Goal: Contribute content

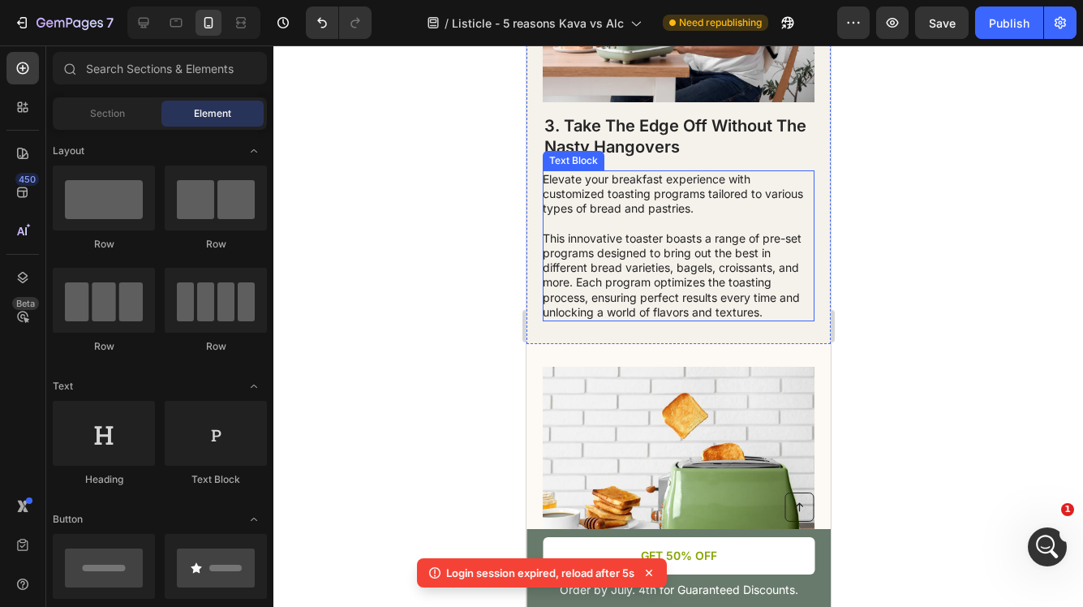
scroll to position [1980, 0]
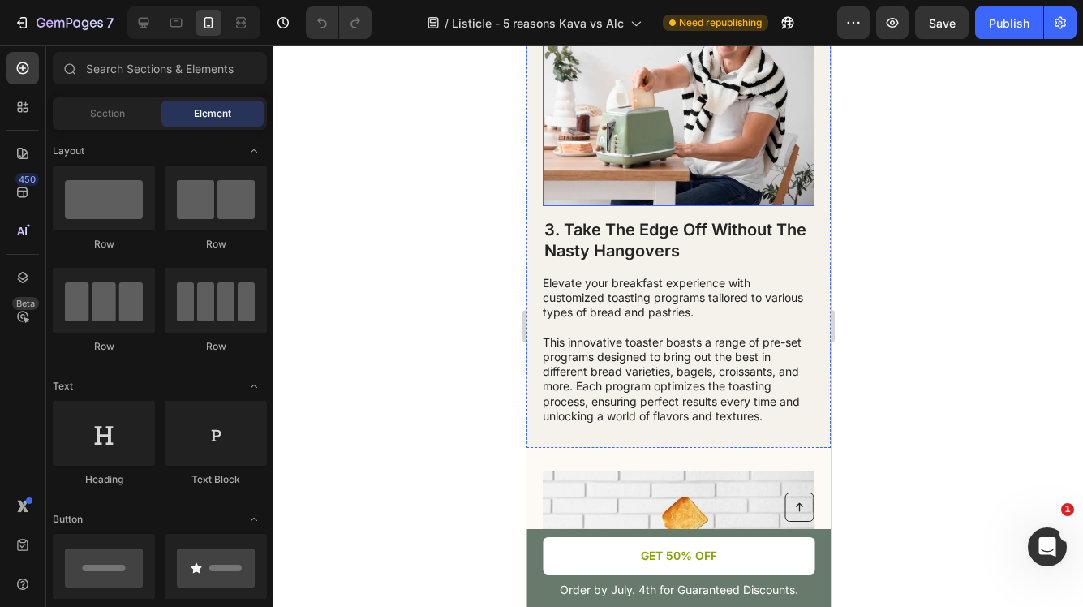
scroll to position [1568, 0]
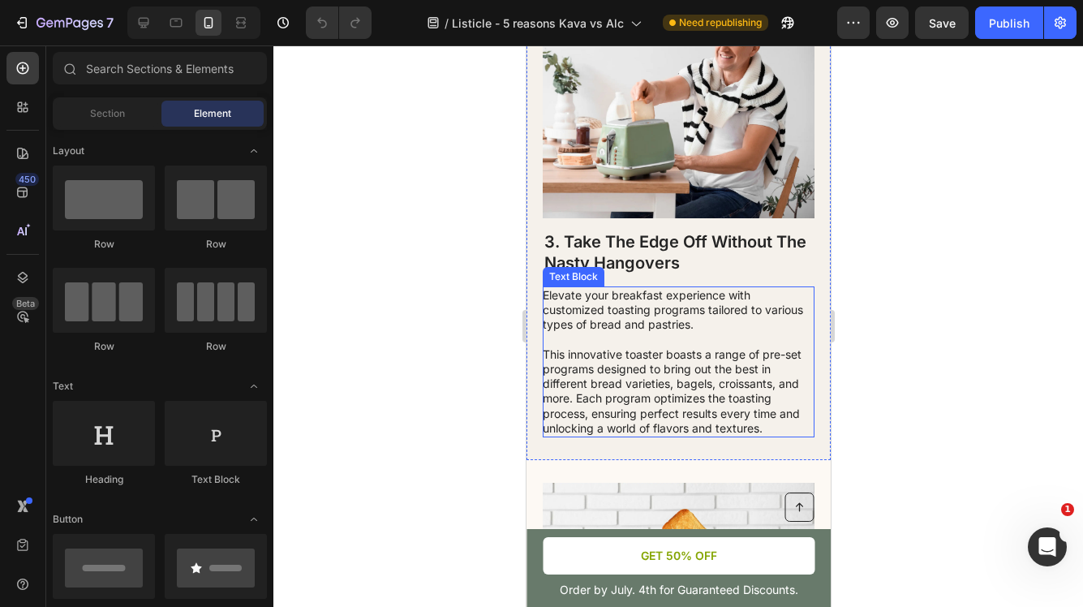
click at [623, 436] on p "This innovative toaster boasts a range of pre-set programs designed to bring ou…" at bounding box center [677, 391] width 270 height 88
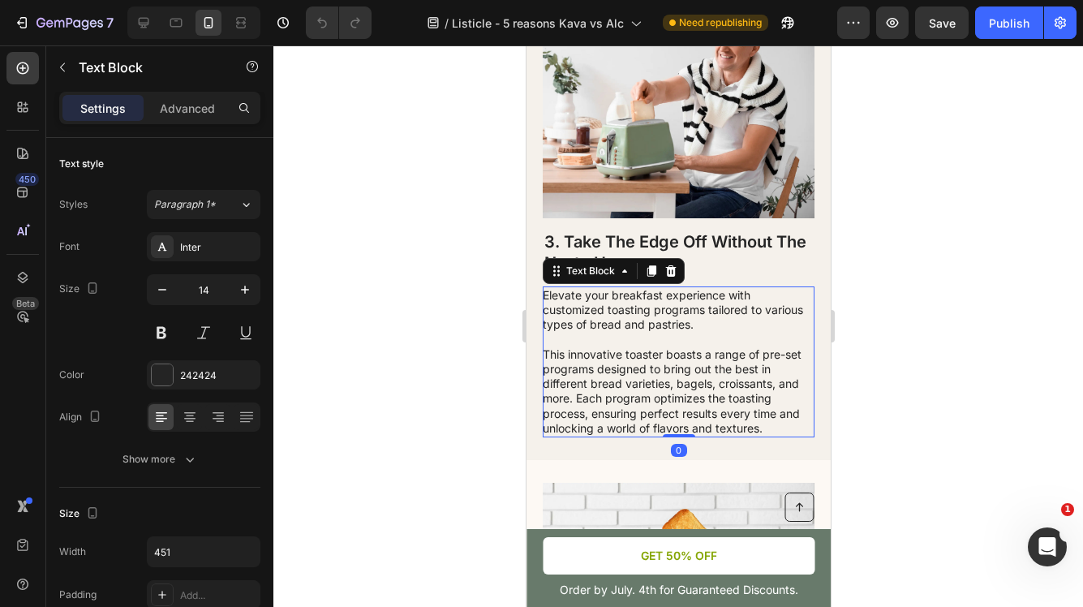
click at [627, 436] on p "This innovative toaster boasts a range of pre-set programs designed to bring ou…" at bounding box center [677, 391] width 270 height 88
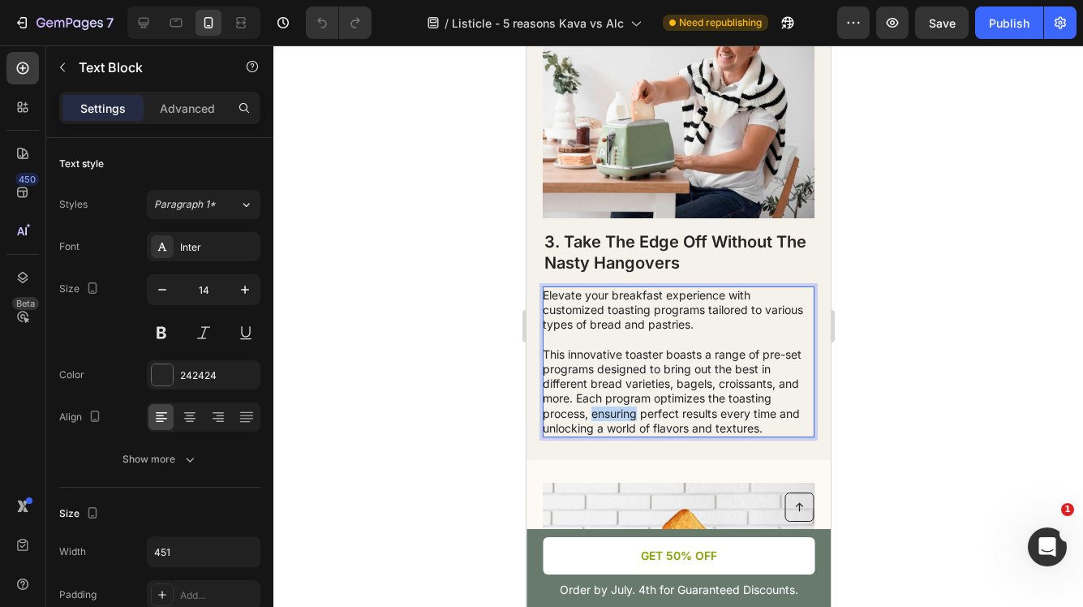
click at [627, 436] on p "This innovative toaster boasts a range of pre-set programs designed to bring ou…" at bounding box center [677, 391] width 270 height 88
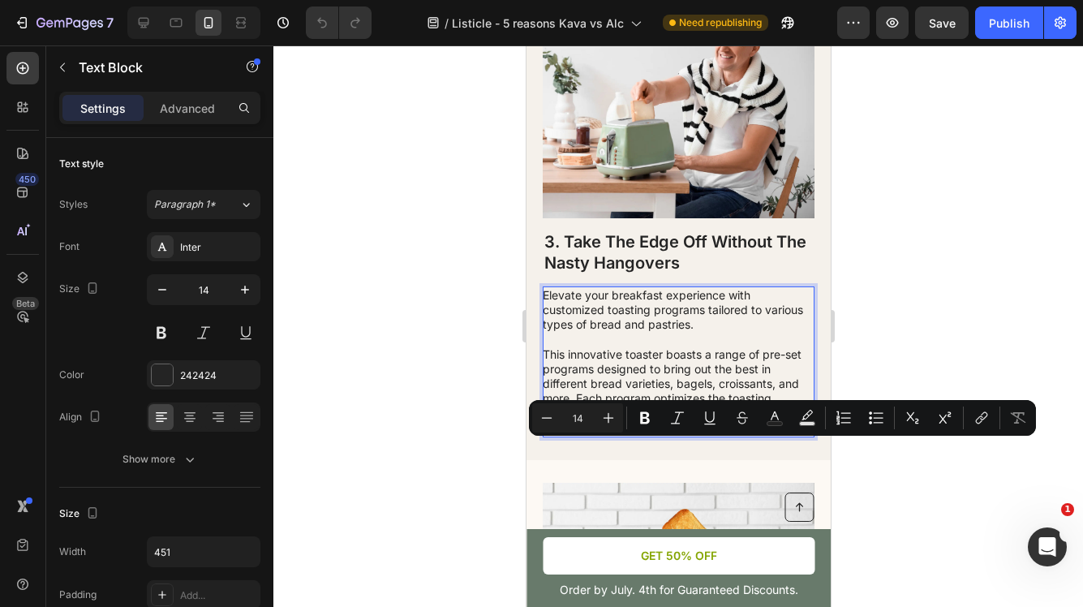
click at [682, 436] on p "This innovative toaster boasts a range of pre-set programs designed to bring ou…" at bounding box center [677, 391] width 270 height 88
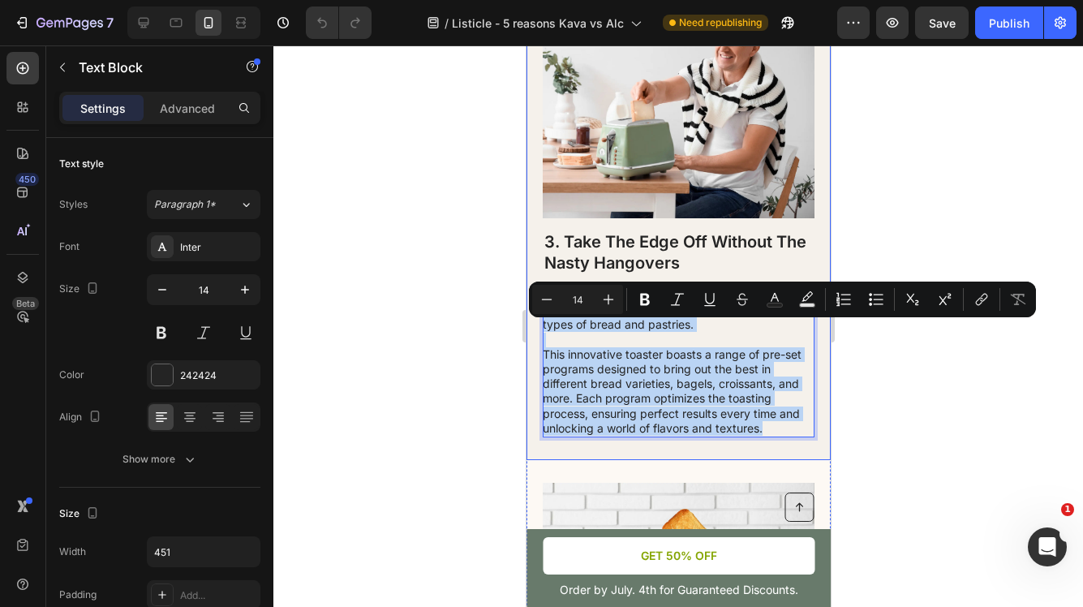
drag, startPoint x: 769, startPoint y: 463, endPoint x: 538, endPoint y: 322, distance: 271.0
click at [538, 322] on div "Image 3. Take The Edge Off Without The Nasty Hangovers Heading Elevate your bre…" at bounding box center [678, 220] width 304 height 479
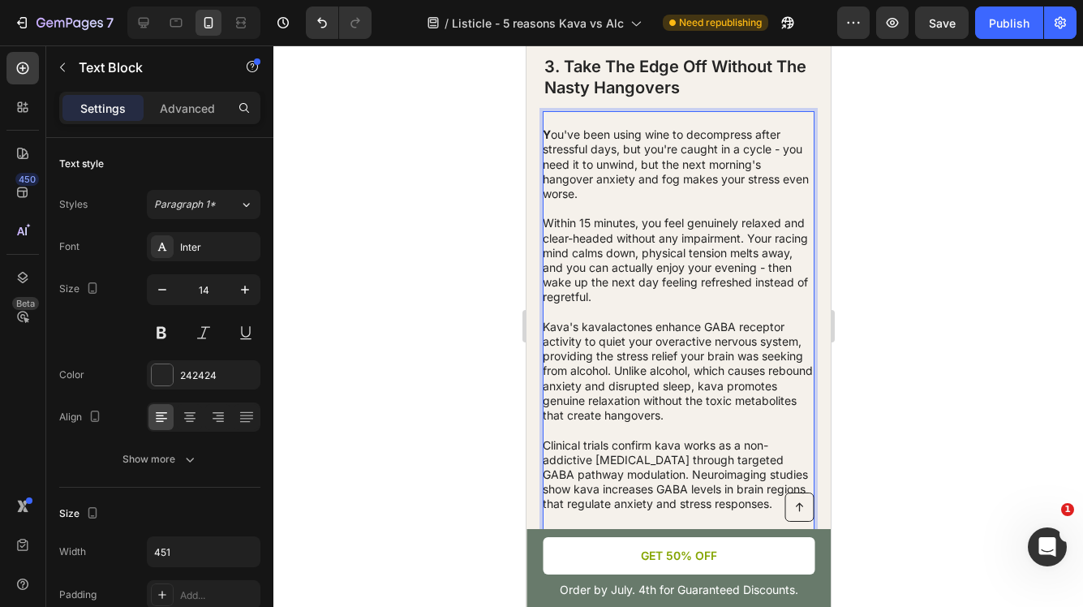
scroll to position [1747, 0]
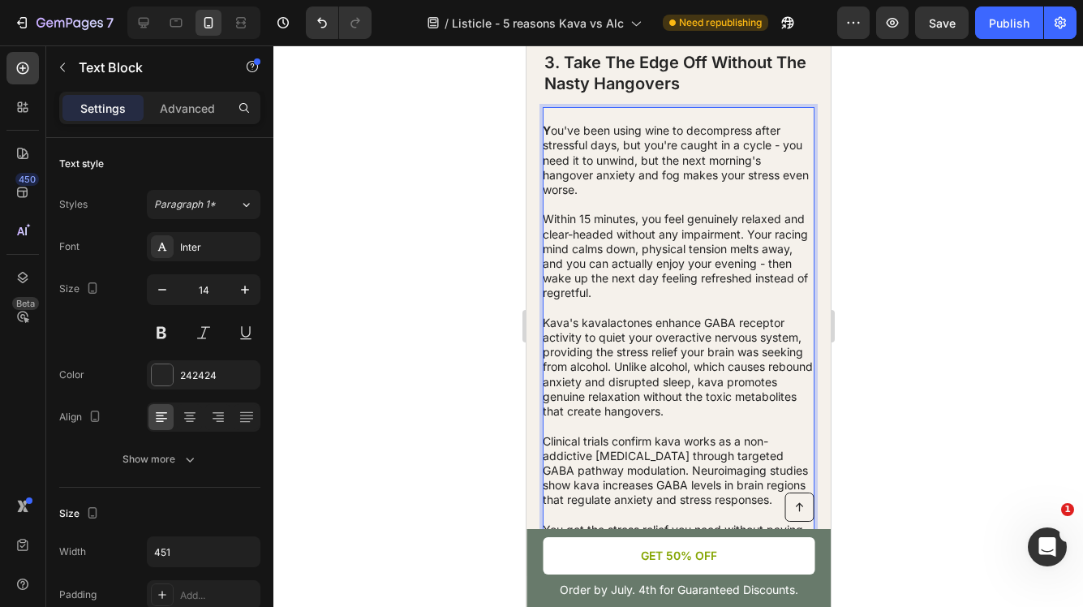
click at [551, 161] on p "Y ou've been using wine to decompress after stressful days, but you're caught i…" at bounding box center [677, 160] width 270 height 74
click at [678, 259] on p "Within 15 minutes, you feel genuinely relaxed and clear-headed without any impa…" at bounding box center [677, 256] width 270 height 88
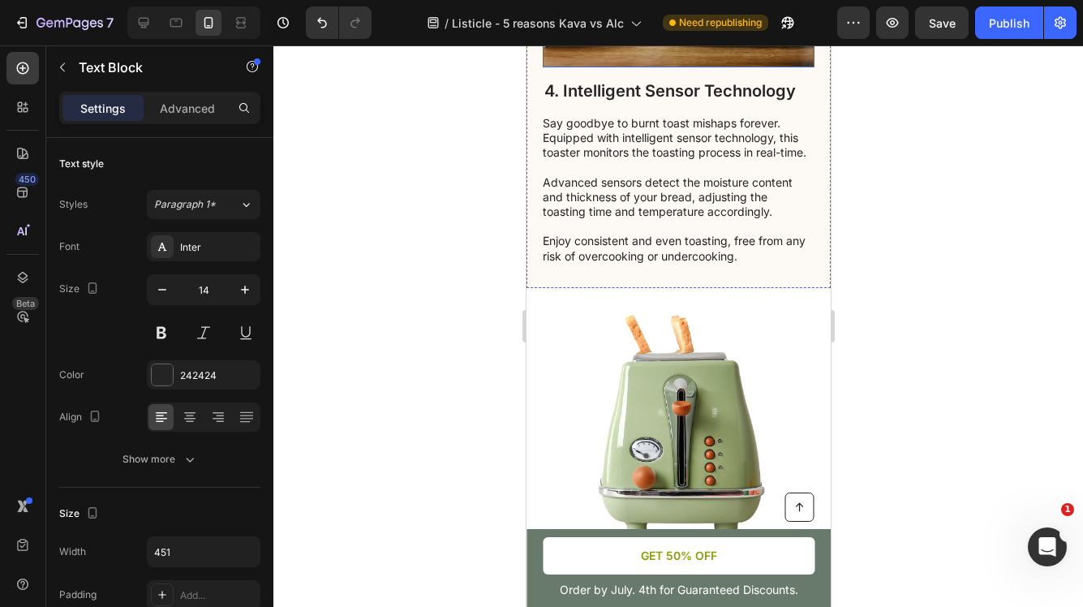
scroll to position [2498, 0]
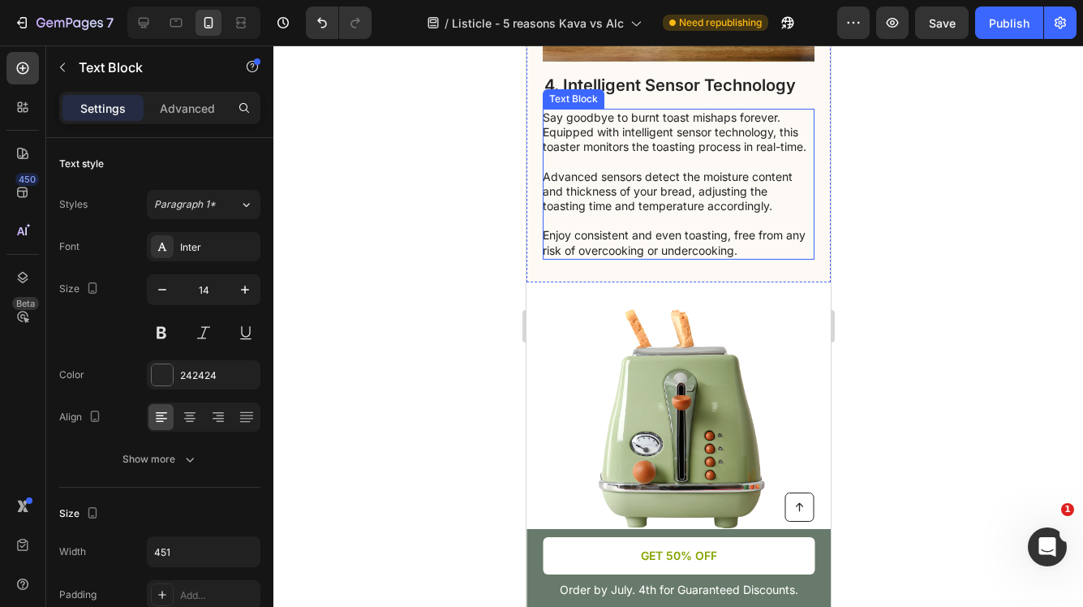
click at [666, 258] on p "Say goodbye to burnt toast mishaps forever. Equipped with intelligent sensor te…" at bounding box center [677, 184] width 270 height 148
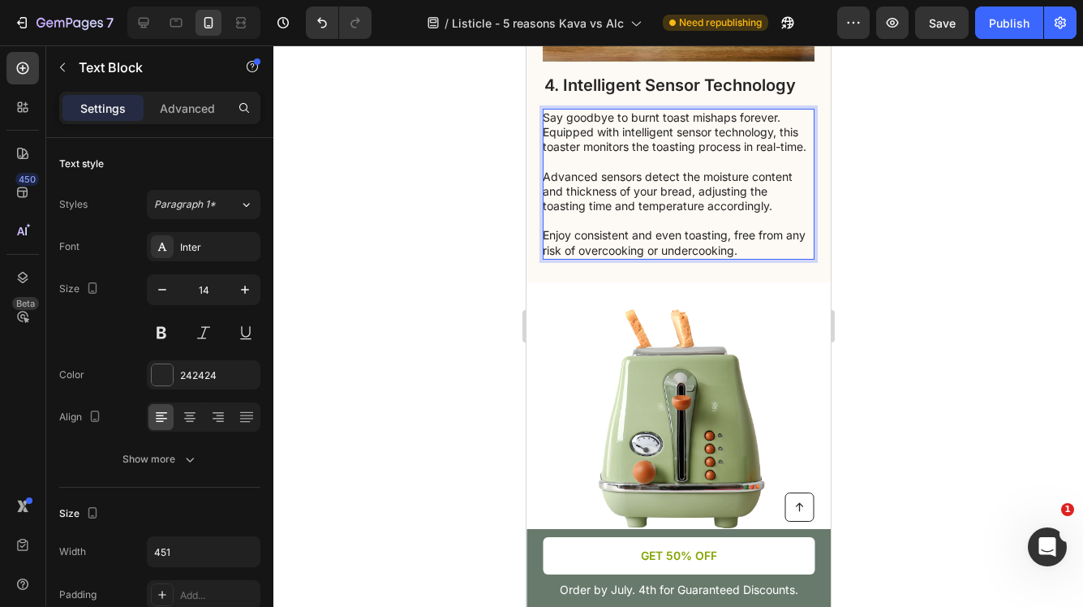
click at [714, 258] on p "Say goodbye to burnt toast mishaps forever. Equipped with intelligent sensor te…" at bounding box center [677, 184] width 270 height 148
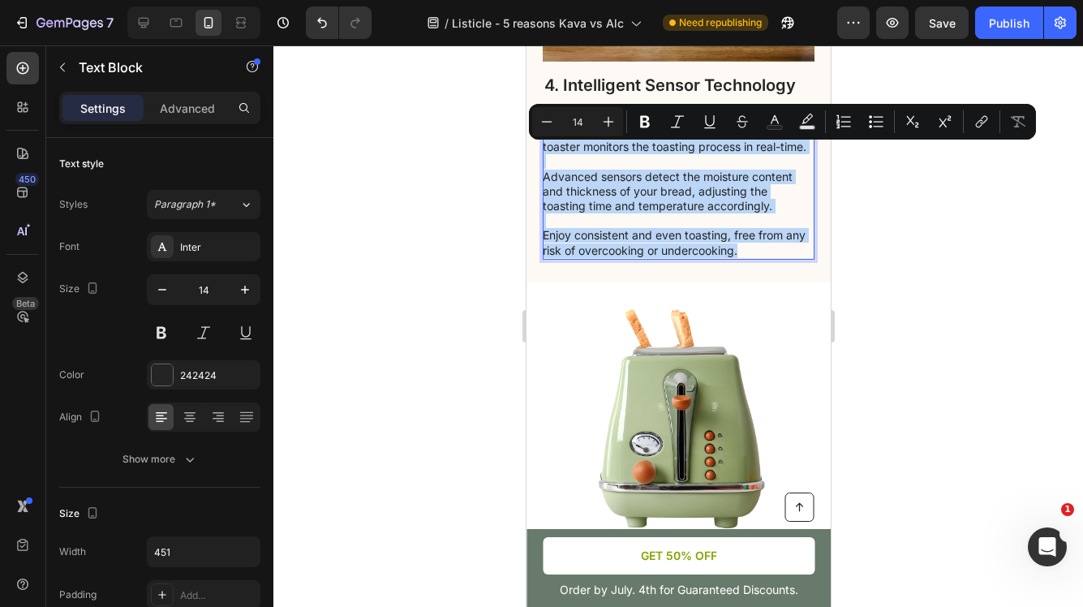
drag, startPoint x: 744, startPoint y: 281, endPoint x: 542, endPoint y: 154, distance: 238.4
click at [542, 154] on p "Say goodbye to burnt toast mishaps forever. Equipped with intelligent sensor te…" at bounding box center [677, 184] width 270 height 148
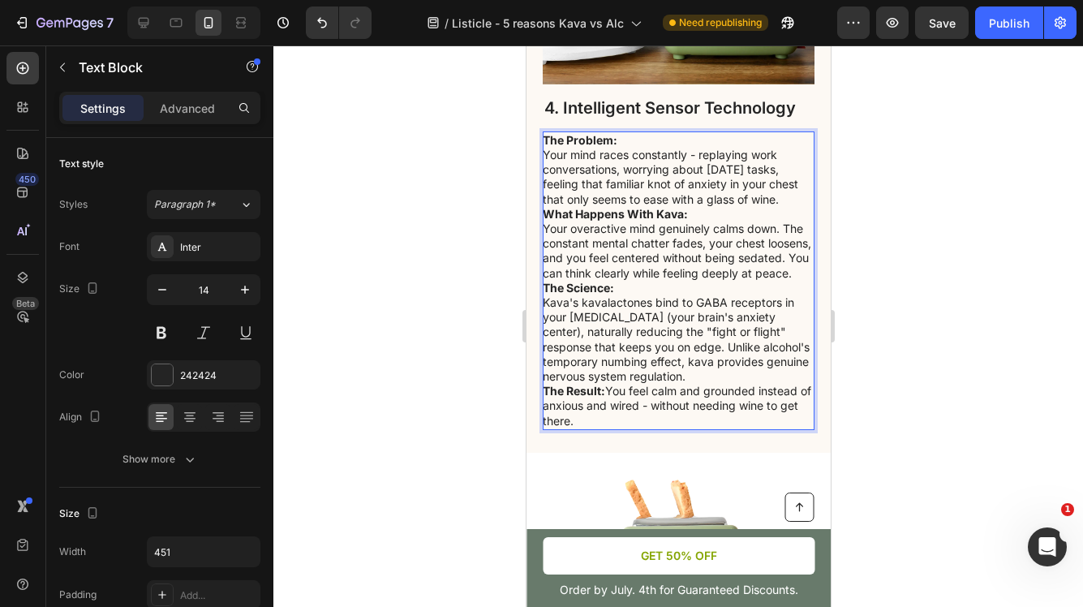
scroll to position [2472, 0]
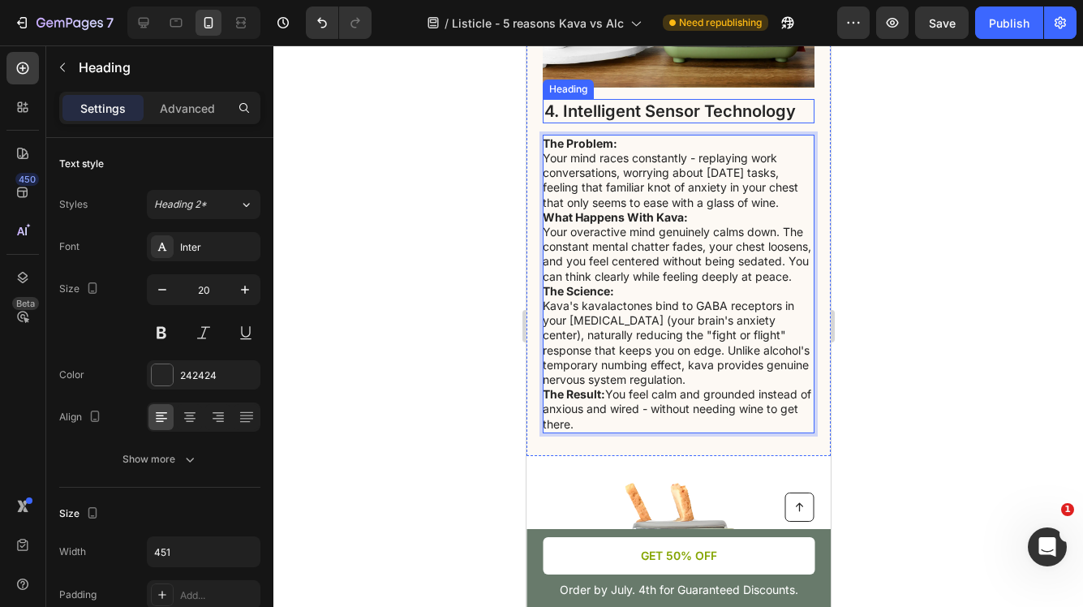
click at [656, 123] on h2 "4. Intelligent Sensor Technology" at bounding box center [678, 111] width 272 height 24
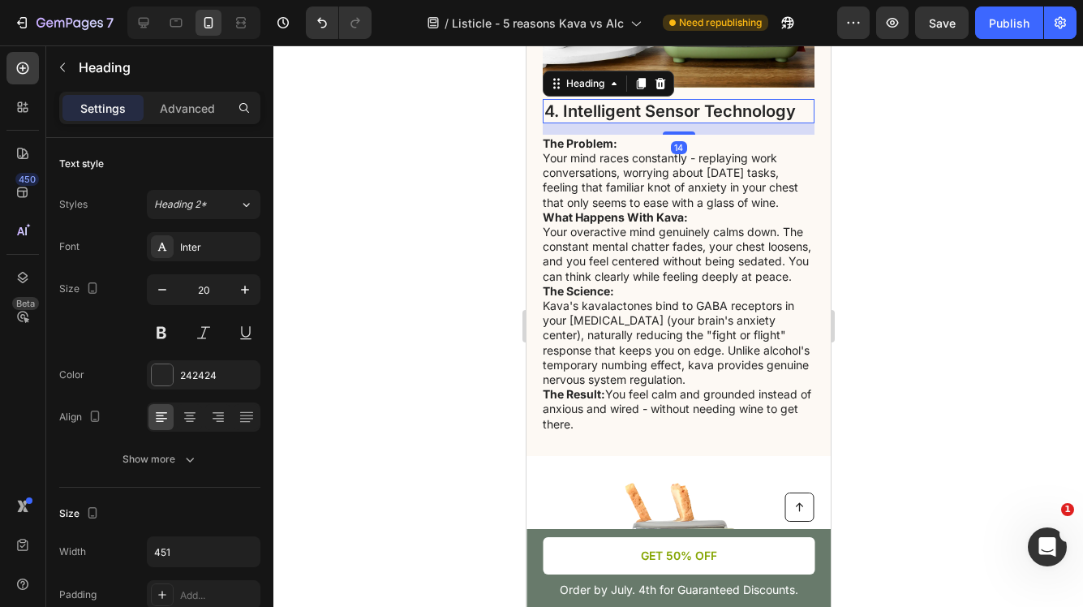
click at [656, 123] on h2 "4. Intelligent Sensor Technology" at bounding box center [678, 111] width 272 height 24
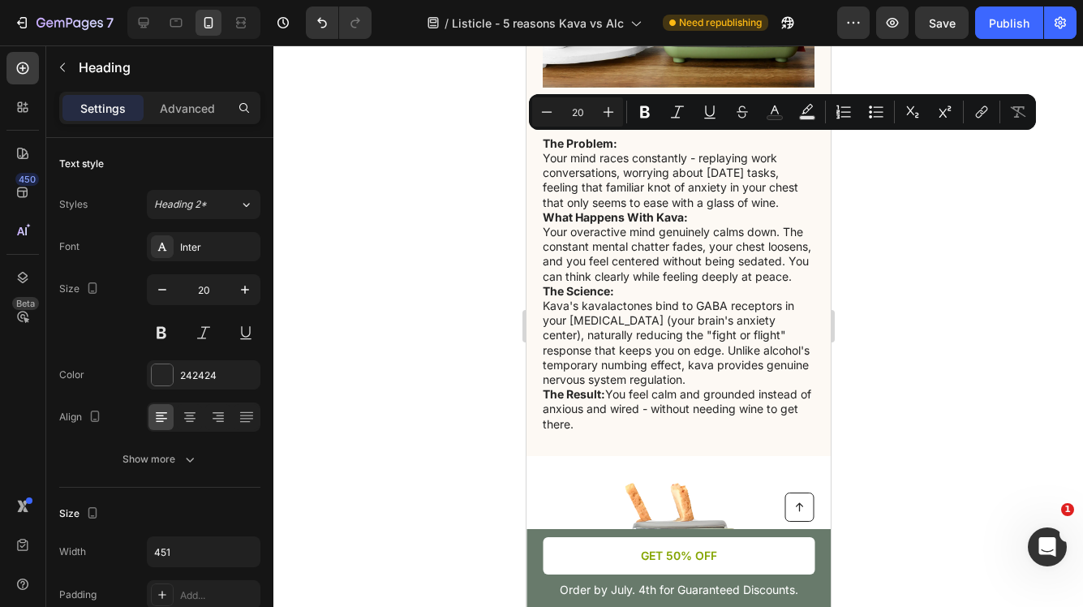
click at [671, 122] on p "4. Intelligent Sensor Technology" at bounding box center [678, 111] width 269 height 21
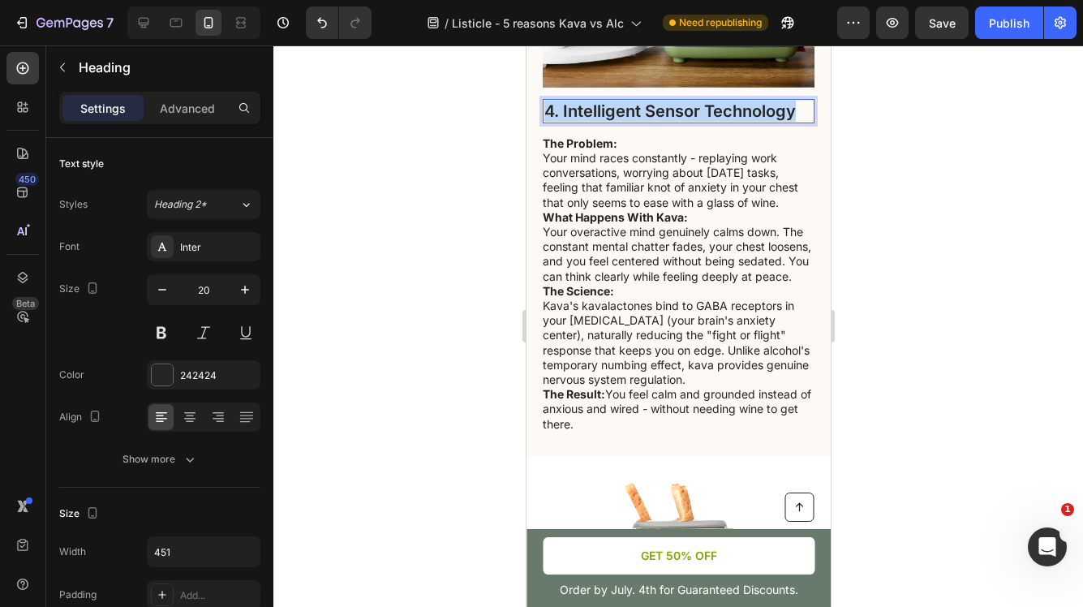
click at [671, 122] on p "4. Intelligent Sensor Technology" at bounding box center [678, 111] width 269 height 21
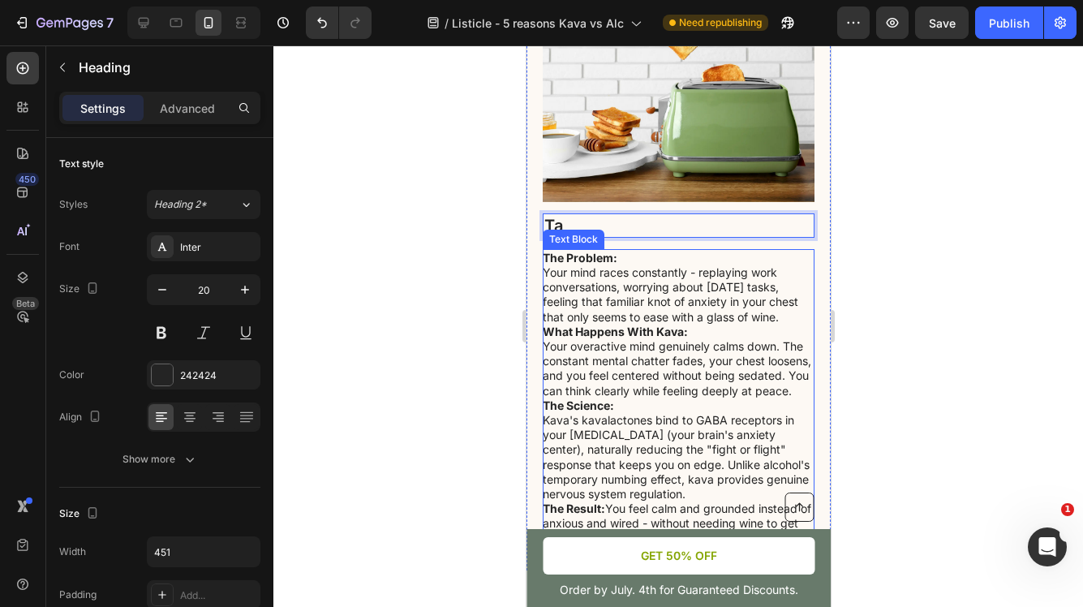
scroll to position [2380, 0]
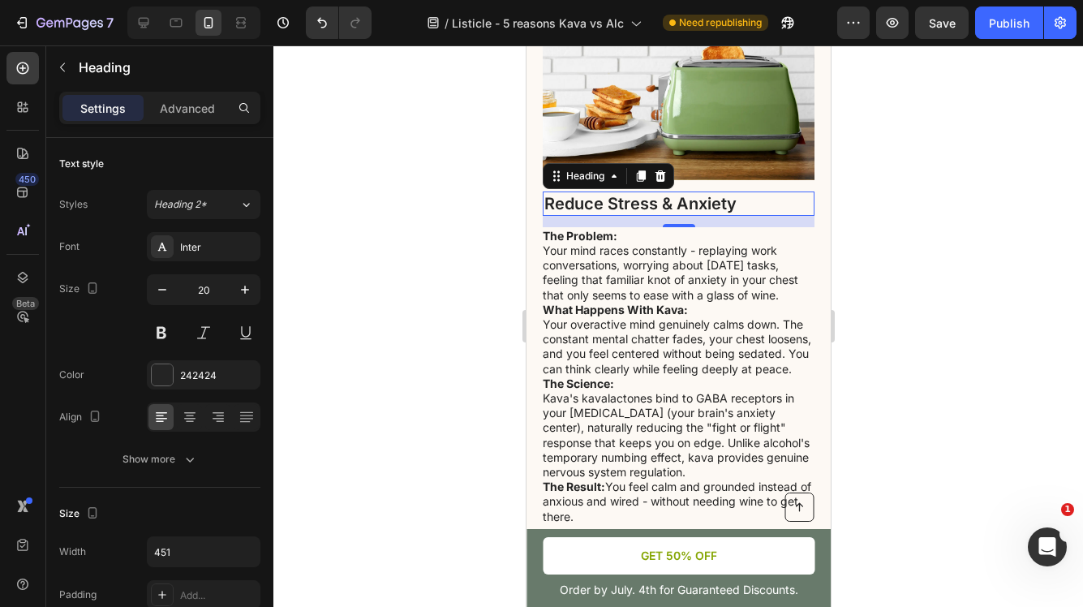
click at [877, 299] on div at bounding box center [678, 326] width 810 height 562
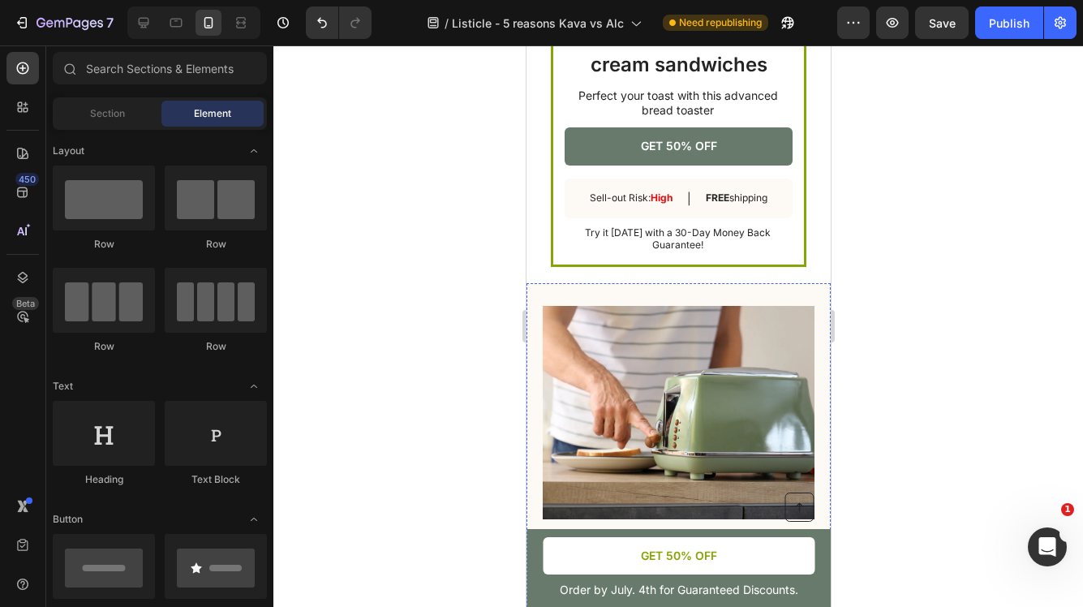
scroll to position [3626, 0]
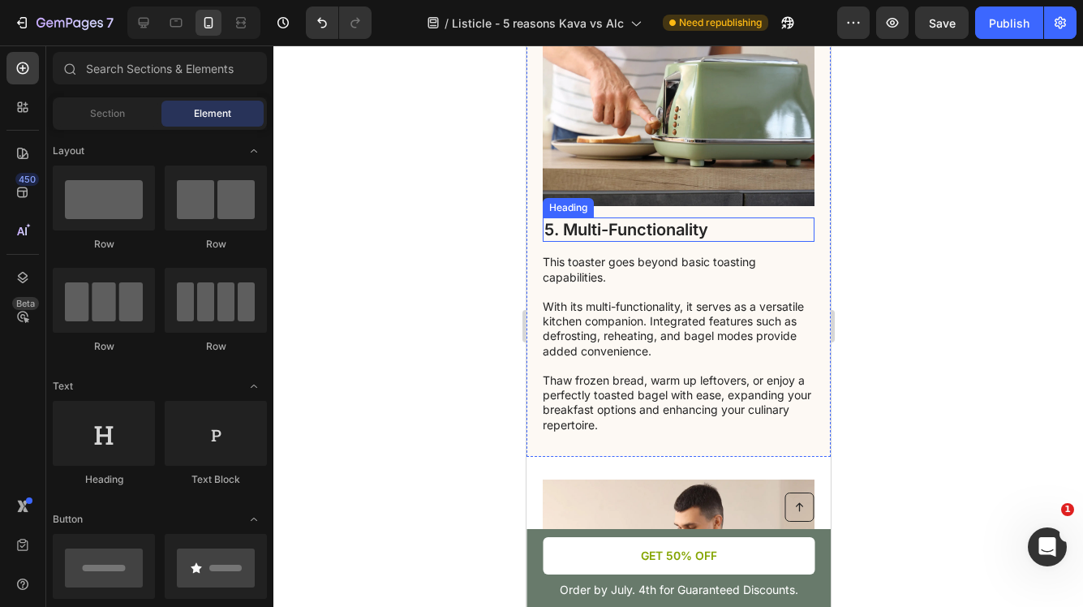
click at [719, 226] on h2 "5. Multi-Functionality" at bounding box center [678, 229] width 272 height 24
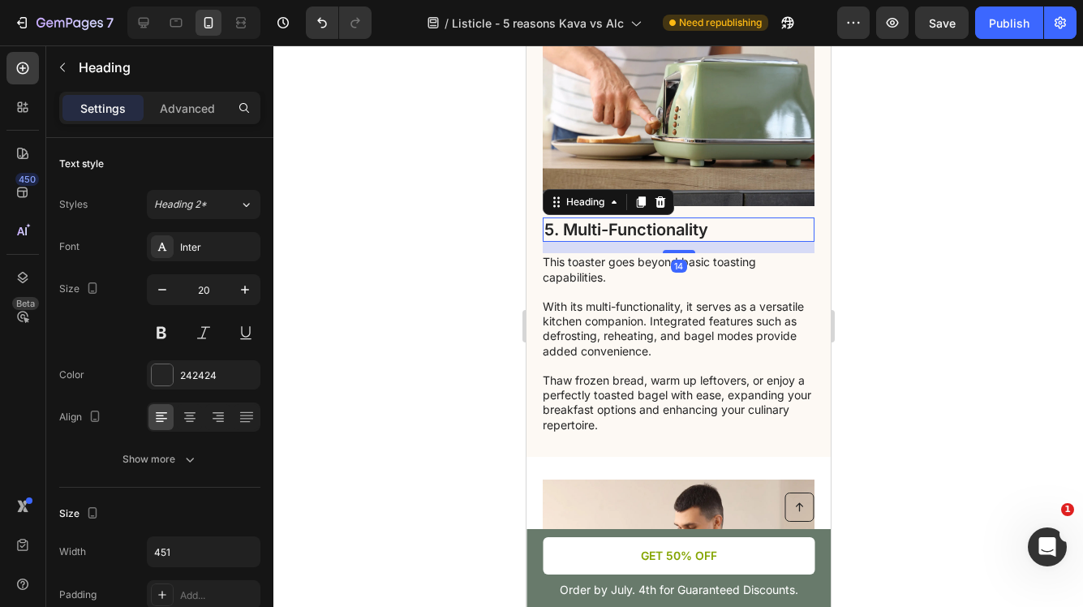
click at [719, 226] on h2 "5. Multi-Functionality" at bounding box center [678, 229] width 272 height 24
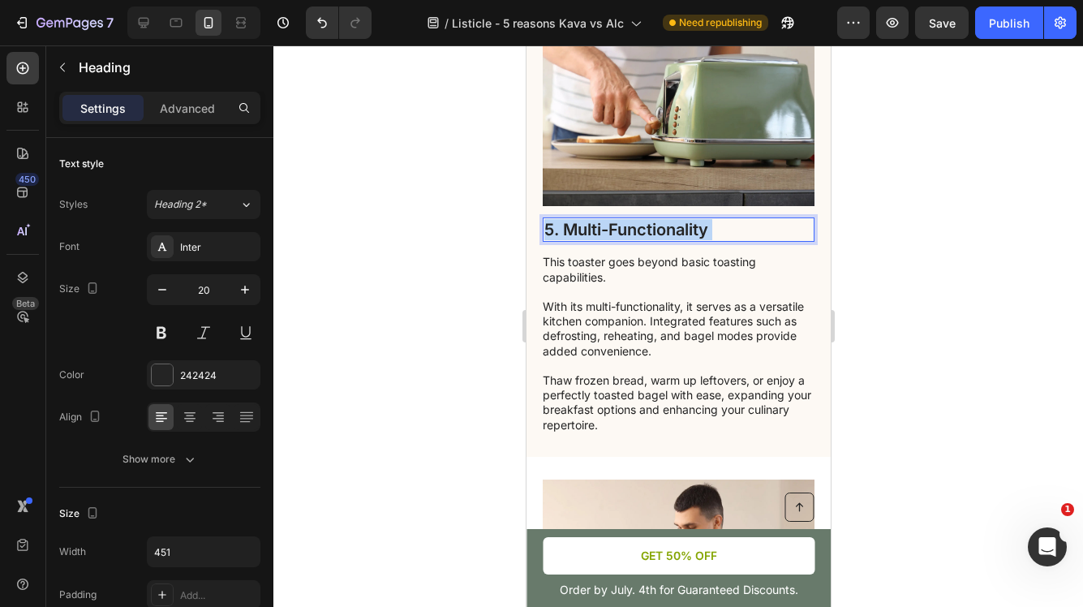
drag, startPoint x: 719, startPoint y: 226, endPoint x: 570, endPoint y: 219, distance: 148.7
click at [570, 219] on p "5. Multi-Functionality" at bounding box center [678, 229] width 269 height 21
drag, startPoint x: 719, startPoint y: 230, endPoint x: 565, endPoint y: 231, distance: 154.2
click at [565, 231] on p "5. Multi-Functionality" at bounding box center [678, 229] width 269 height 21
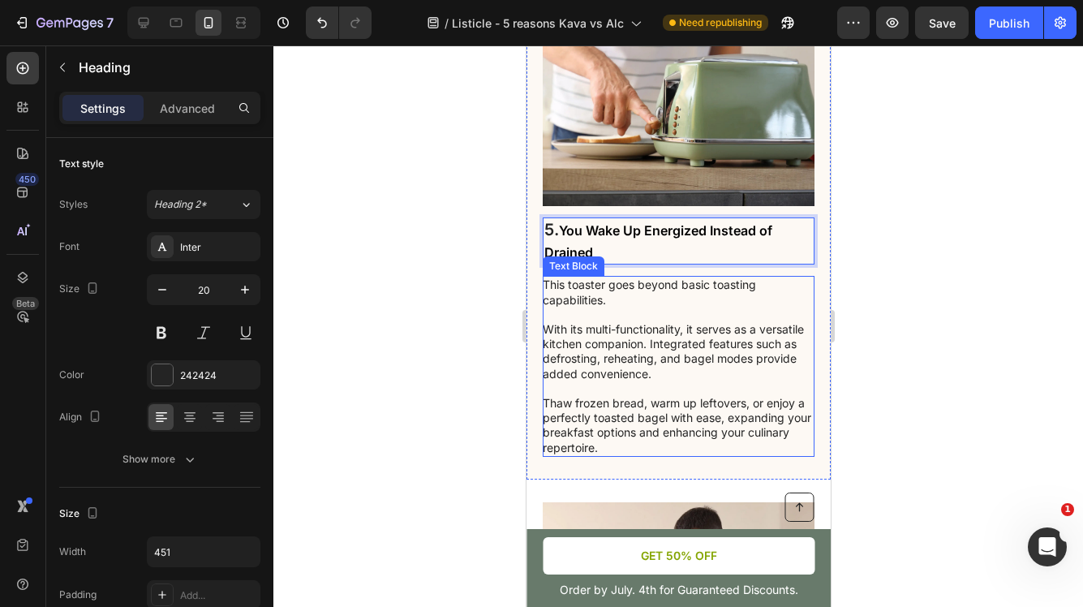
click at [676, 330] on p "This toaster goes beyond basic toasting capabilities. With its multi-functional…" at bounding box center [677, 366] width 270 height 177
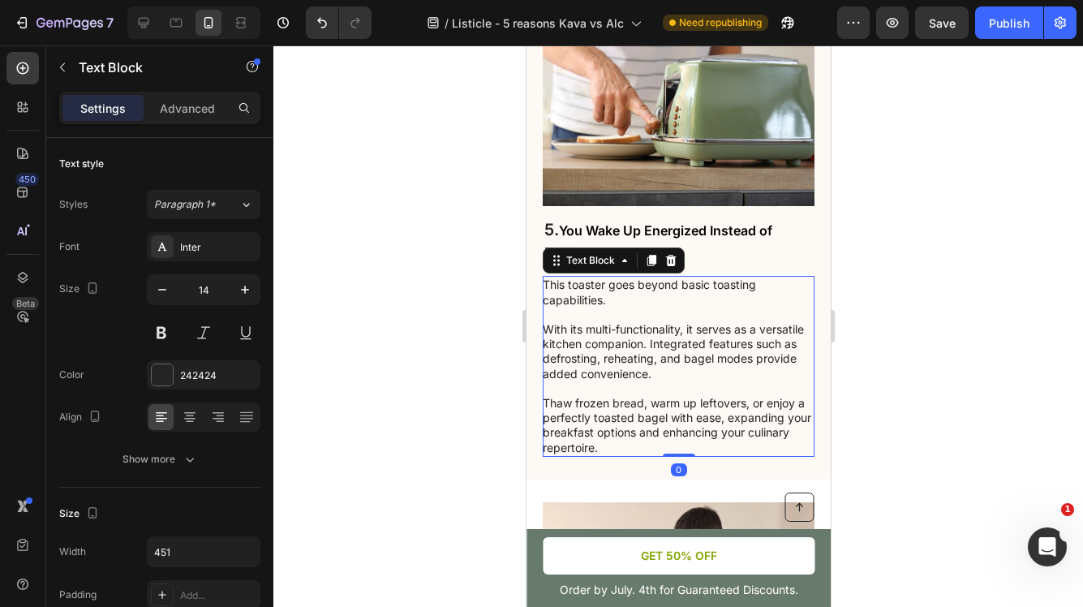
click at [439, 122] on div at bounding box center [678, 326] width 810 height 562
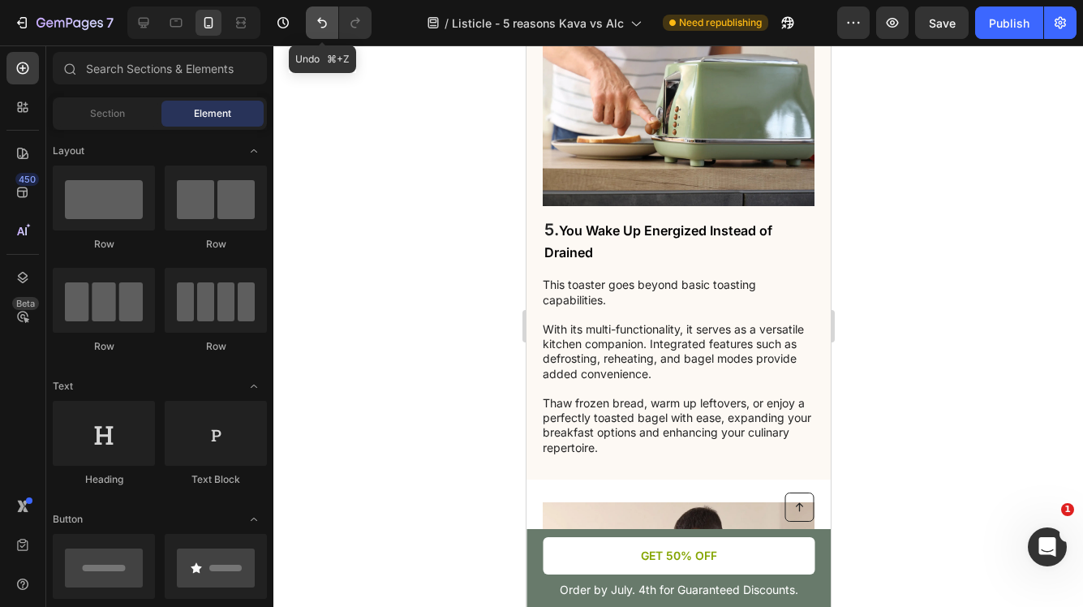
click at [325, 27] on icon "Undo/Redo" at bounding box center [322, 23] width 16 height 16
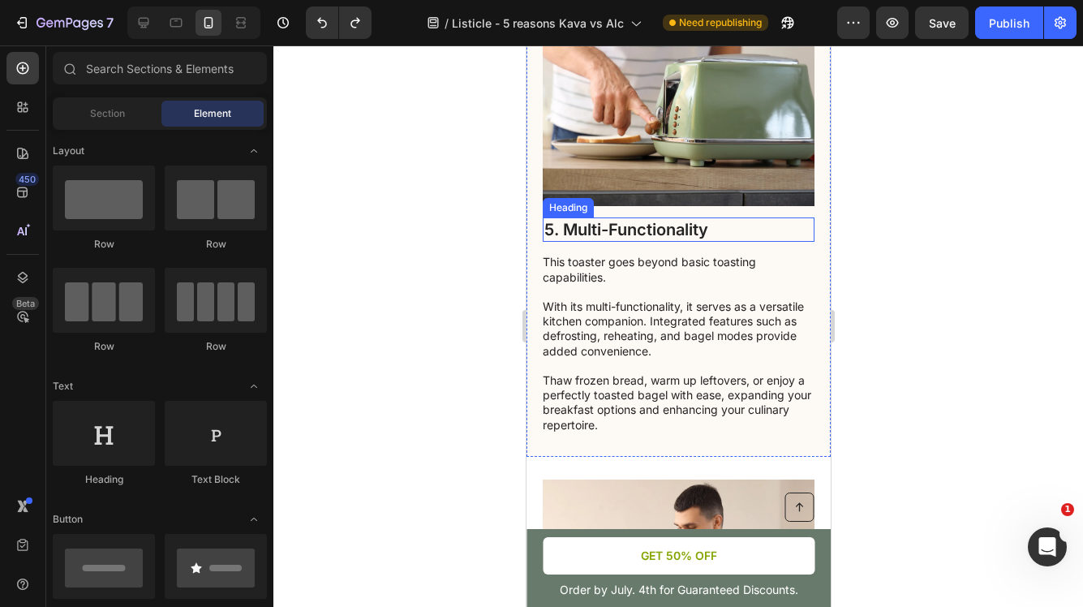
click at [680, 230] on h2 "5. Multi-Functionality" at bounding box center [678, 229] width 272 height 24
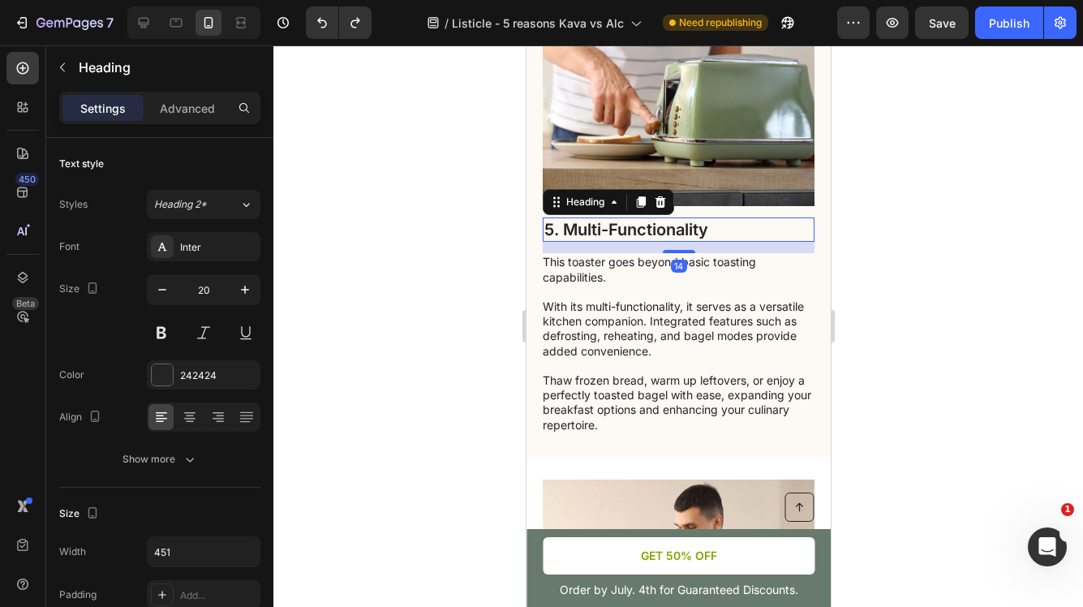
click at [724, 234] on h2 "5. Multi-Functionality" at bounding box center [678, 229] width 272 height 24
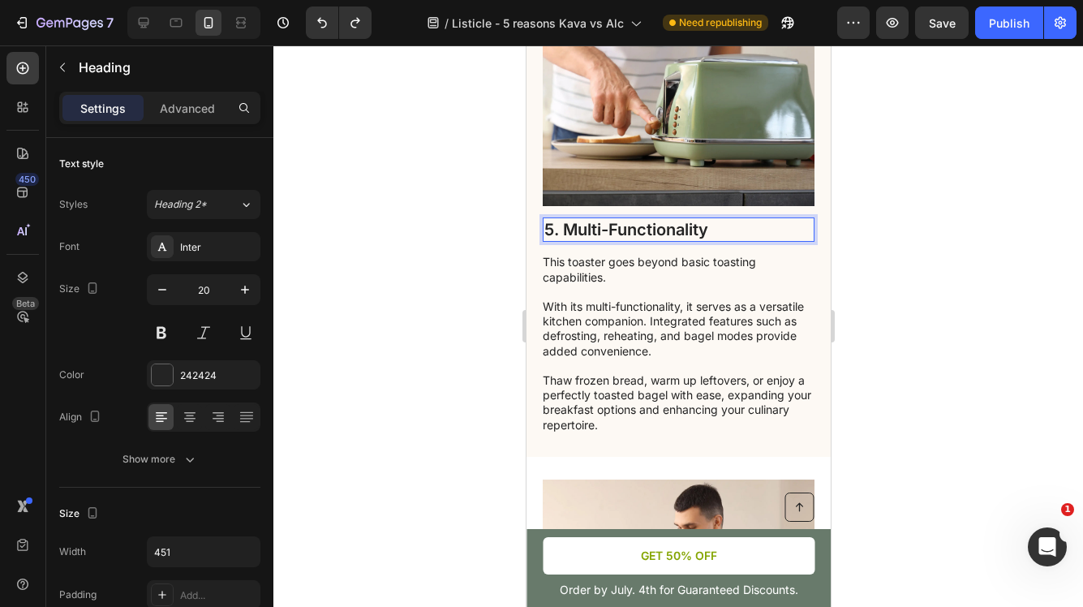
click at [724, 234] on p "5. Multi-Functionality" at bounding box center [678, 229] width 269 height 21
click at [722, 228] on p "5. Multi-Functionality" at bounding box center [678, 229] width 269 height 21
drag, startPoint x: 722, startPoint y: 228, endPoint x: 565, endPoint y: 225, distance: 157.5
click at [565, 225] on p "5. Multi-Functionality" at bounding box center [678, 229] width 269 height 21
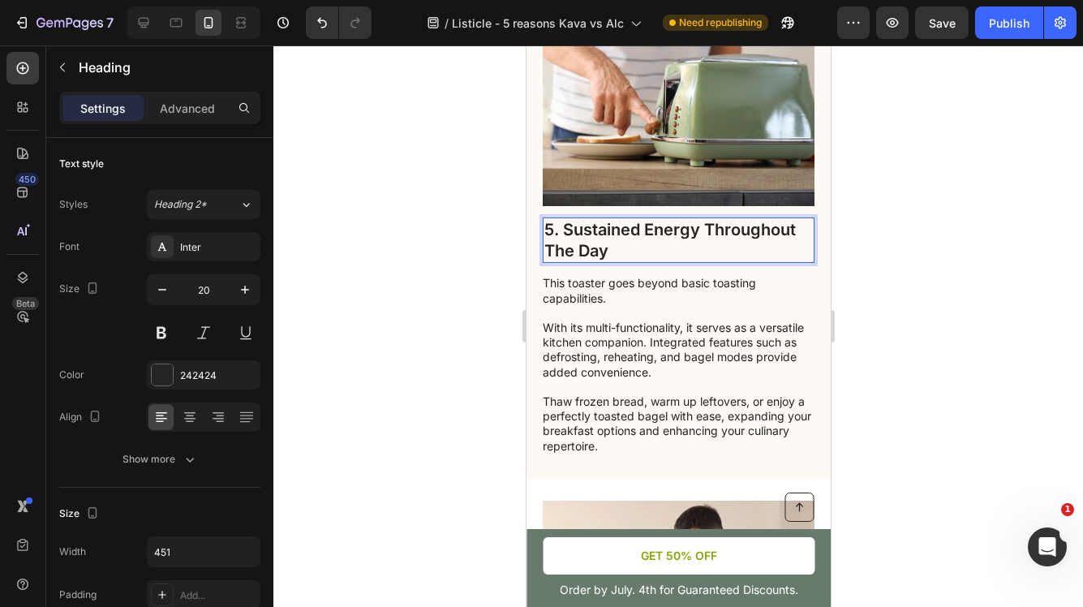
click at [957, 247] on div at bounding box center [678, 326] width 810 height 562
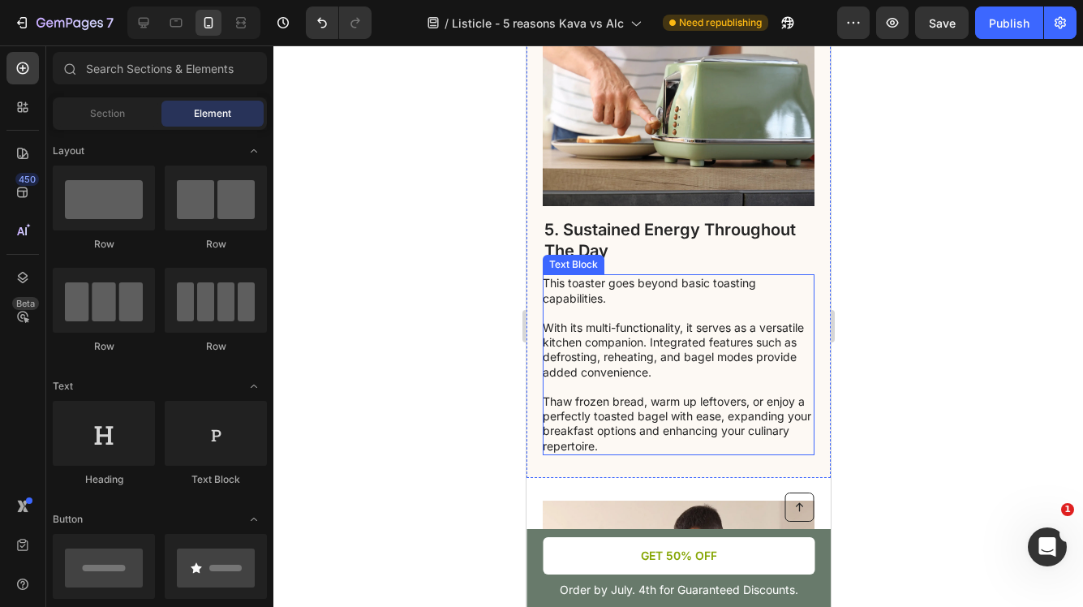
scroll to position [3643, 0]
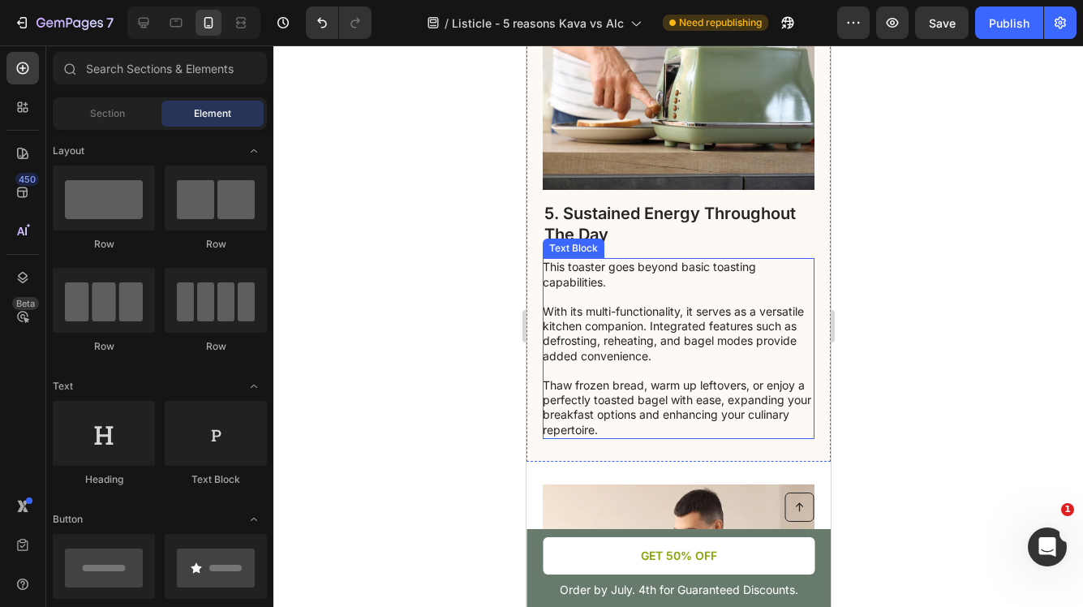
click at [623, 412] on p "This toaster goes beyond basic toasting capabilities. With its multi-functional…" at bounding box center [677, 348] width 270 height 177
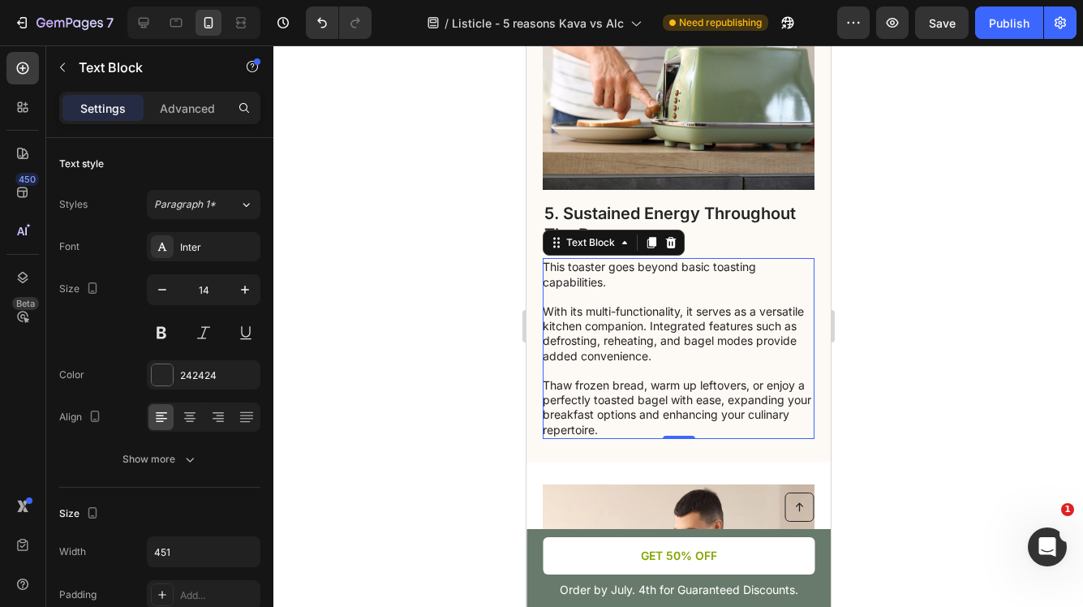
click at [623, 412] on p "This toaster goes beyond basic toasting capabilities. With its multi-functional…" at bounding box center [677, 348] width 270 height 177
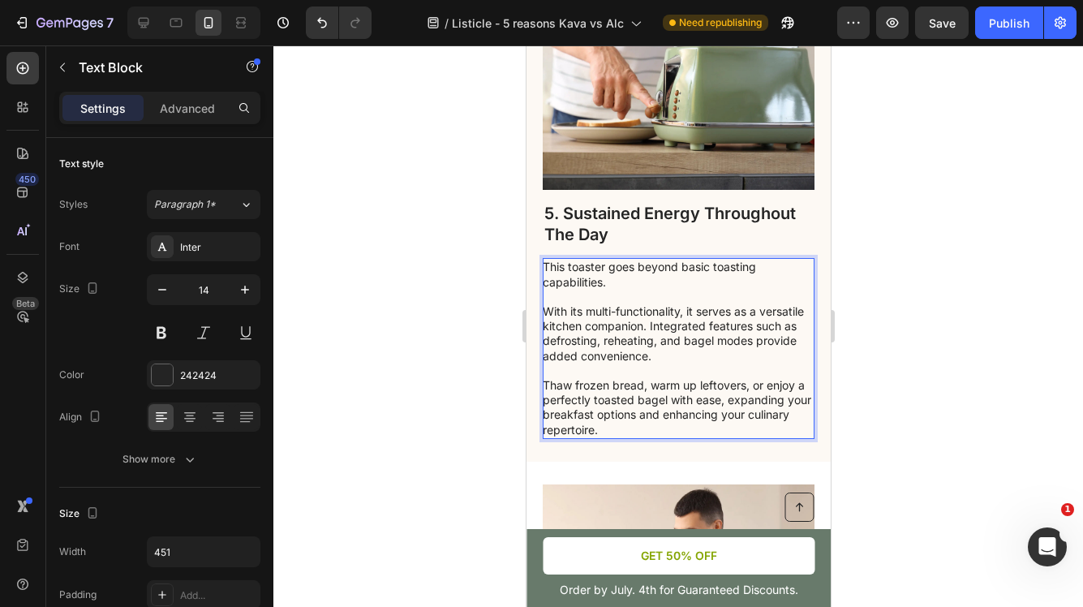
click at [613, 433] on p "This toaster goes beyond basic toasting capabilities. With its multi-functional…" at bounding box center [677, 348] width 270 height 177
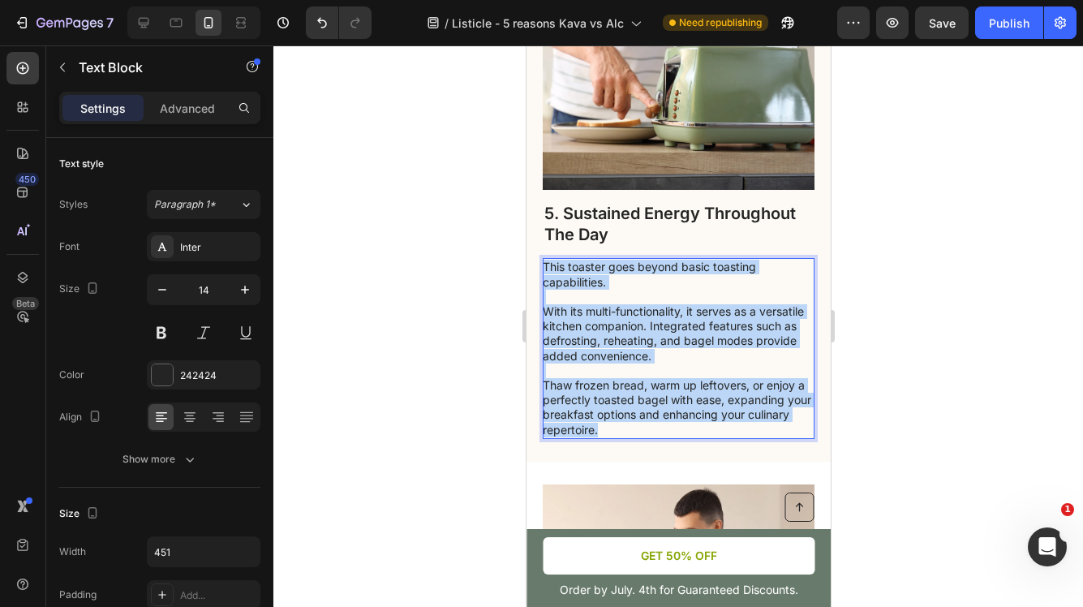
drag, startPoint x: 614, startPoint y: 432, endPoint x: 546, endPoint y: 260, distance: 185.8
click at [545, 260] on p "This toaster goes beyond basic toasting capabilities. With its multi-functional…" at bounding box center [677, 348] width 270 height 177
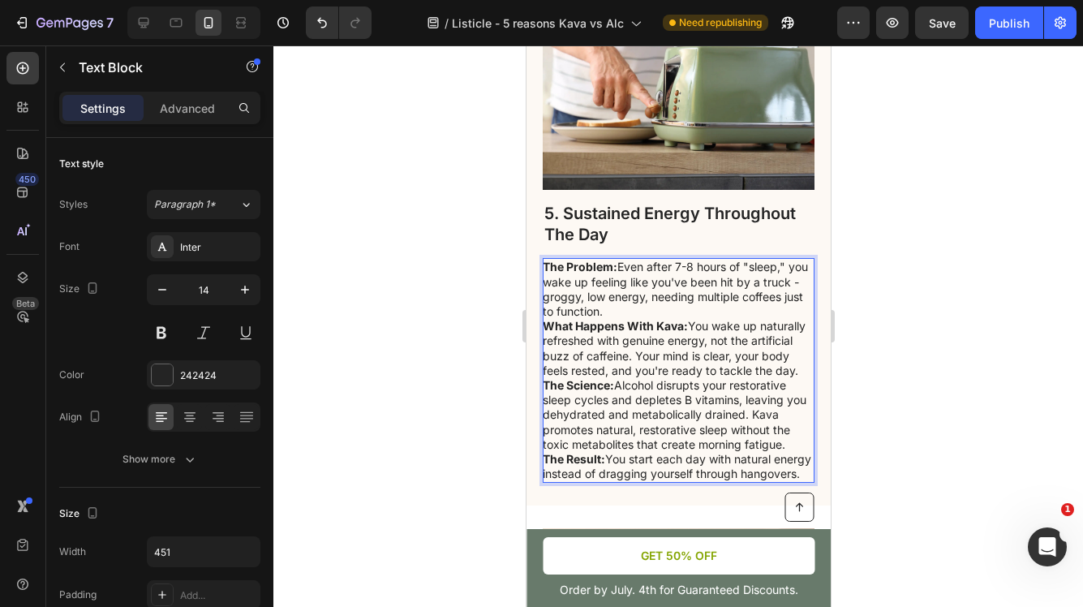
click at [647, 341] on p "What Happens With Kava: You wake up naturally refreshed with genuine energy, no…" at bounding box center [677, 348] width 270 height 59
click at [899, 354] on div at bounding box center [678, 326] width 810 height 562
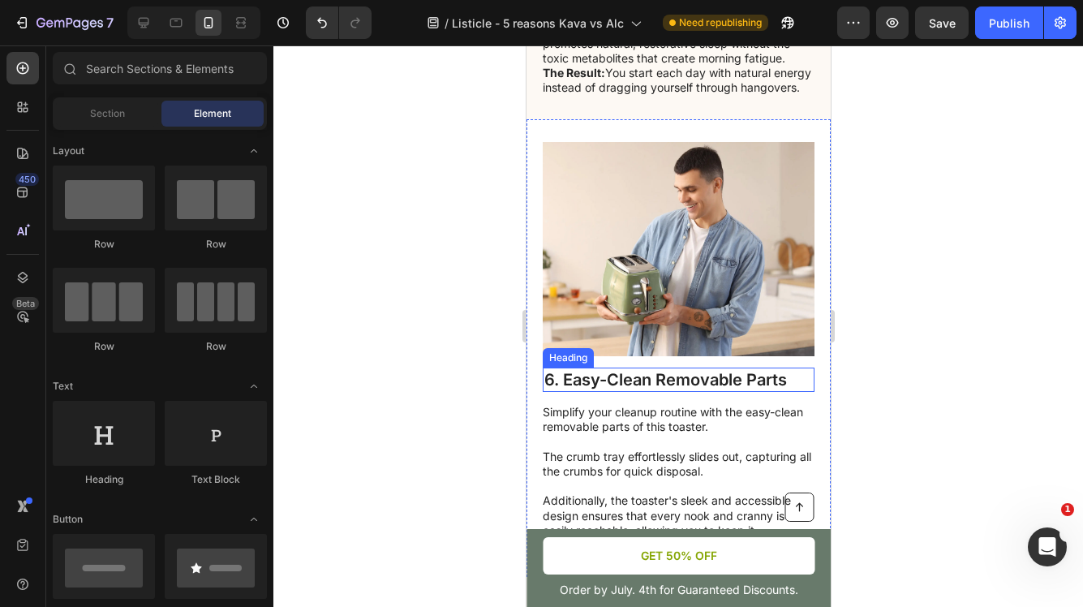
scroll to position [3922, 0]
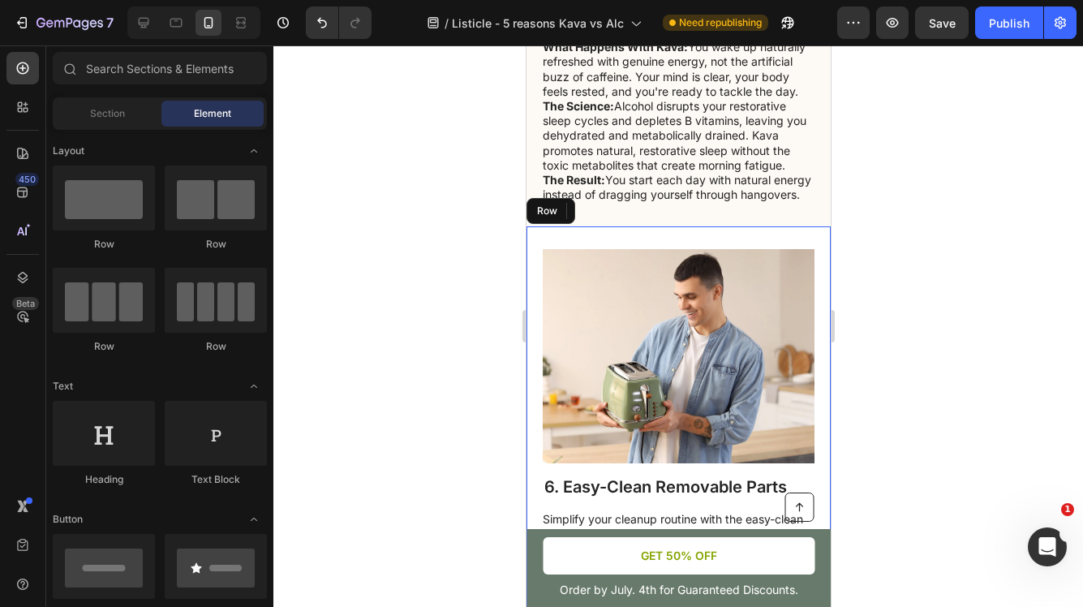
click at [662, 253] on div "Image 6. Easy-Clean Removable Parts Heading Simplify your cleanup routine with …" at bounding box center [678, 455] width 304 height 458
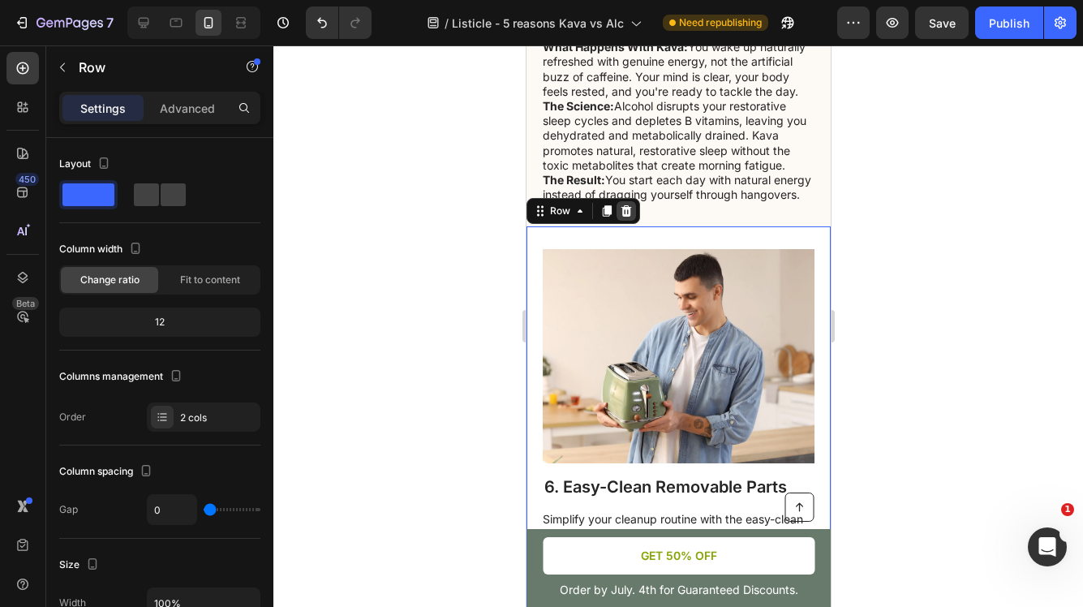
click at [624, 217] on icon at bounding box center [626, 210] width 11 height 11
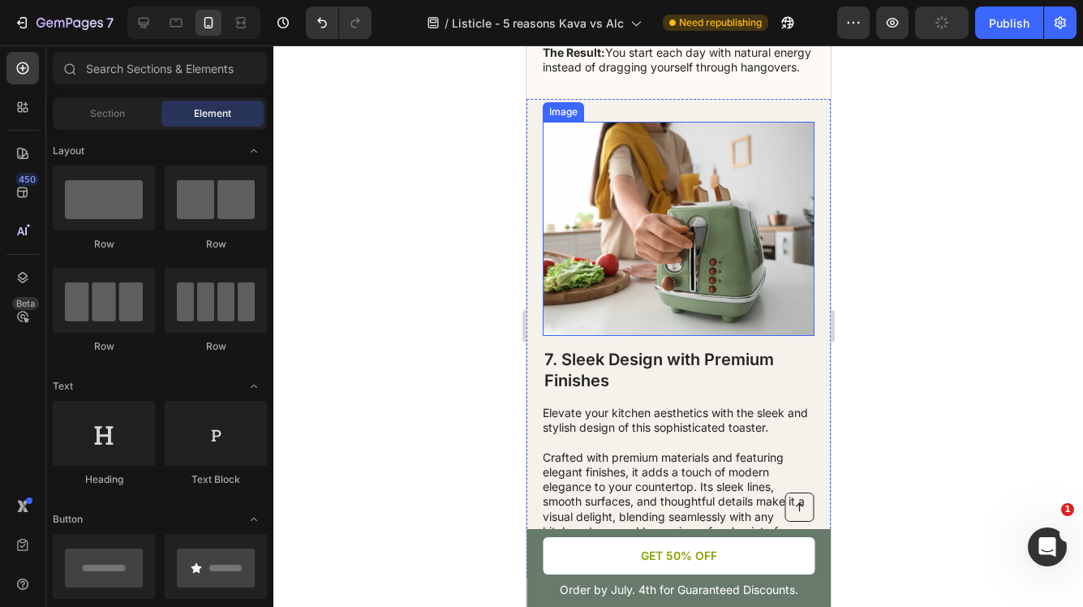
scroll to position [4029, 0]
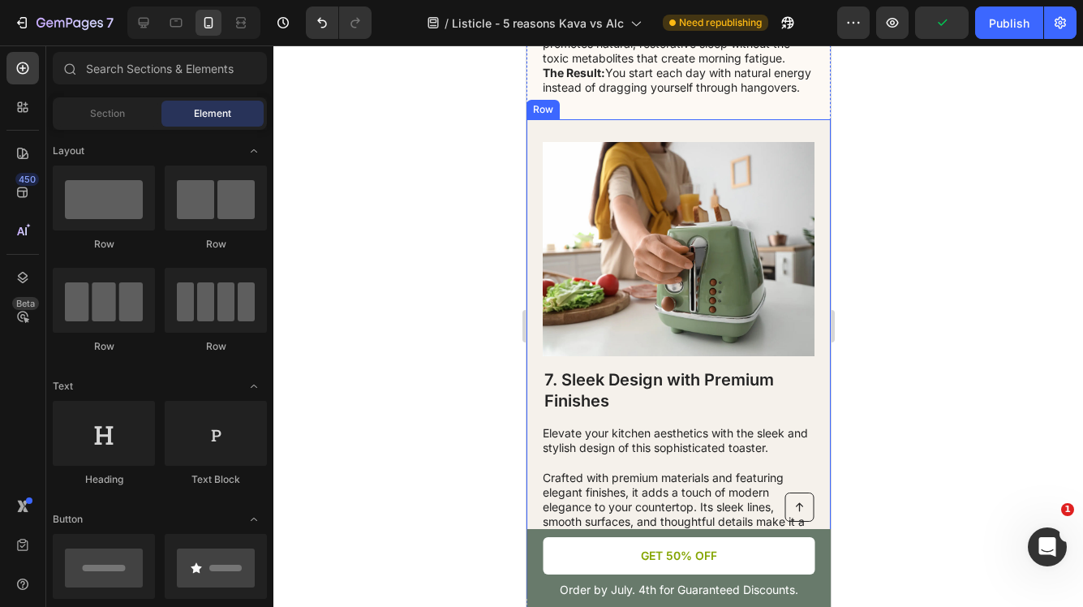
click at [534, 148] on div "7. Sleek Design with Premium Finishes Heading Elevate your kitchen aesthetics w…" at bounding box center [678, 358] width 304 height 479
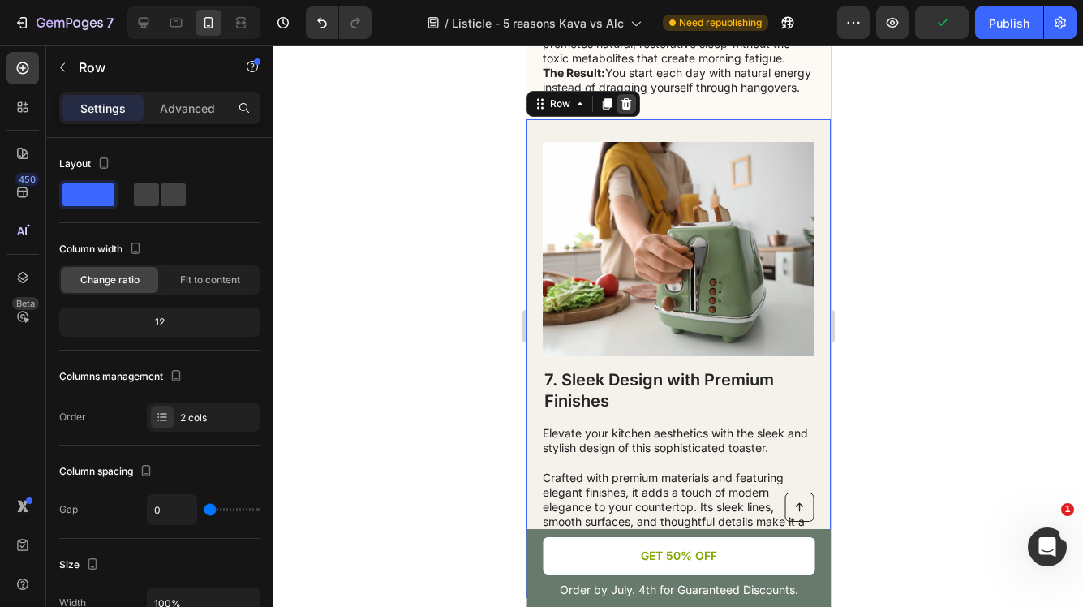
click at [626, 110] on icon at bounding box center [626, 103] width 11 height 11
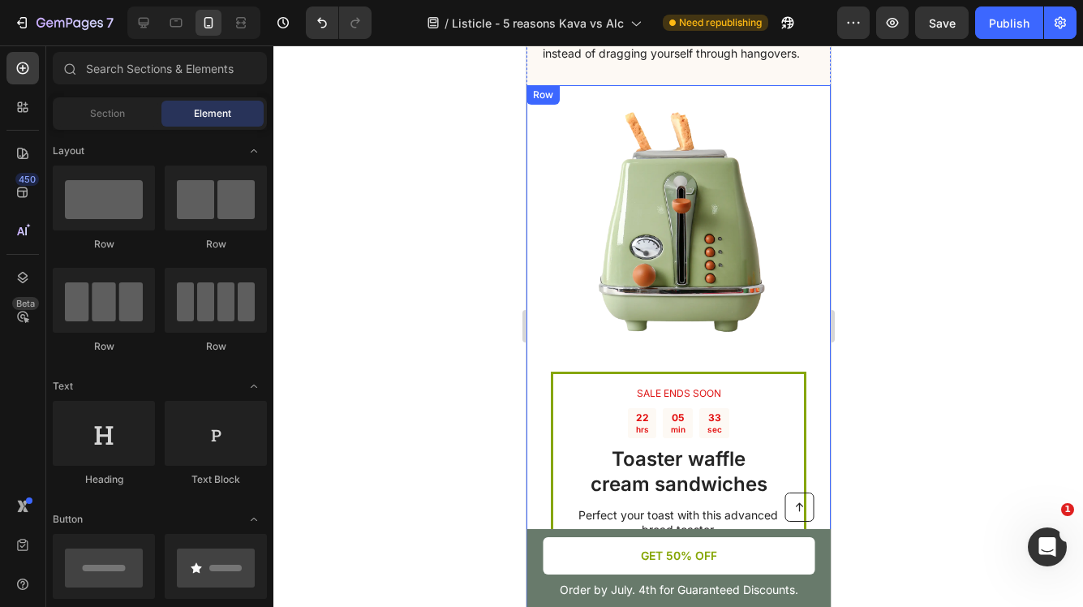
scroll to position [4062, 0]
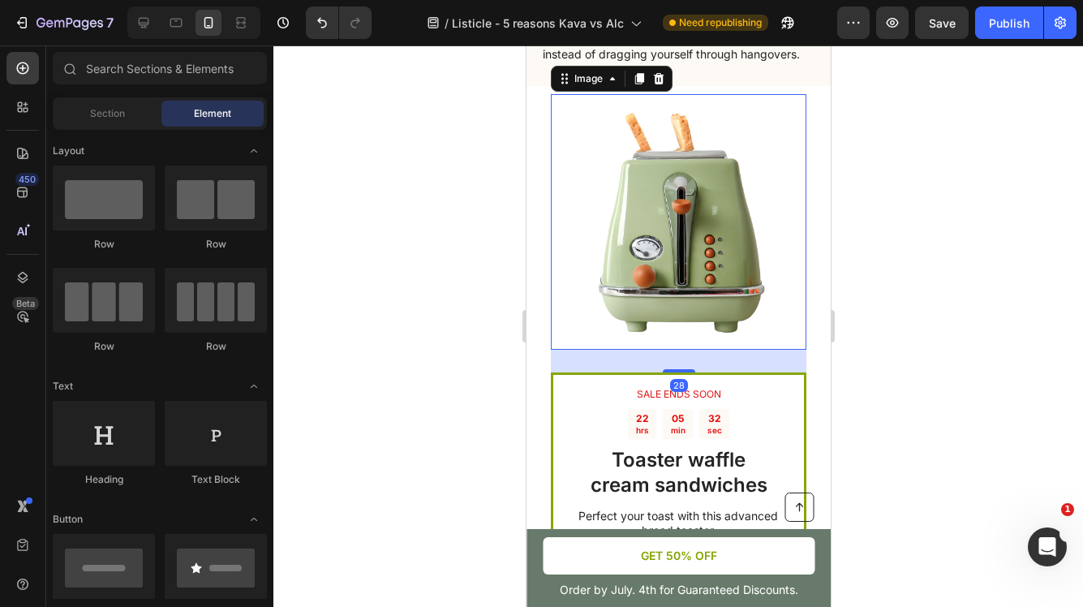
click at [709, 240] on img at bounding box center [678, 222] width 256 height 256
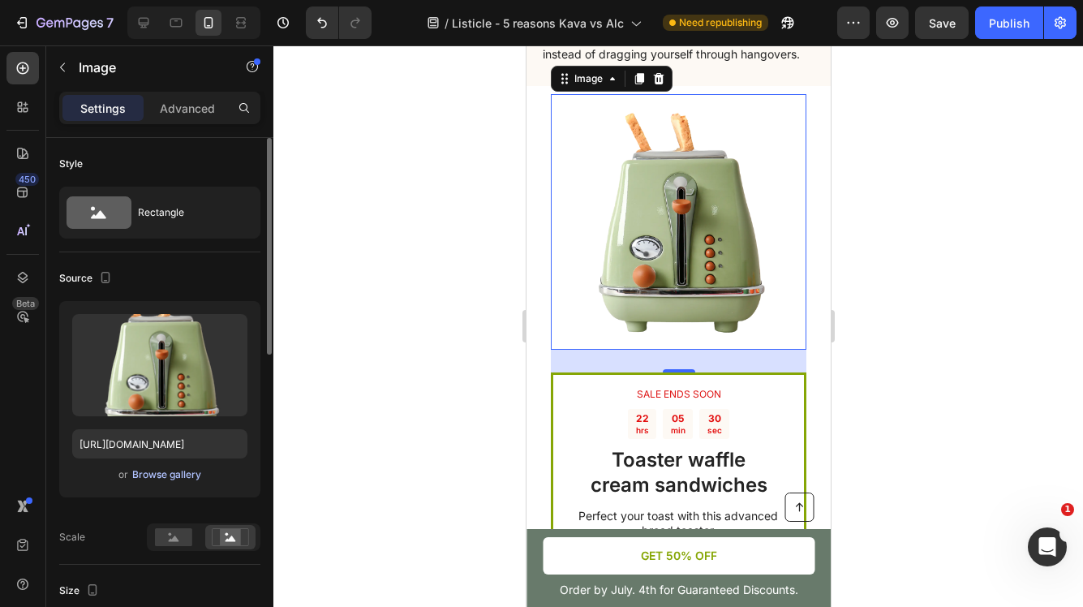
click at [176, 475] on div "Browse gallery" at bounding box center [166, 474] width 69 height 15
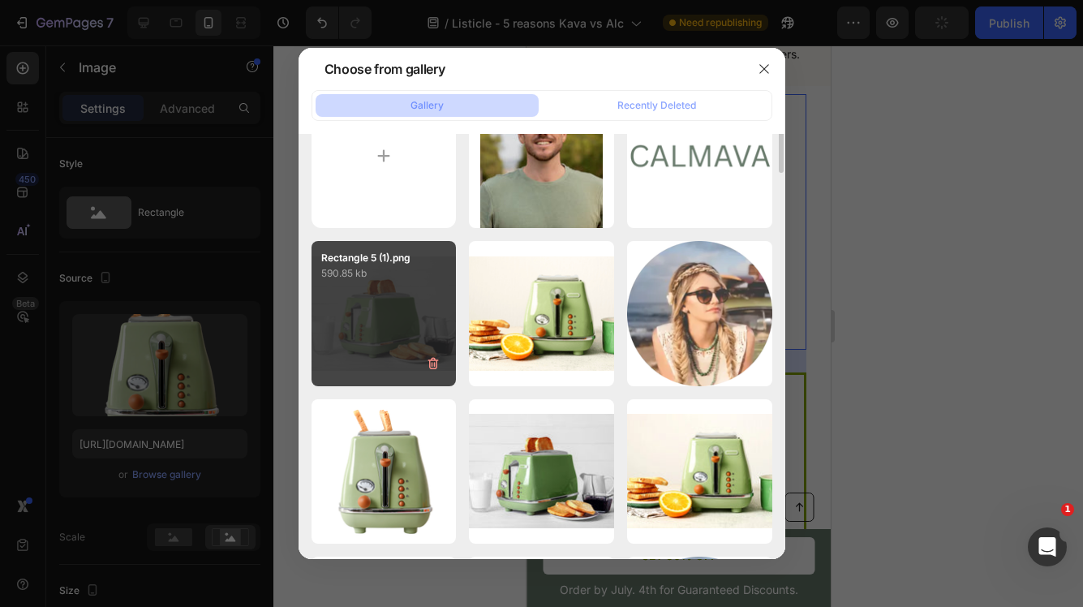
scroll to position [0, 0]
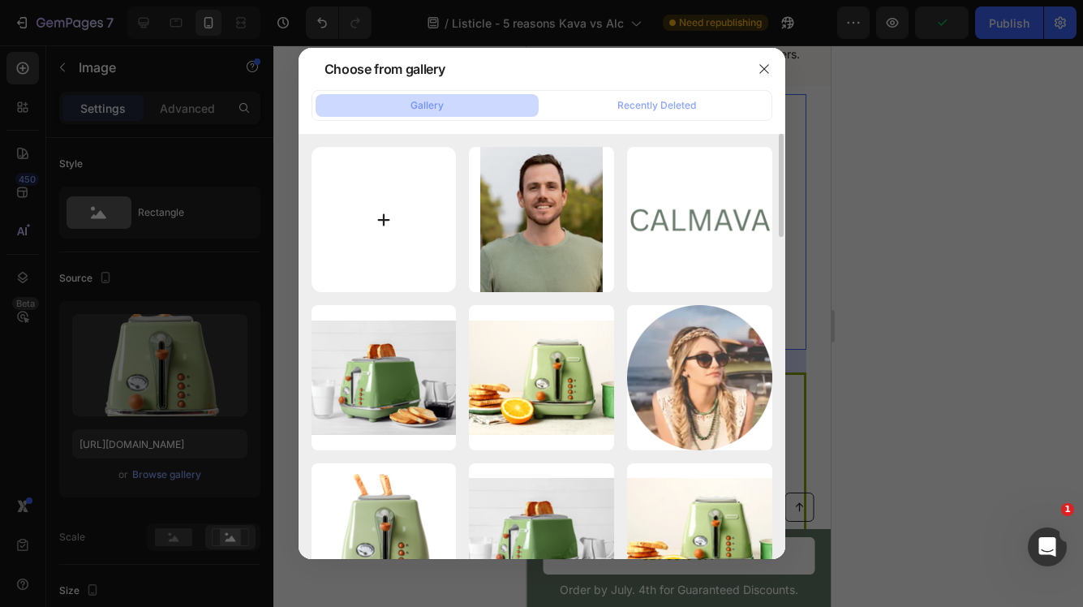
click at [425, 239] on input "file" at bounding box center [384, 219] width 145 height 145
type input "C:\fakepath\Screenshot [DATE] 20.43.36.png"
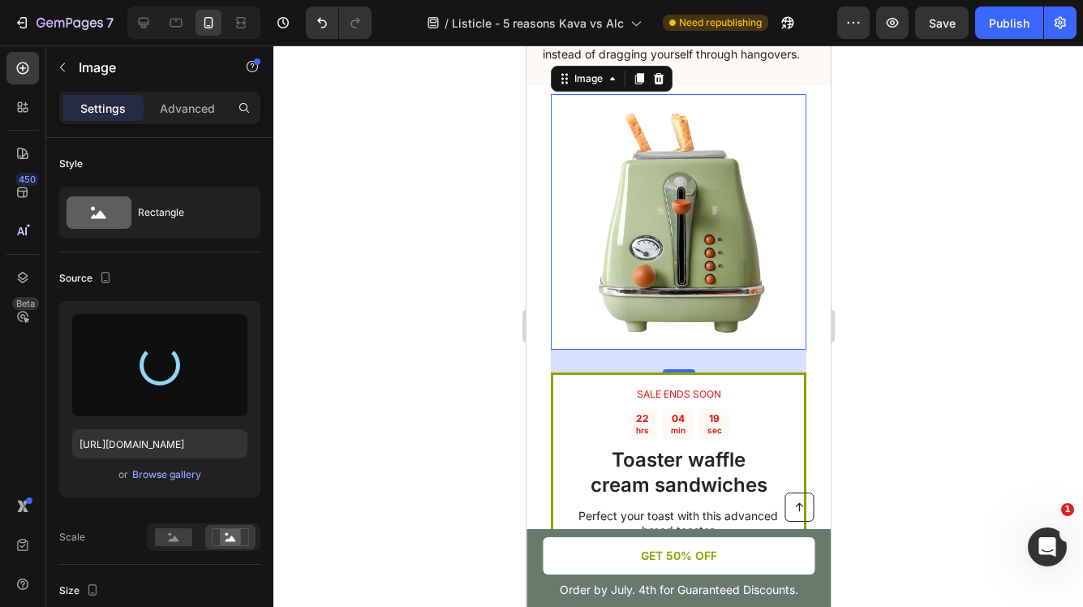
type input "[URL][DOMAIN_NAME]"
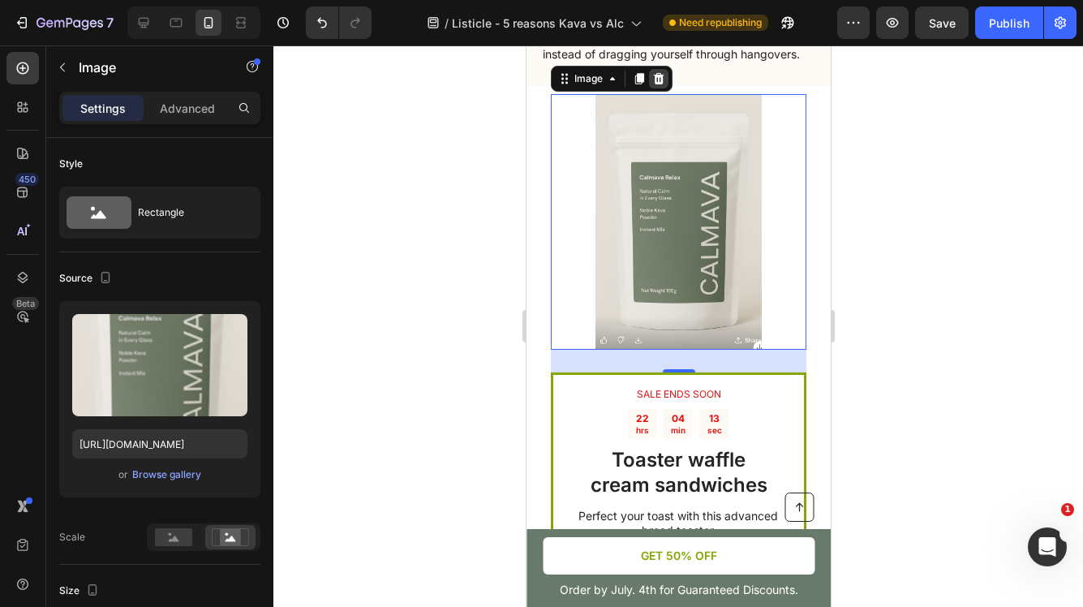
click at [660, 84] on icon at bounding box center [658, 78] width 11 height 11
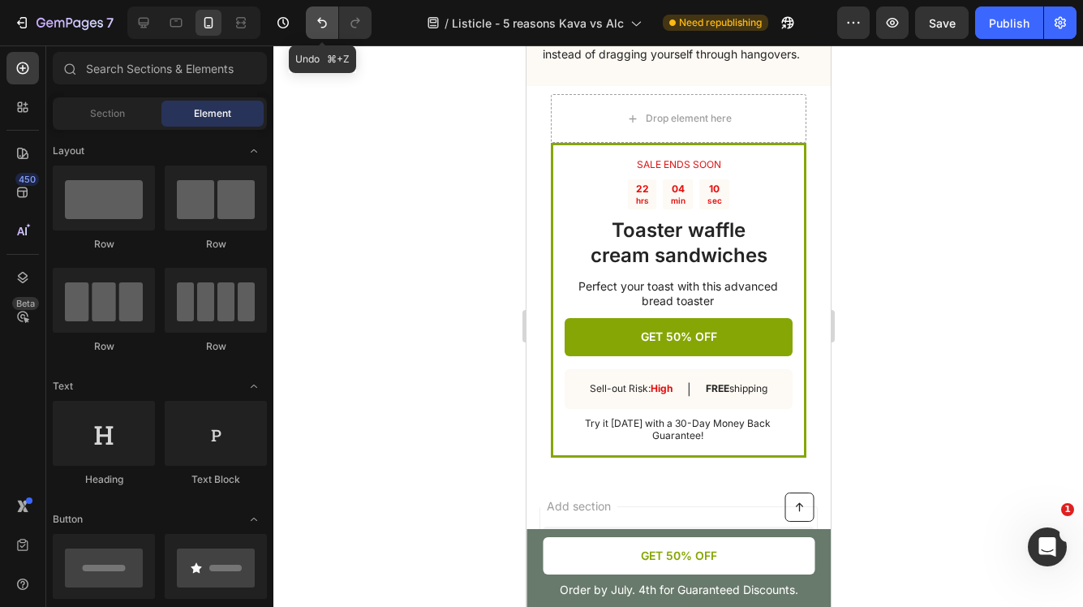
click at [312, 18] on button "Undo/Redo" at bounding box center [322, 22] width 32 height 32
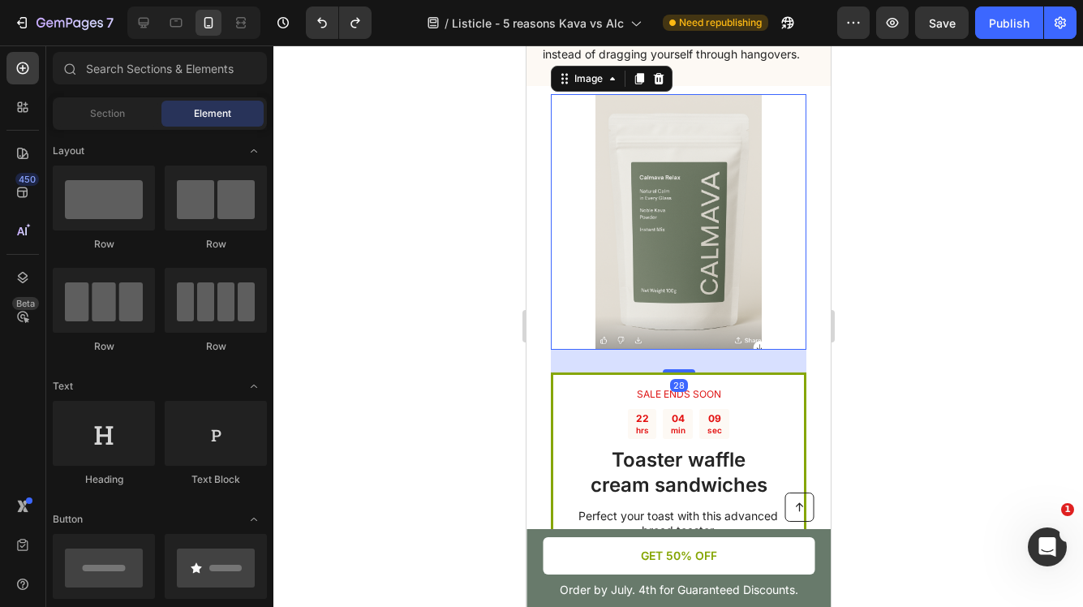
click at [664, 260] on img at bounding box center [678, 222] width 256 height 256
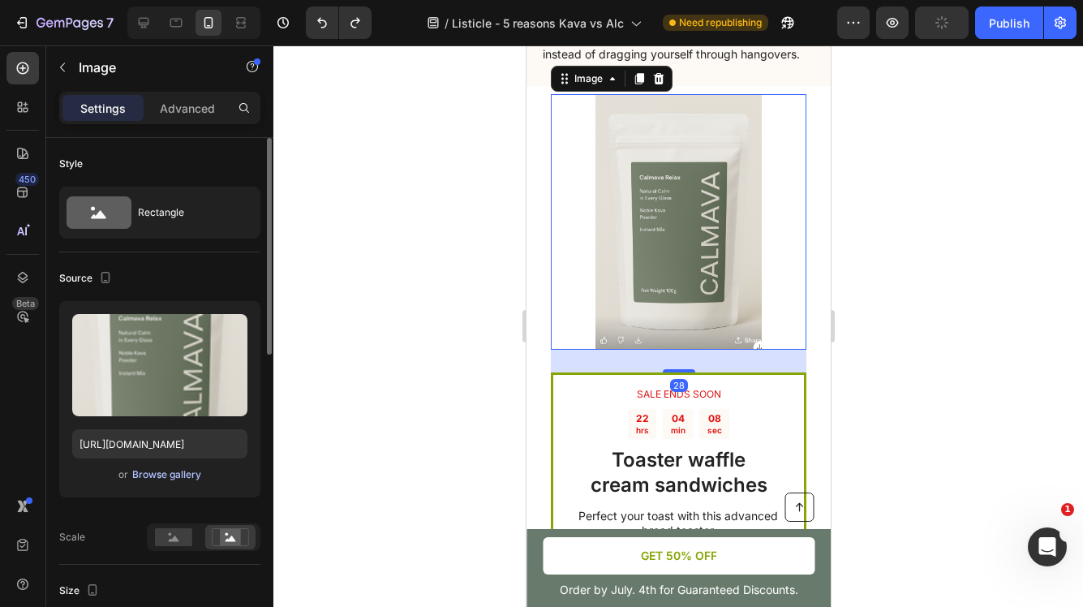
click at [175, 473] on div "Browse gallery" at bounding box center [166, 474] width 69 height 15
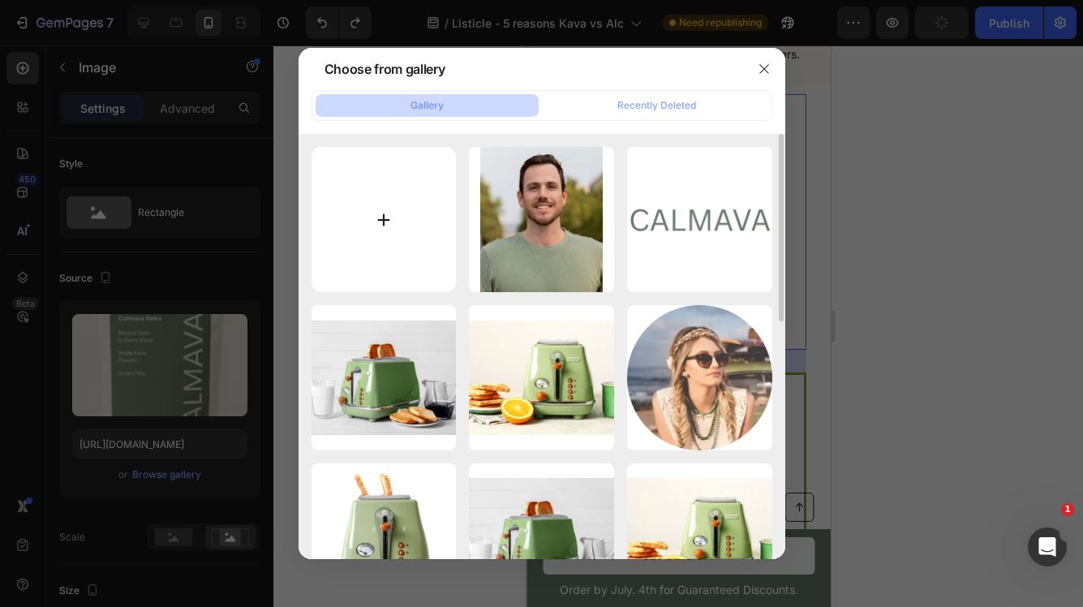
click at [374, 224] on input "file" at bounding box center [384, 219] width 145 height 145
type input "C:\fakepath\l (4).png"
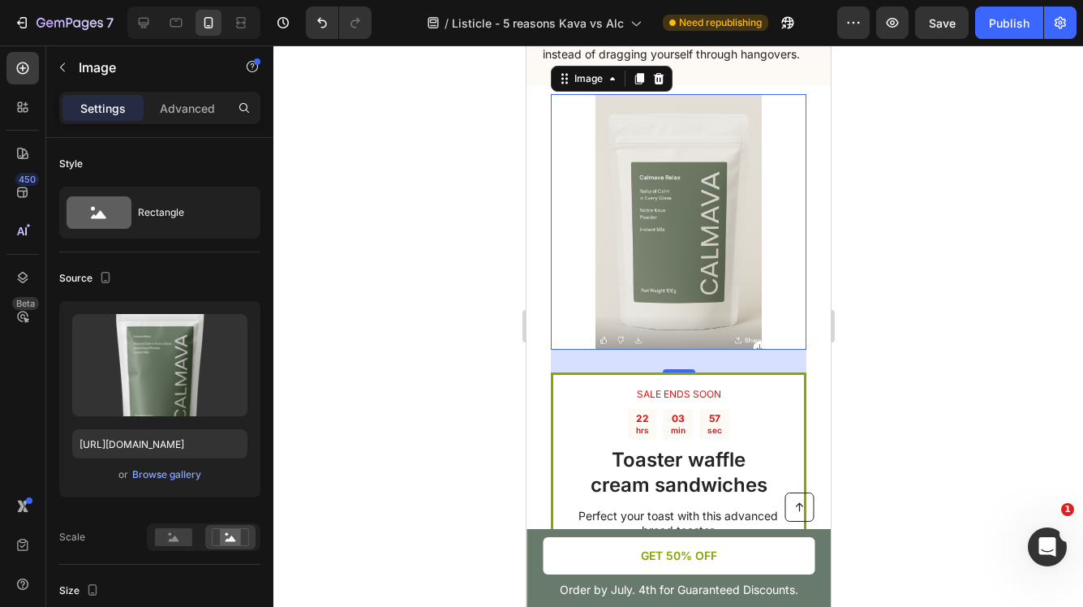
type input "[URL][DOMAIN_NAME]"
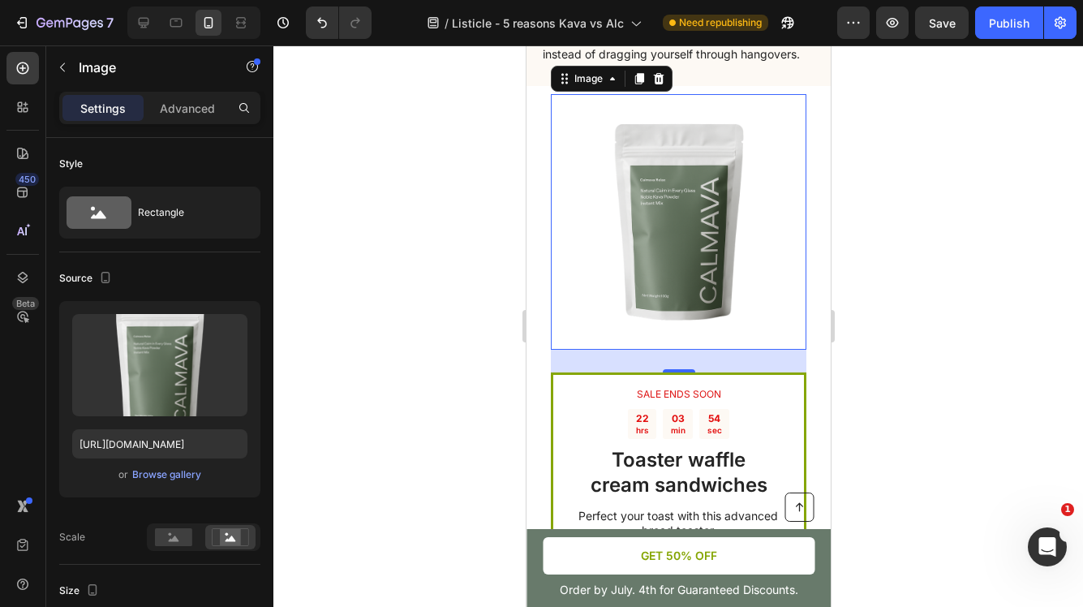
click at [903, 265] on div at bounding box center [678, 326] width 810 height 562
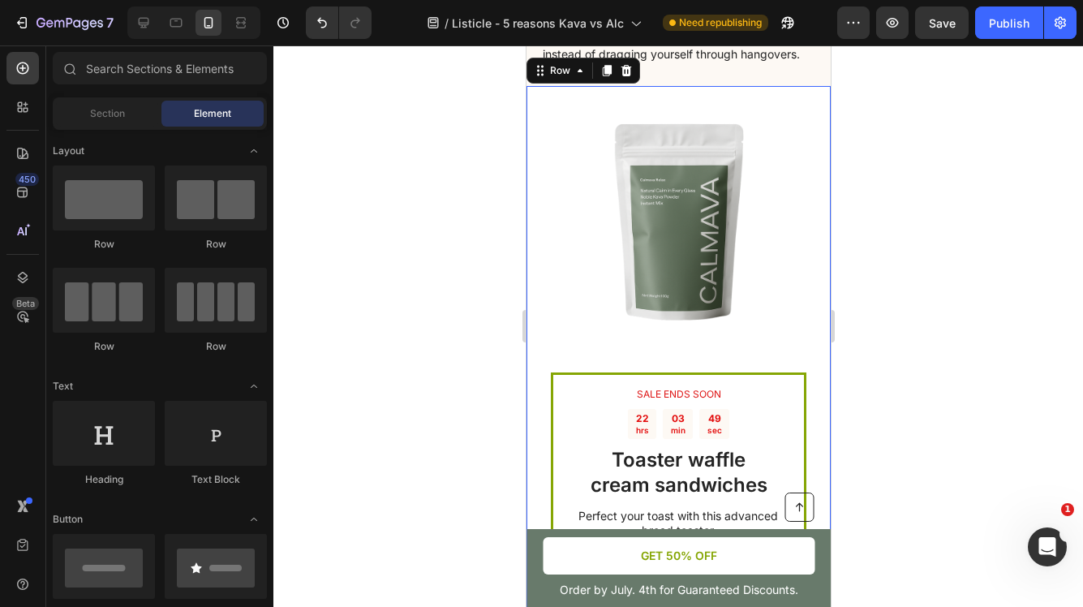
click at [814, 147] on div "SALE ENDS SOON Text Block 22 hrs 03 min 49 sec Countdown Timer Toaster waffle c…" at bounding box center [678, 394] width 304 height 617
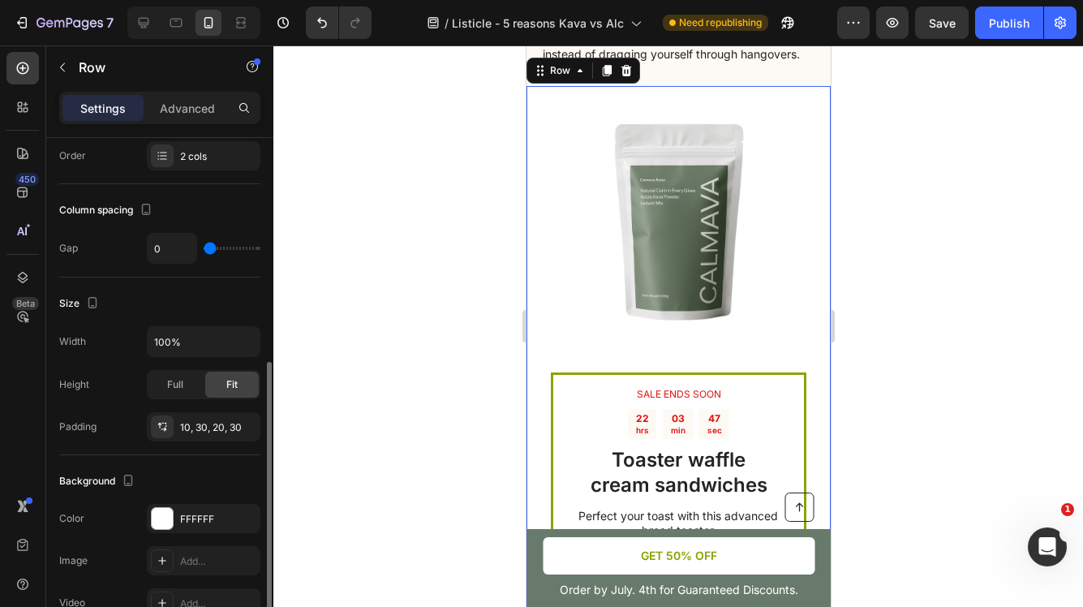
scroll to position [325, 0]
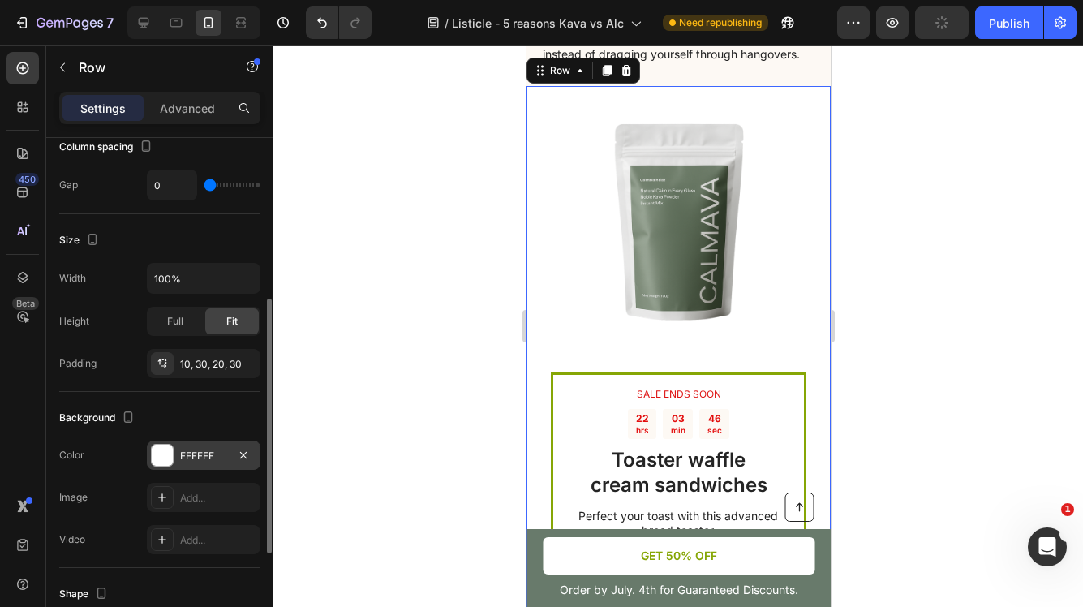
click at [220, 449] on div "FFFFFF" at bounding box center [203, 456] width 47 height 15
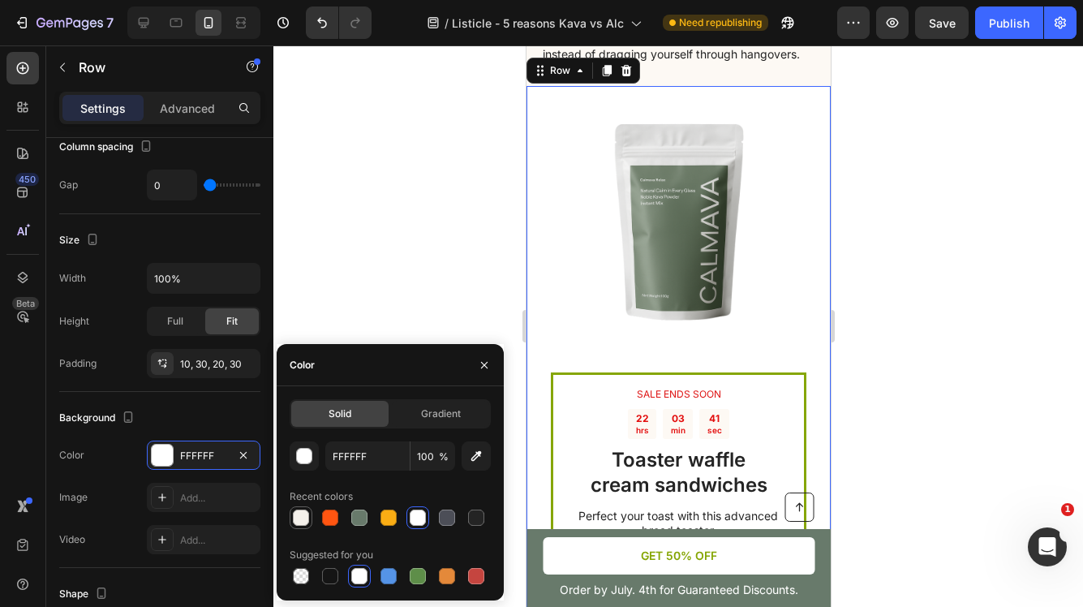
click at [302, 520] on div at bounding box center [301, 518] width 16 height 16
type input "F5F1EB"
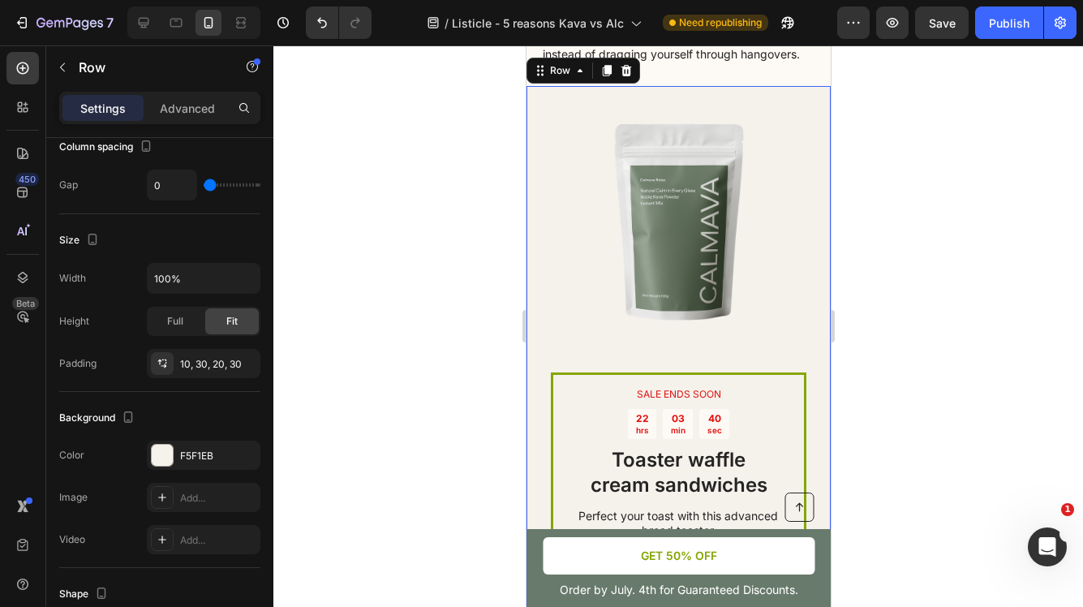
click at [897, 350] on div at bounding box center [678, 326] width 810 height 562
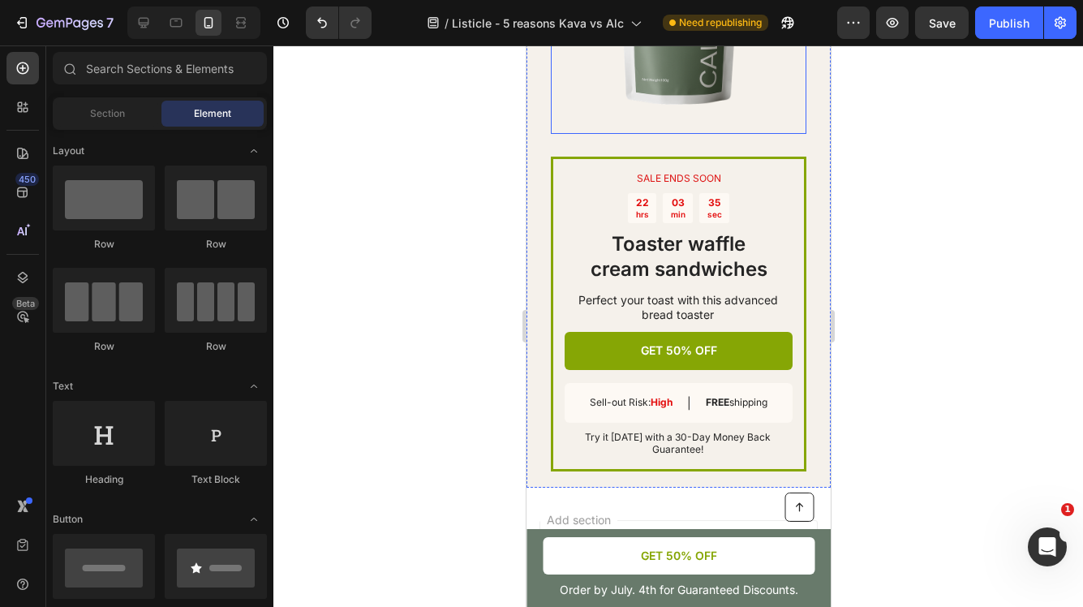
scroll to position [4281, 0]
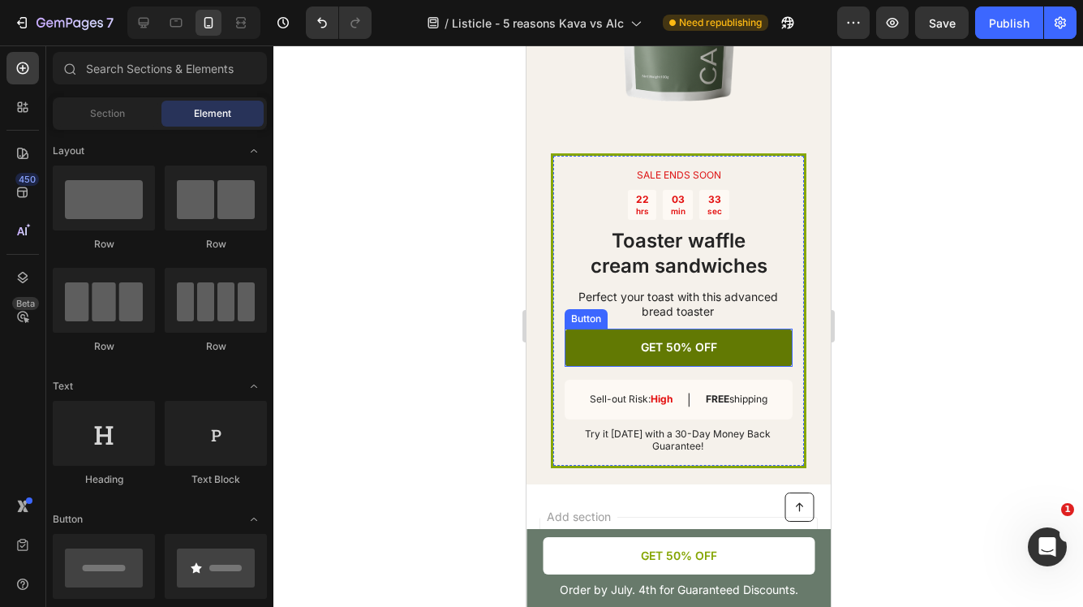
click at [780, 359] on link "GET 50% OFF" at bounding box center [678, 347] width 228 height 37
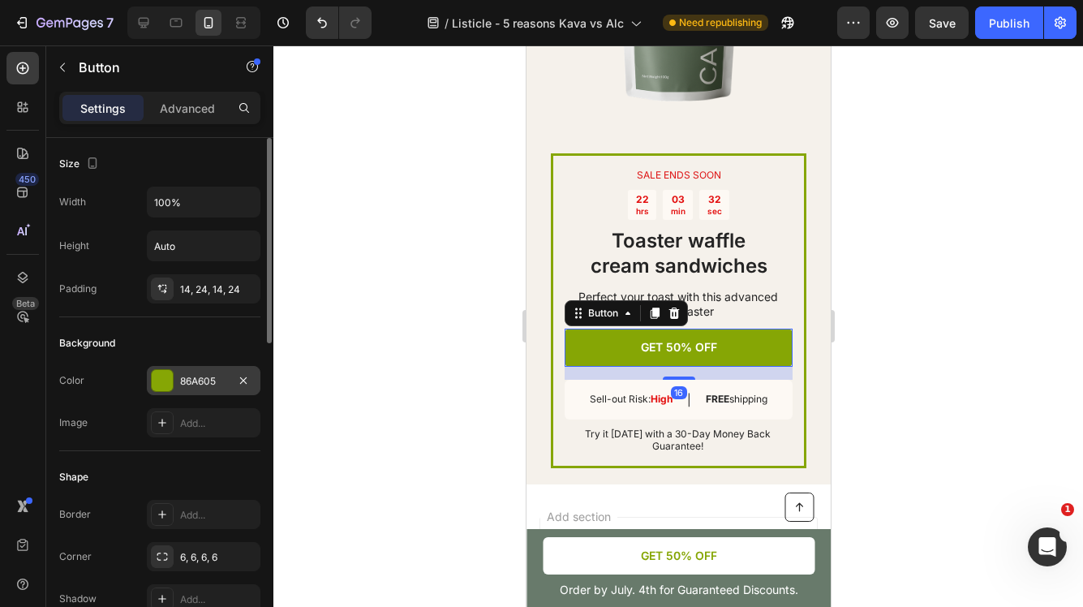
click at [225, 385] on div "86A605" at bounding box center [203, 381] width 47 height 15
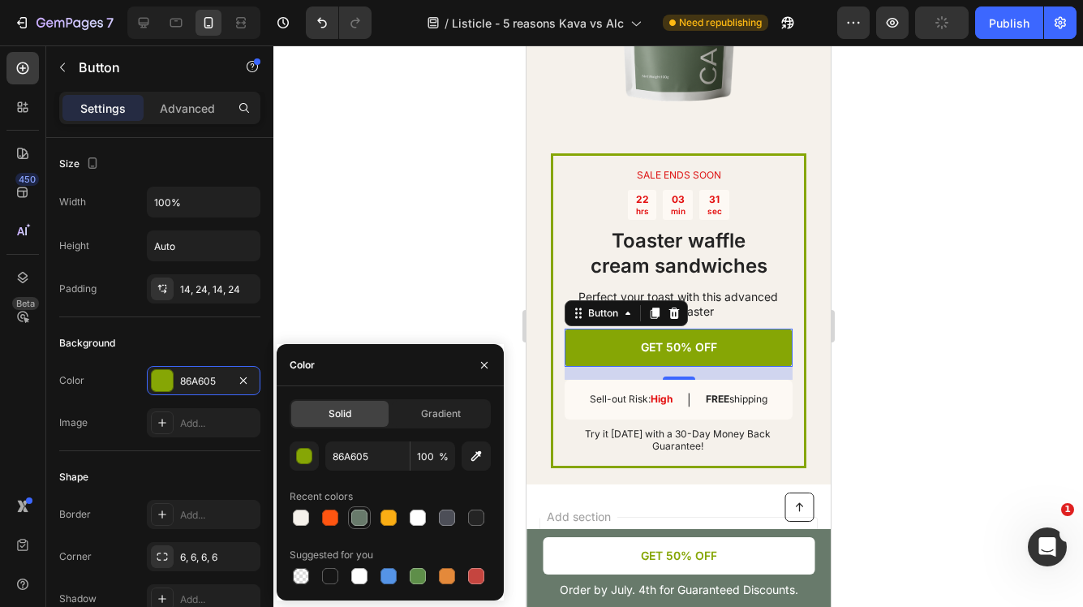
click at [364, 521] on div at bounding box center [359, 518] width 16 height 16
type input "687A6B"
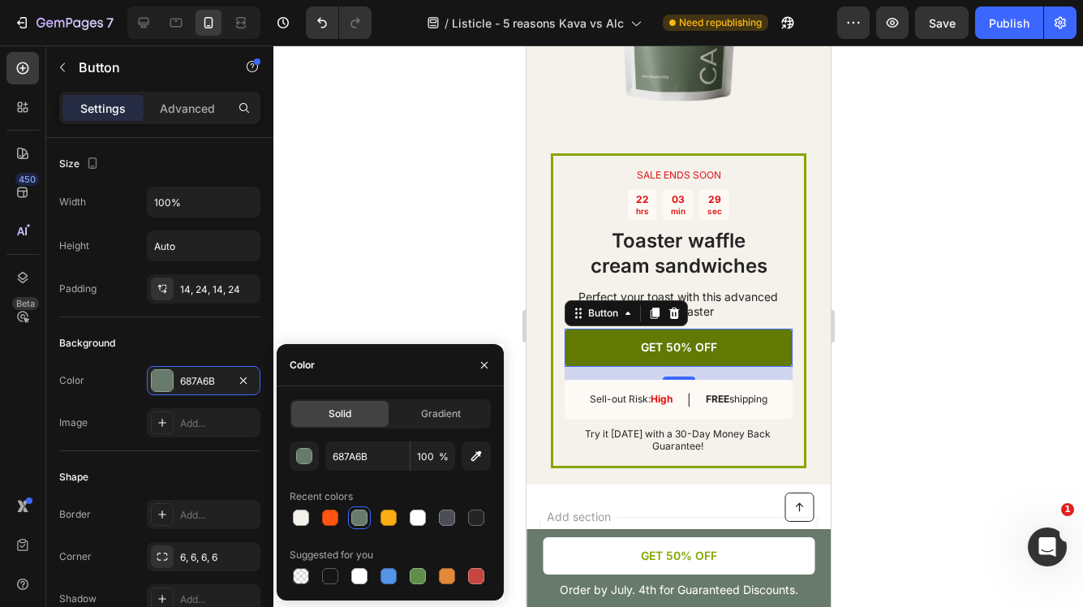
scroll to position [4315, 0]
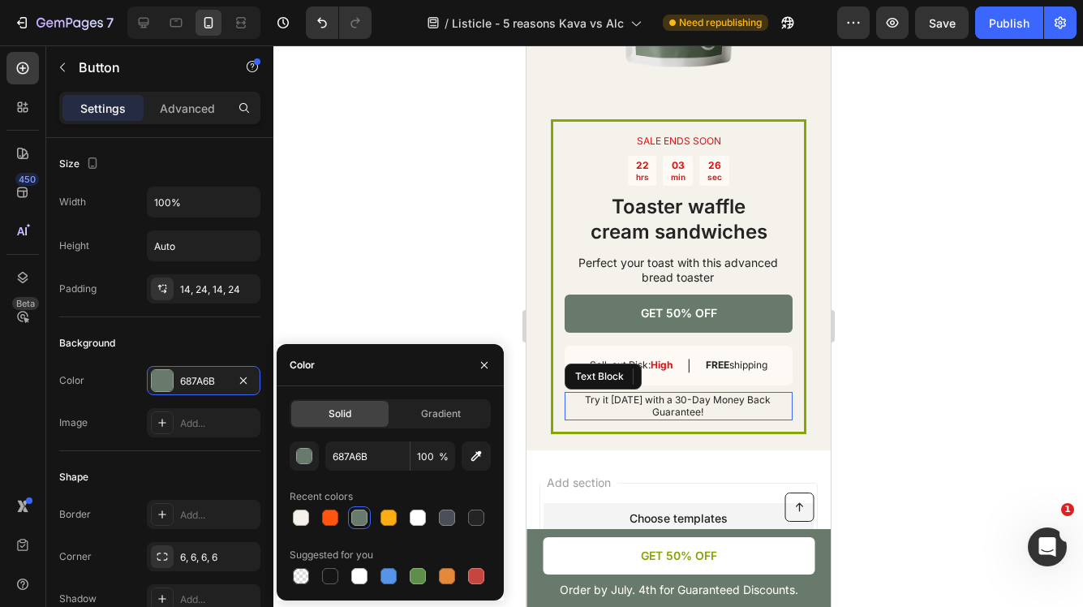
click at [679, 419] on p "Try it [DATE] with a 30-Day Money Back Guarantee!" at bounding box center [677, 406] width 226 height 25
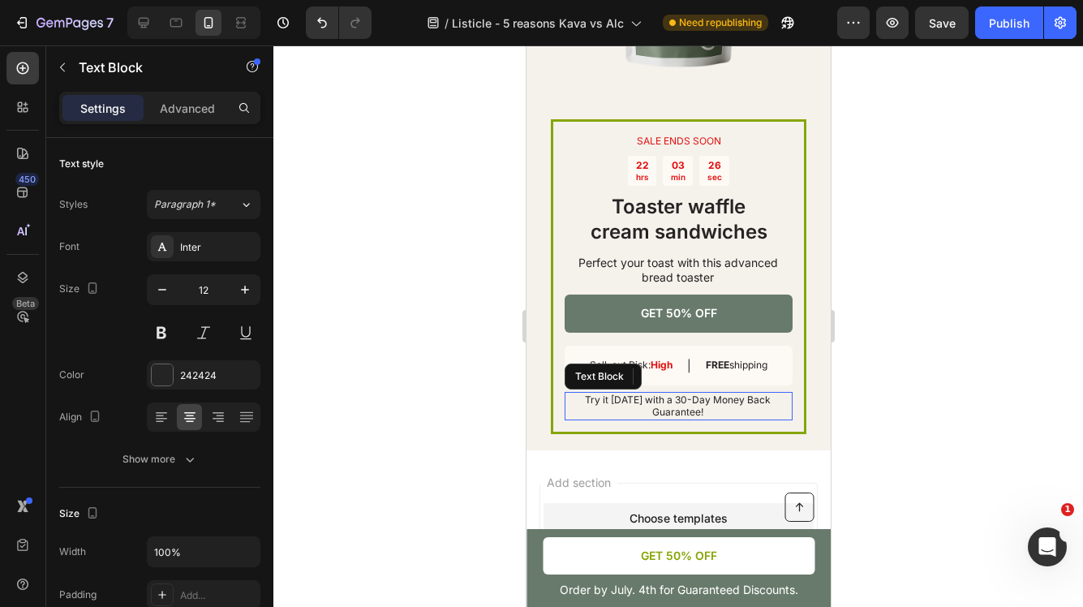
click at [679, 419] on p "Try it [DATE] with a 30-Day Money Back Guarantee!" at bounding box center [677, 406] width 226 height 25
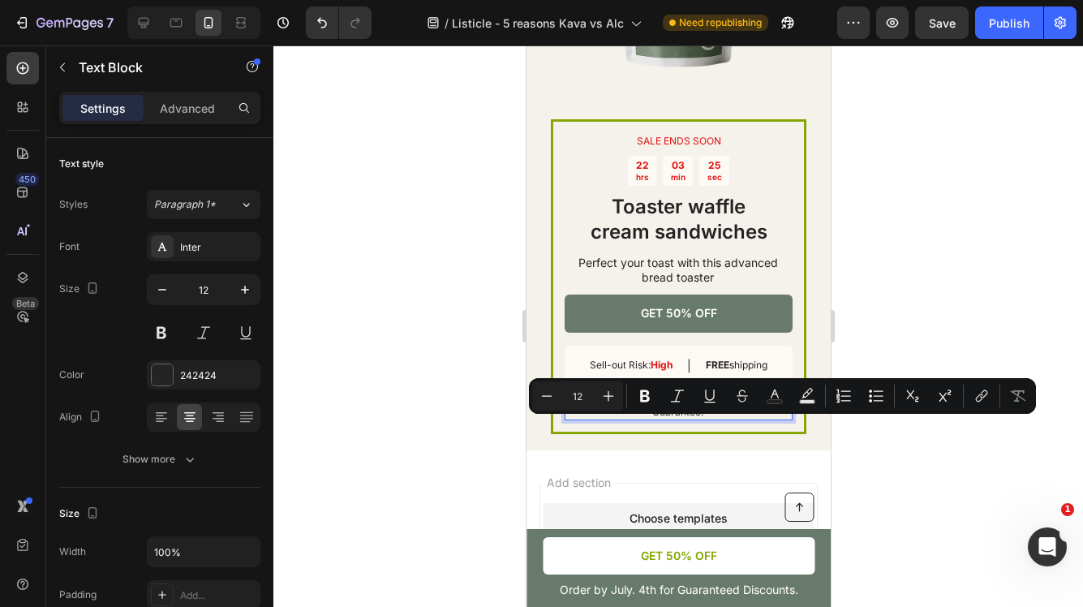
click at [710, 419] on p "Try it [DATE] with a 30-Day Money Back Guarantee!" at bounding box center [677, 406] width 226 height 25
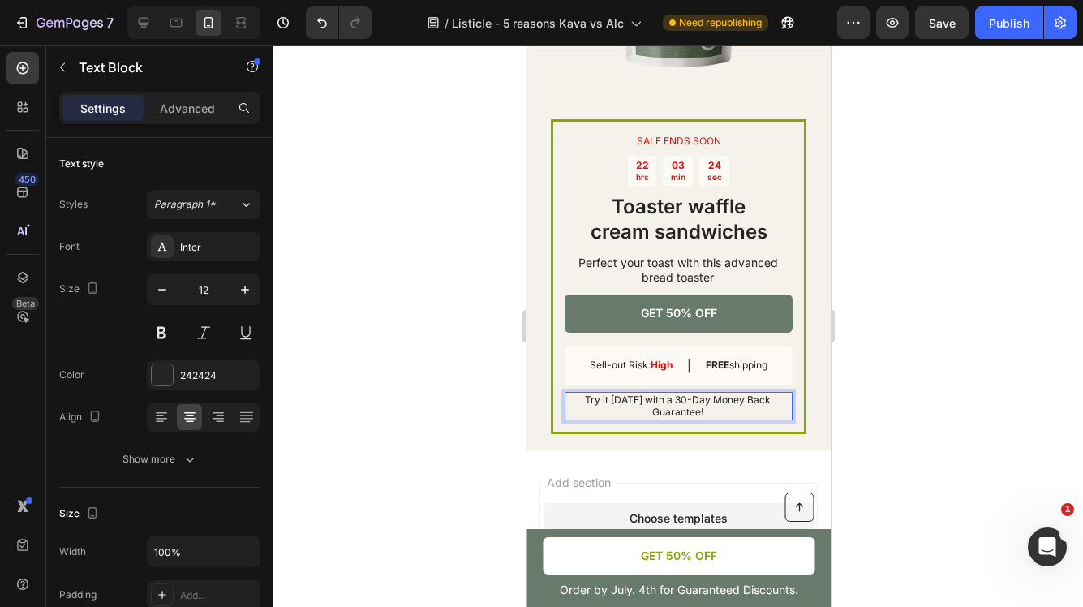
click at [683, 412] on p "Try it [DATE] with a 30-Day Money Back Guarantee!" at bounding box center [677, 406] width 226 height 25
click at [866, 381] on div at bounding box center [678, 326] width 810 height 562
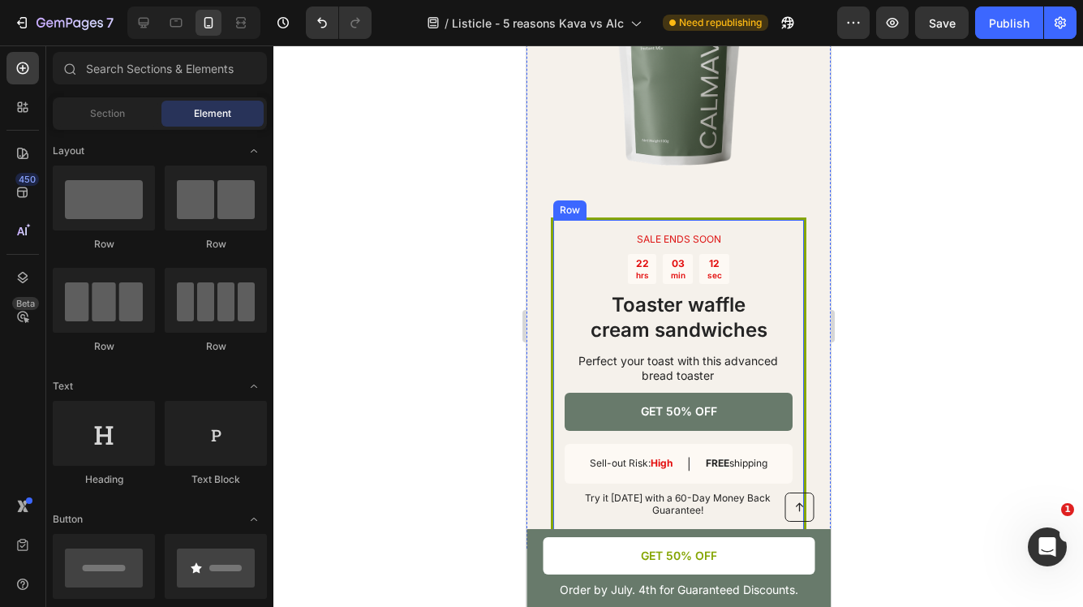
scroll to position [4211, 0]
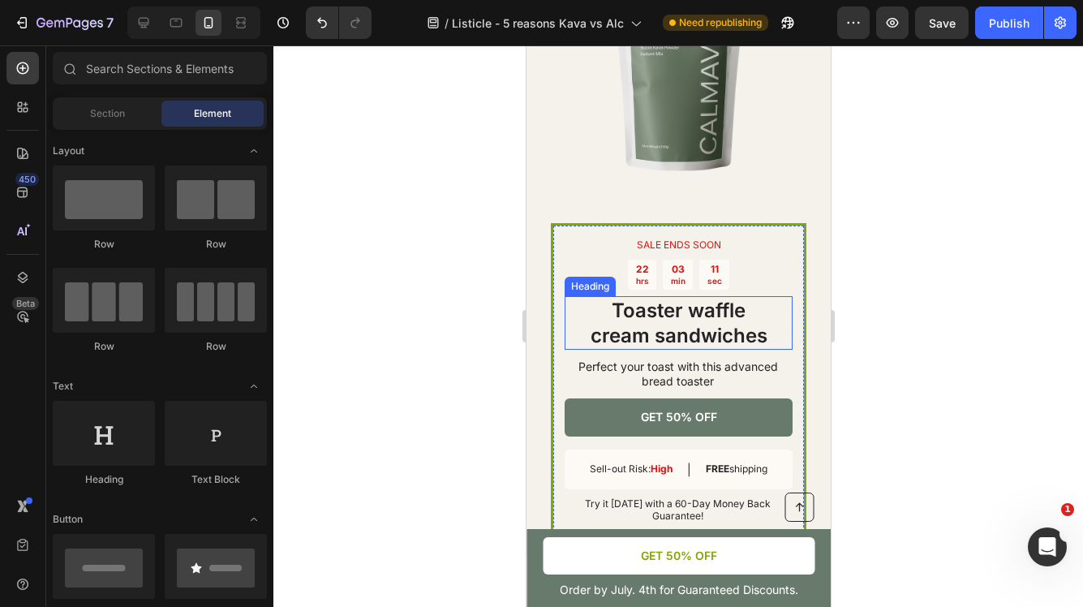
click at [686, 333] on h2 "Toaster waffle cream sandwiches" at bounding box center [678, 323] width 228 height 54
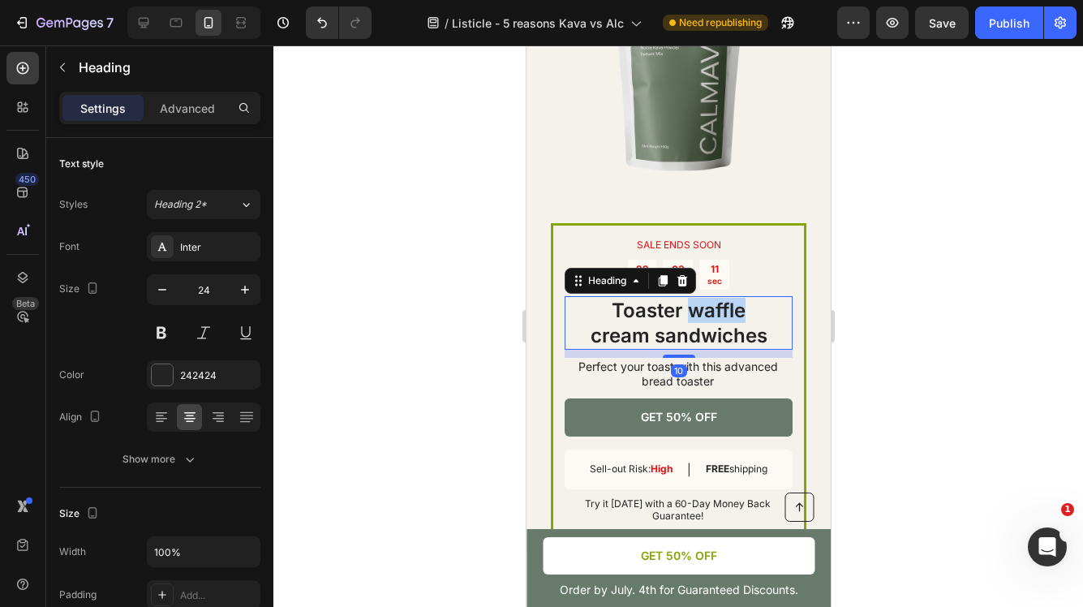
click at [686, 333] on h2 "Toaster waffle cream sandwiches" at bounding box center [678, 323] width 228 height 54
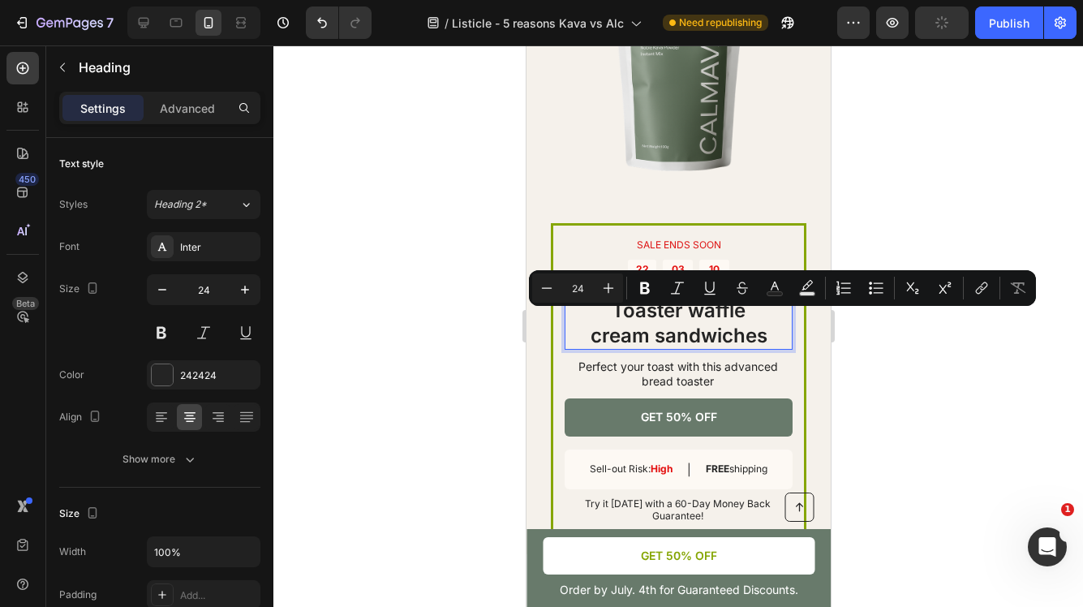
click at [742, 348] on p "Toaster waffle cream sandwiches" at bounding box center [678, 323] width 225 height 50
drag, startPoint x: 770, startPoint y: 354, endPoint x: 605, endPoint y: 325, distance: 167.3
click at [605, 325] on p "Toaster waffle cream sandwiches" at bounding box center [678, 323] width 225 height 50
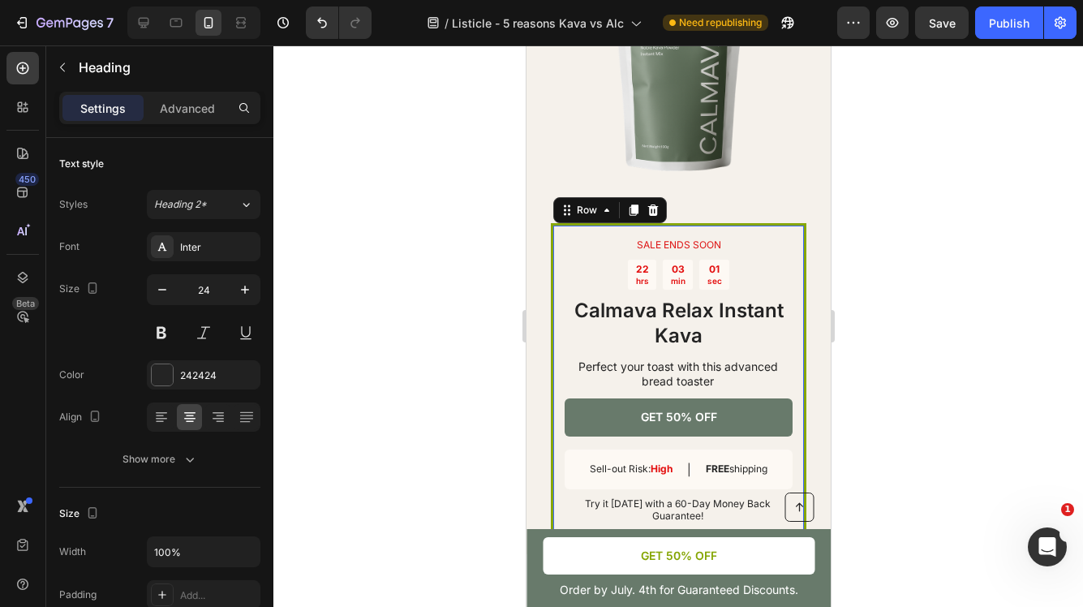
click at [622, 243] on div "SALE ENDS SOON Text Block 22 hrs 03 min 01 sec Countdown Timer Calmava Relax In…" at bounding box center [678, 380] width 256 height 314
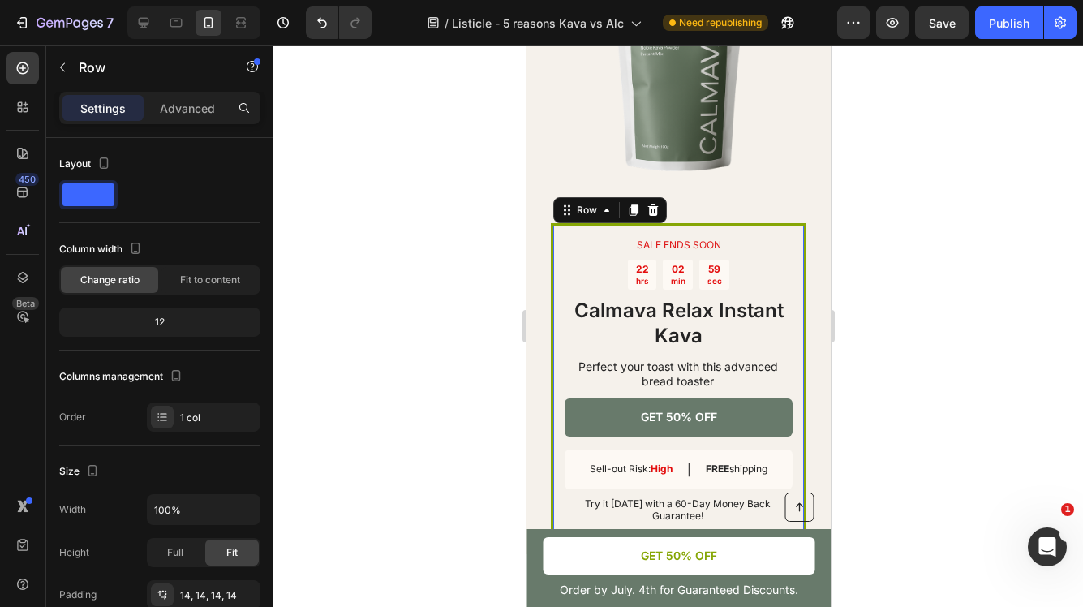
click at [557, 241] on div "SALE ENDS SOON Text Block 22 hrs 02 min 59 sec Countdown Timer Calmava Relax In…" at bounding box center [678, 380] width 256 height 314
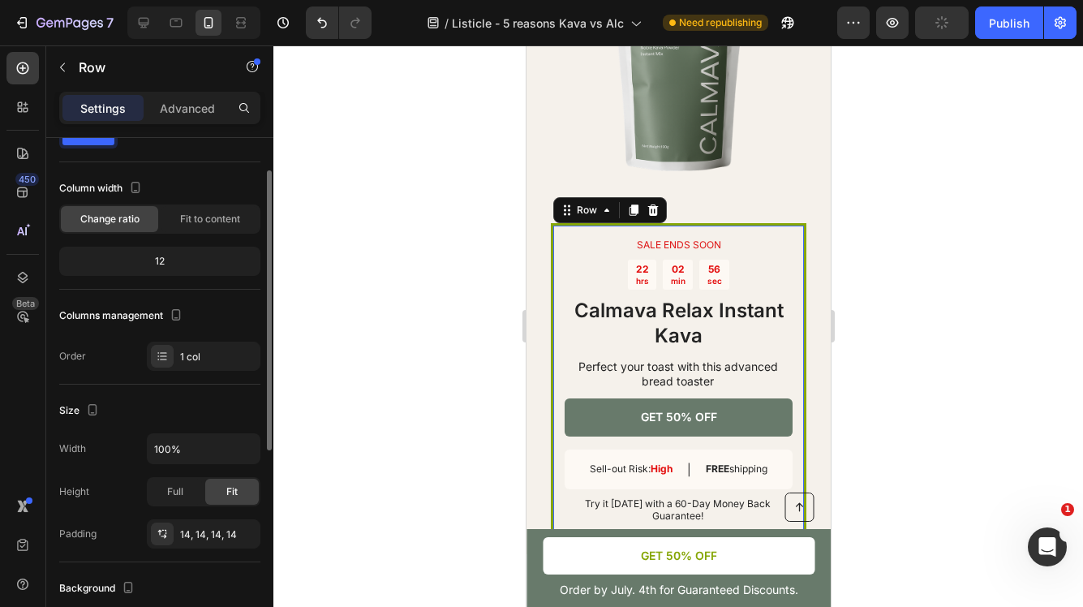
scroll to position [0, 0]
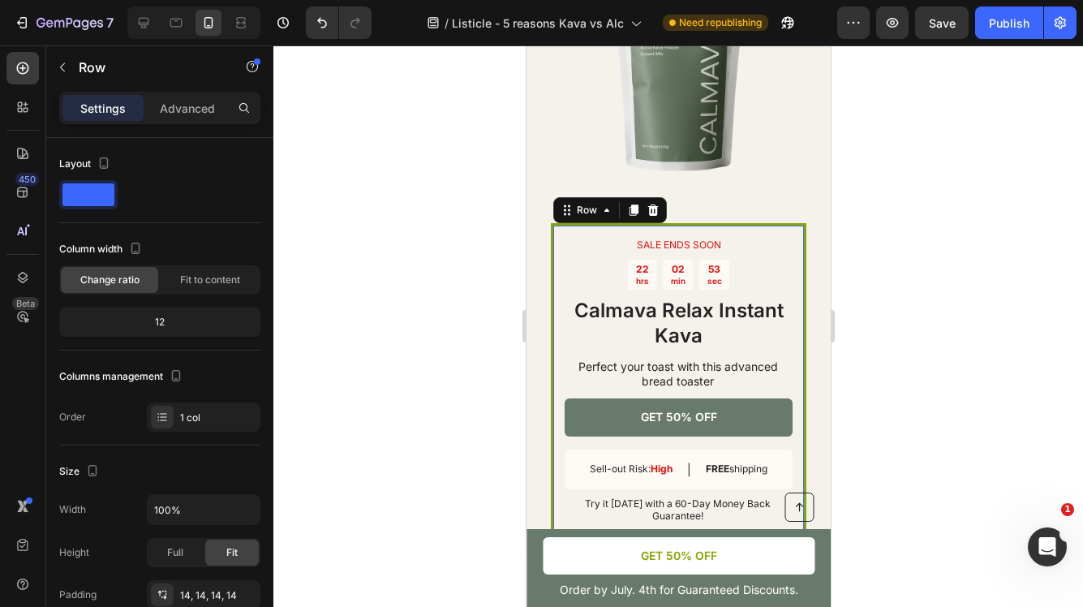
click at [721, 240] on div "SALE ENDS SOON Text Block 22 hrs 02 min 53 sec Countdown Timer Calmava Relax In…" at bounding box center [678, 380] width 256 height 314
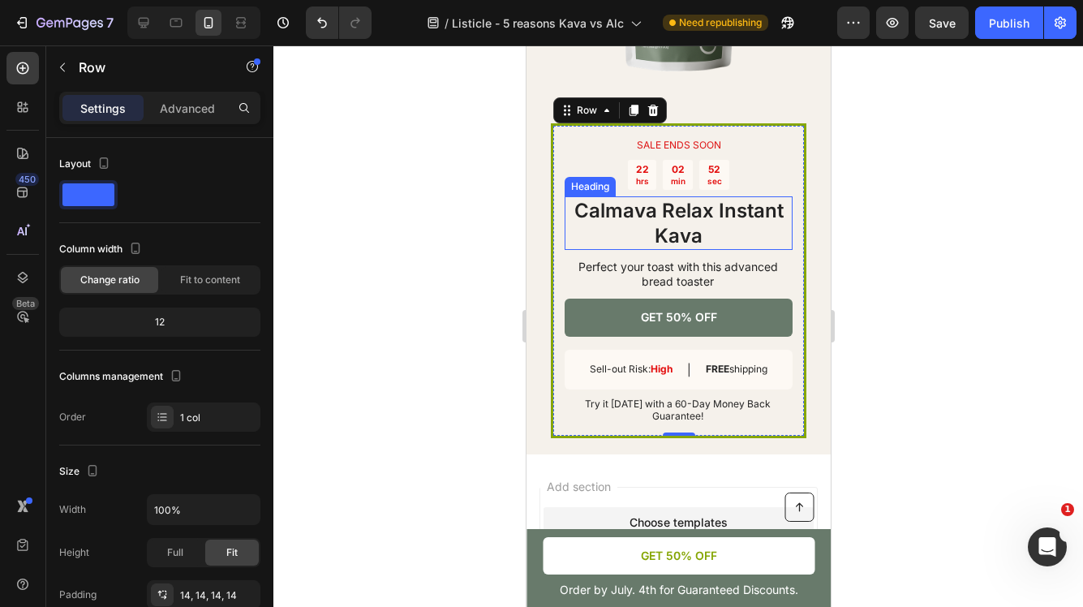
scroll to position [4517, 0]
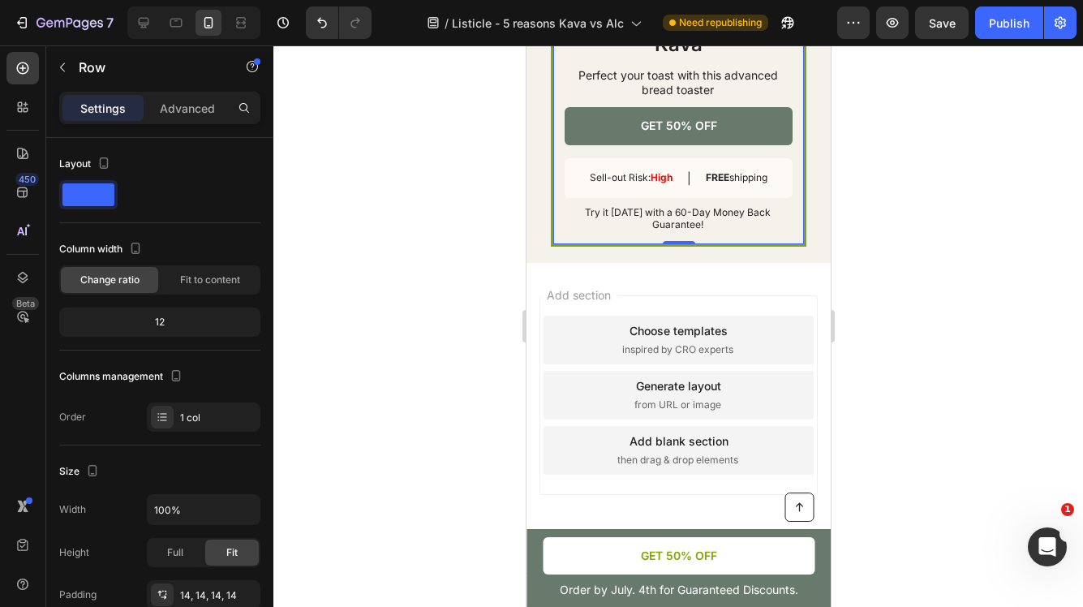
click at [970, 308] on div at bounding box center [678, 326] width 810 height 562
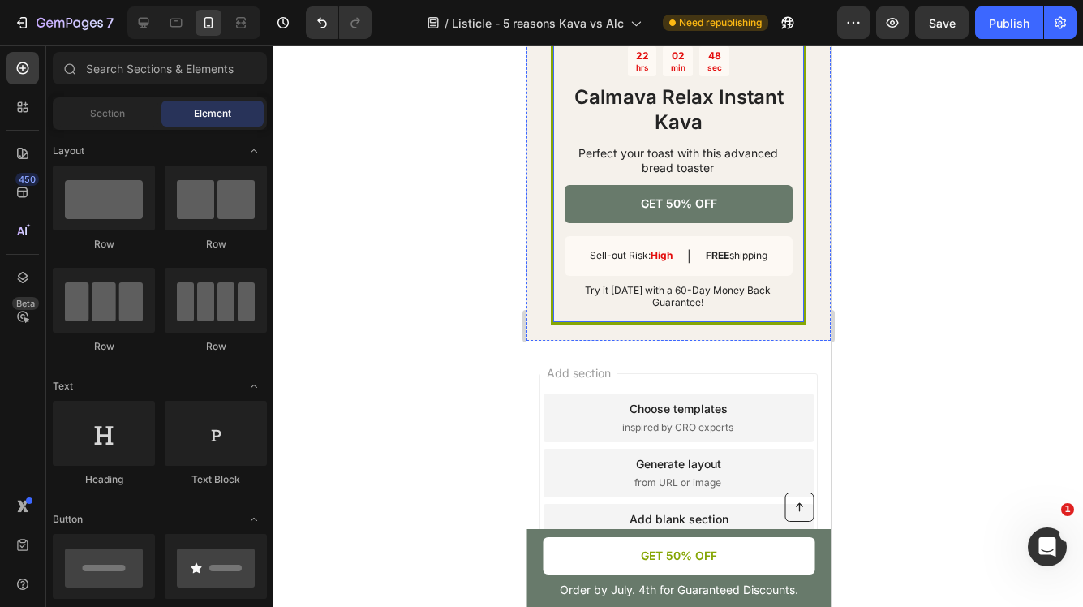
scroll to position [4275, 0]
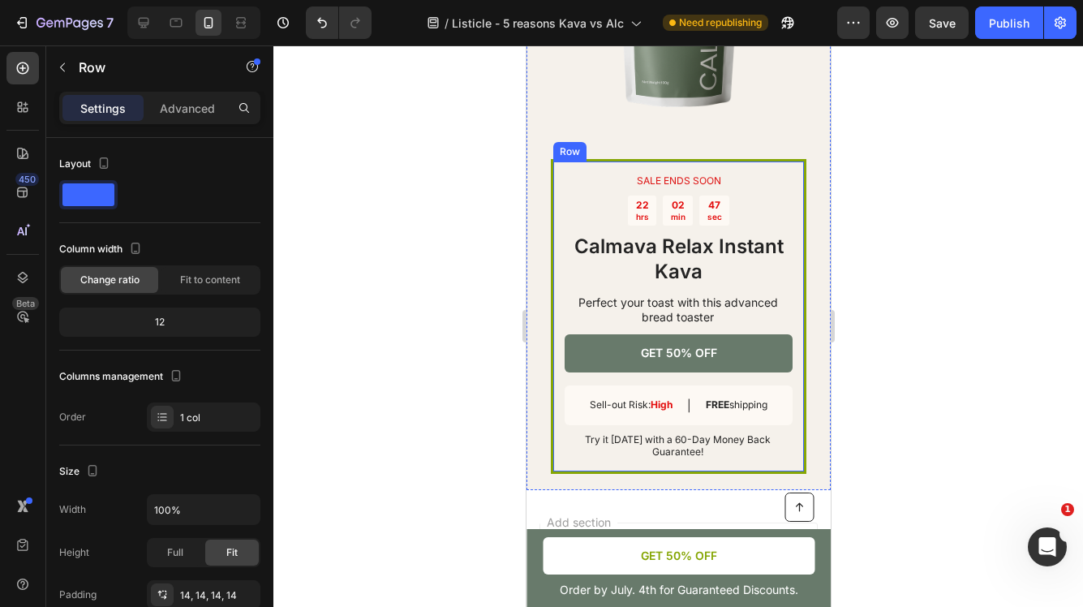
click at [733, 174] on div "SALE ENDS SOON Text Block 22 hrs 02 min 47 sec Countdown Timer Calmava Relax In…" at bounding box center [678, 316] width 256 height 314
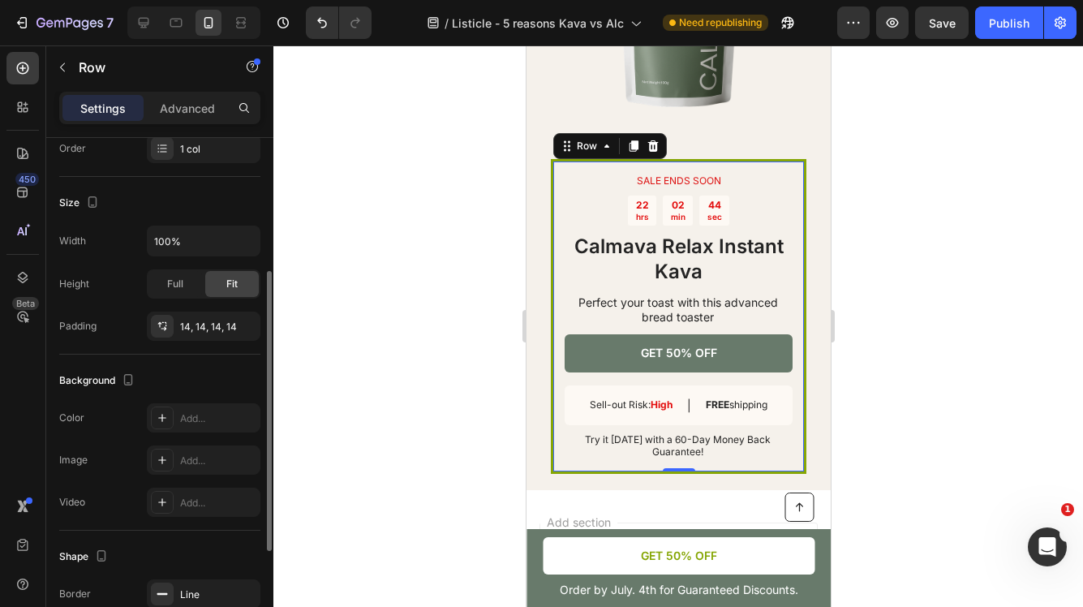
scroll to position [272, 0]
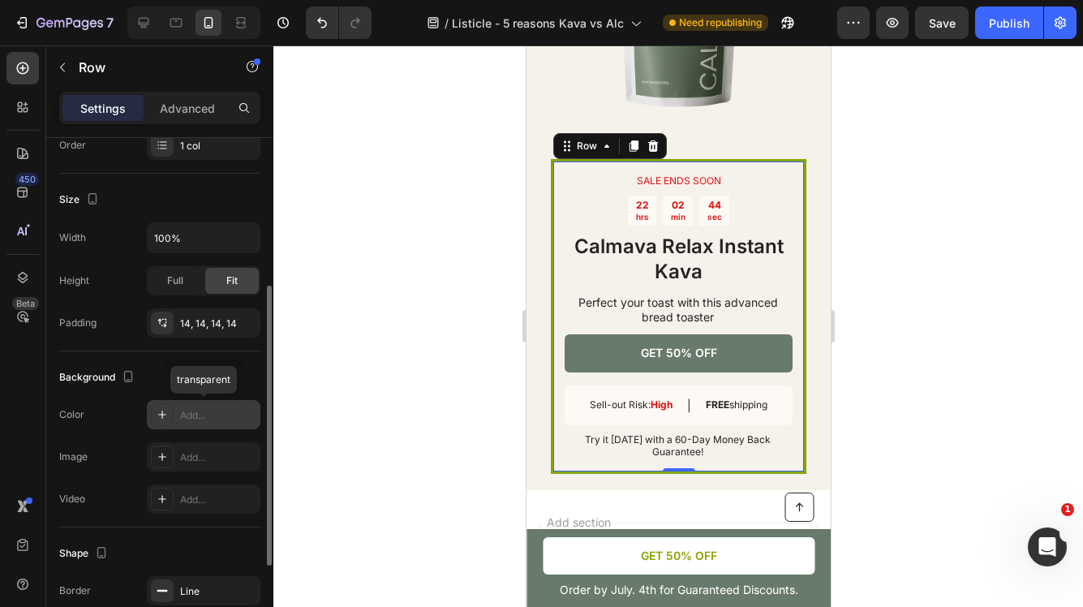
click at [213, 414] on div "Add..." at bounding box center [218, 415] width 76 height 15
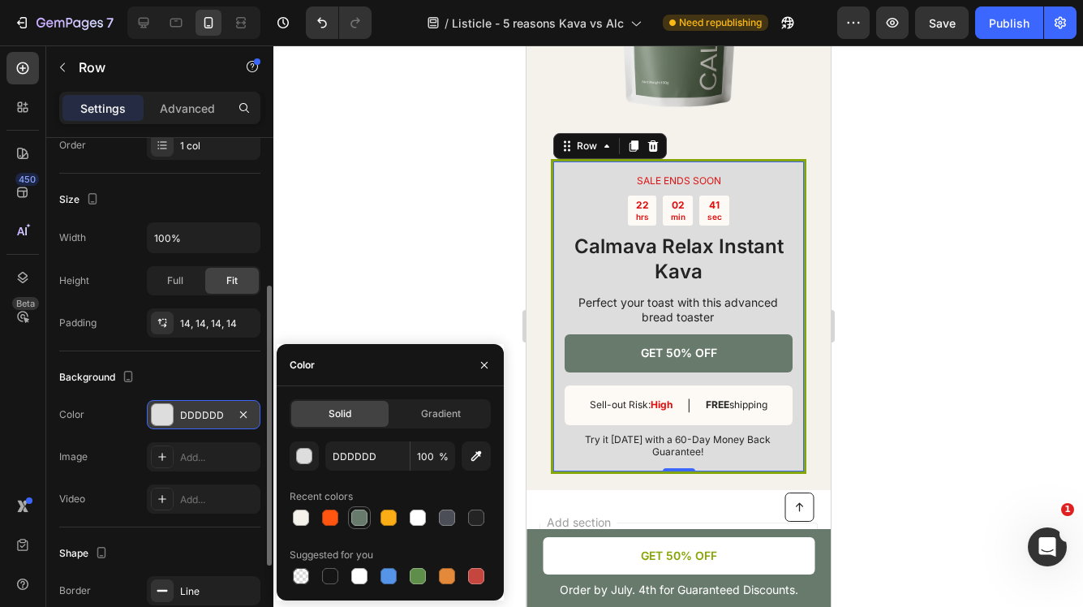
click at [360, 520] on div at bounding box center [359, 518] width 16 height 16
type input "687A6B"
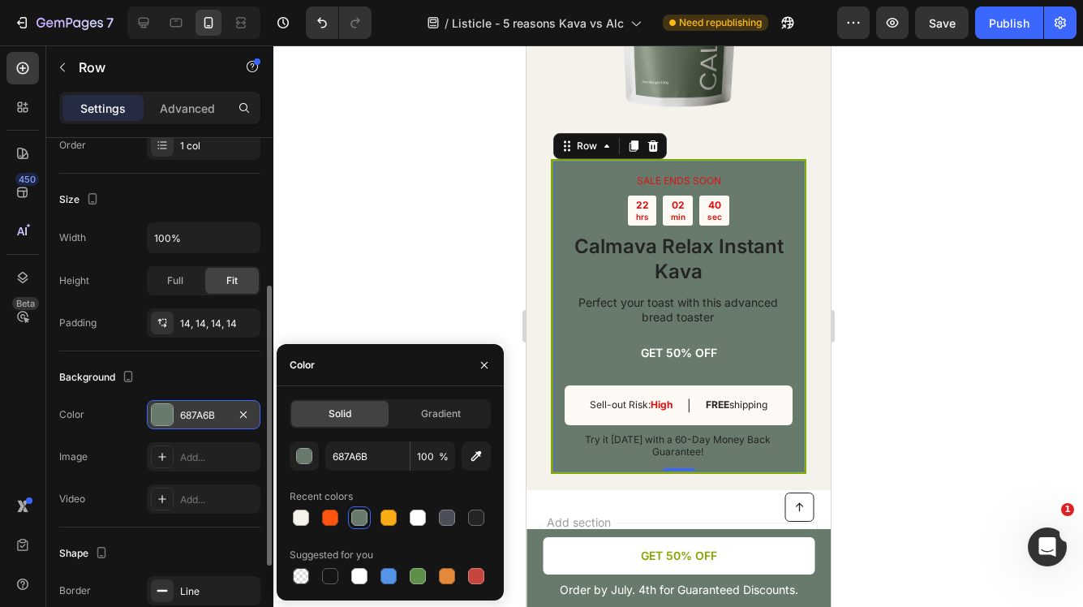
click at [358, 256] on div at bounding box center [678, 326] width 810 height 562
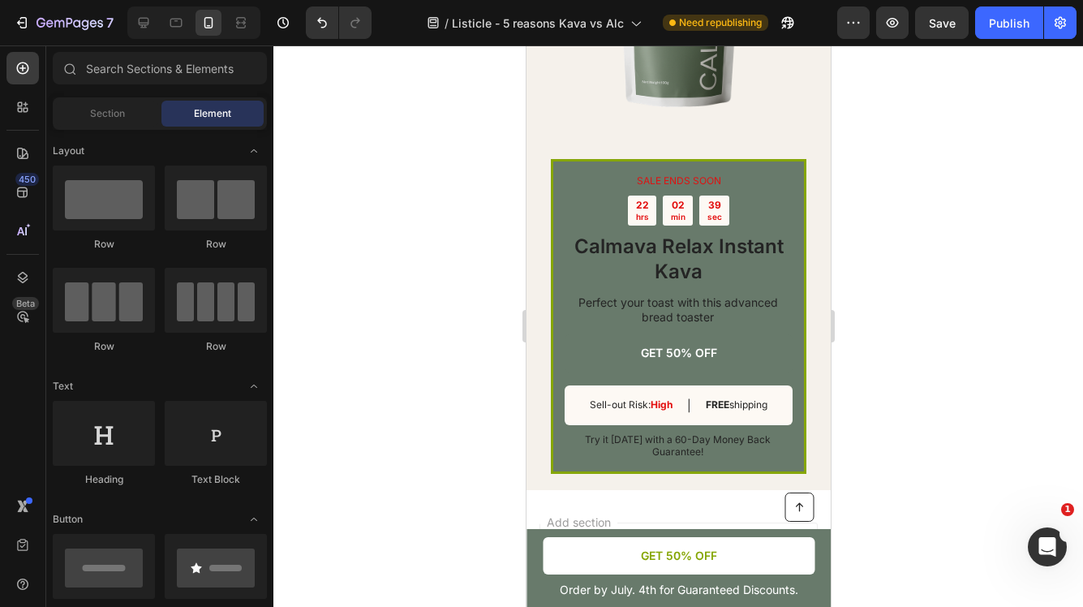
click at [358, 256] on div at bounding box center [678, 326] width 810 height 562
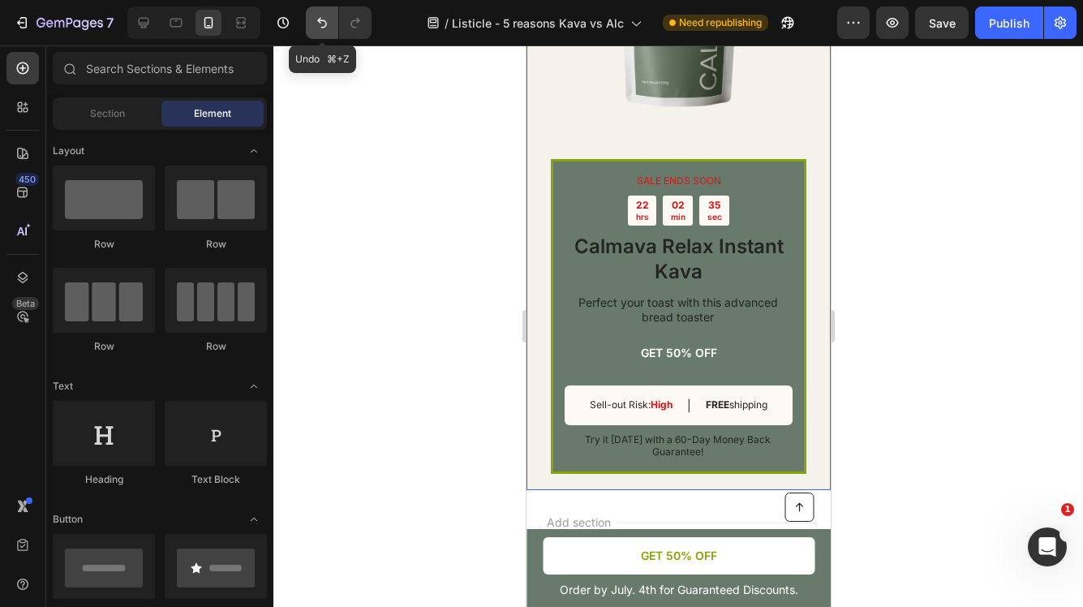
click at [314, 20] on icon "Undo/Redo" at bounding box center [322, 23] width 16 height 16
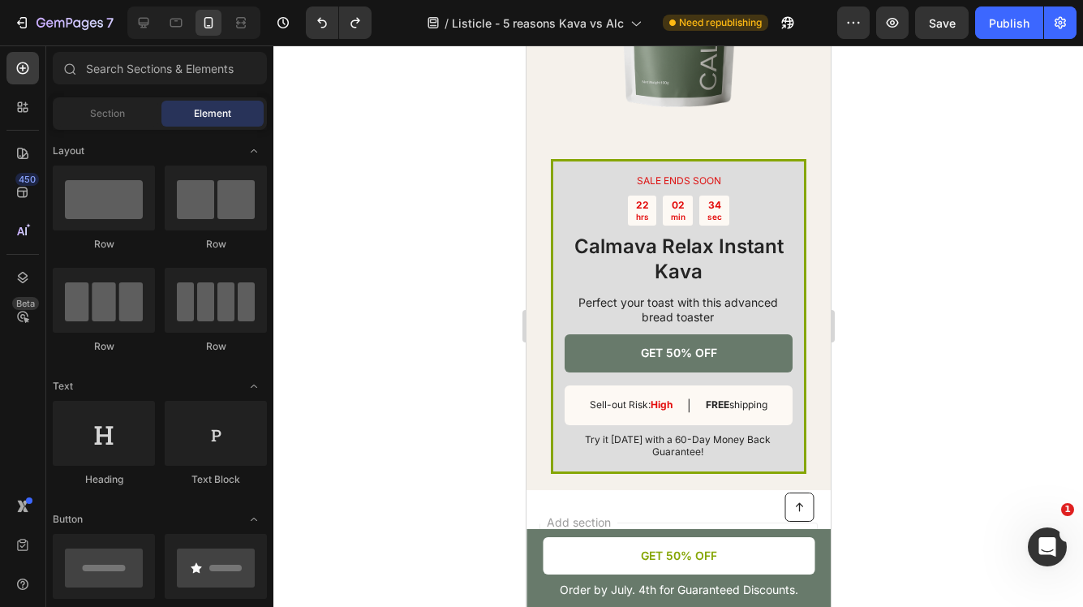
click at [893, 237] on div at bounding box center [678, 326] width 810 height 562
click at [747, 226] on div "22 hrs 02 min 34 sec" at bounding box center [678, 211] width 228 height 30
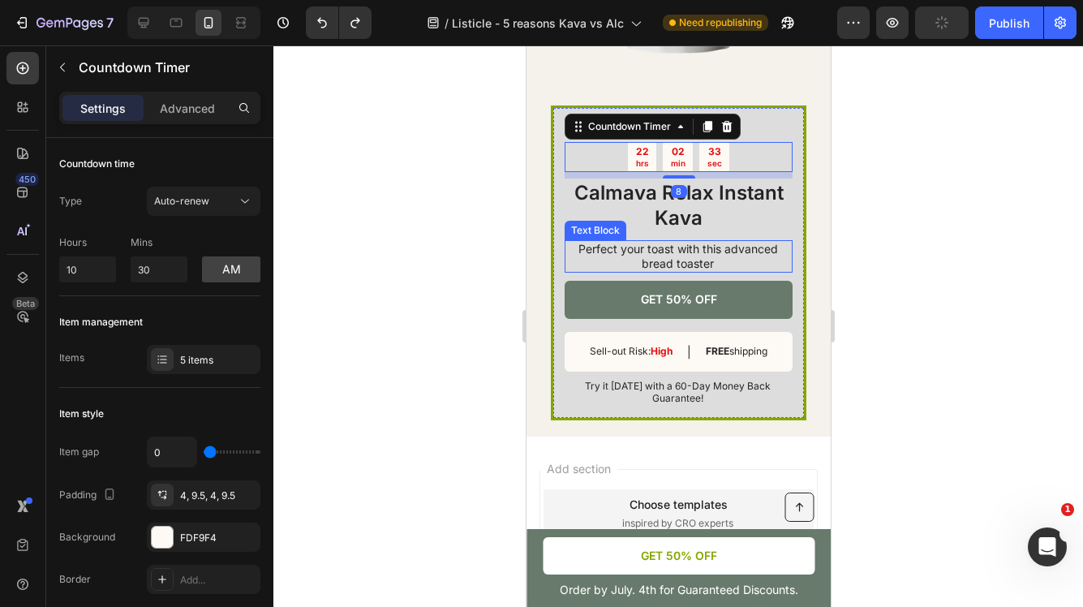
scroll to position [4346, 0]
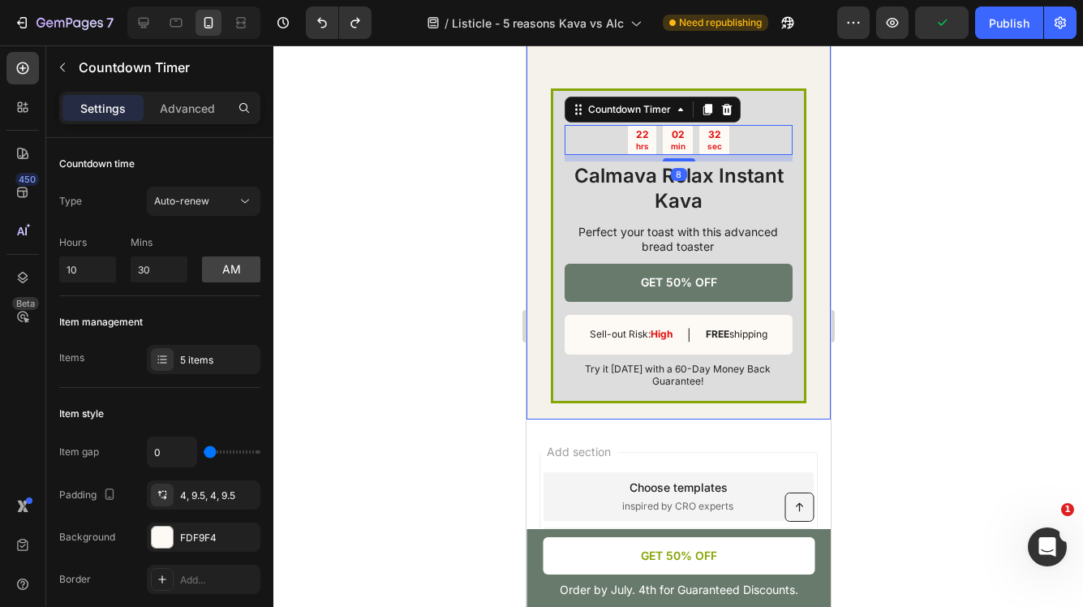
click at [883, 381] on div at bounding box center [678, 326] width 810 height 562
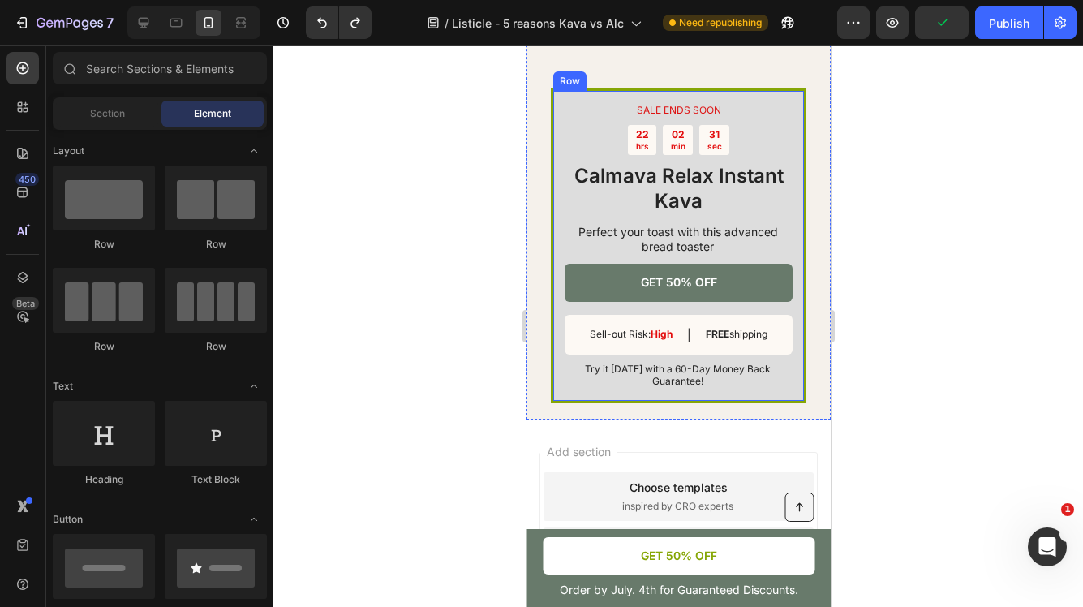
click at [746, 108] on div "SALE ENDS SOON Text Block 22 hrs 02 min 31 sec Countdown Timer Calmava Relax In…" at bounding box center [678, 245] width 256 height 314
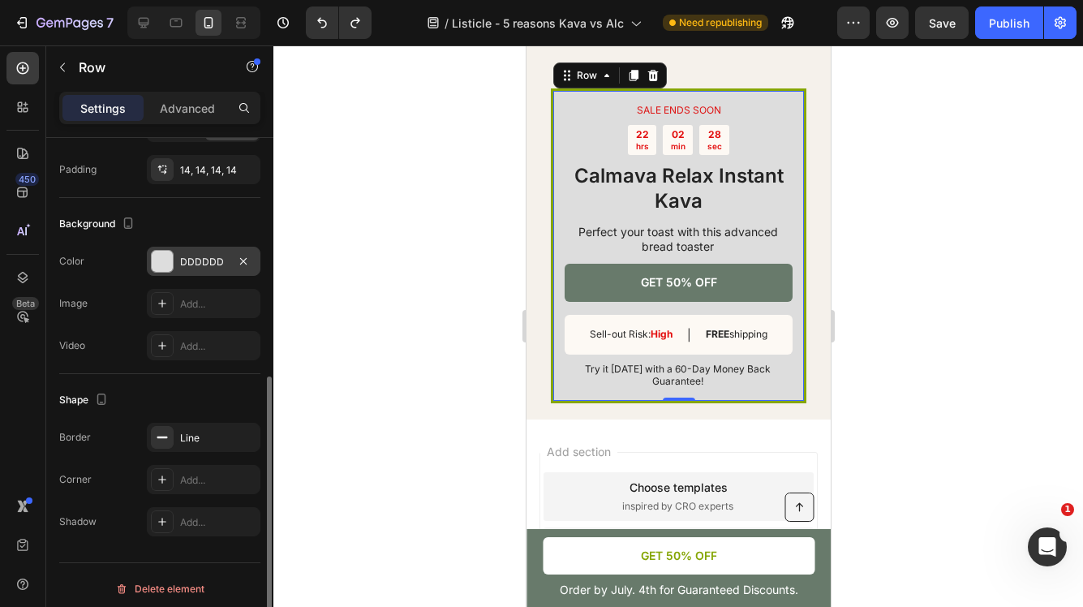
scroll to position [432, 0]
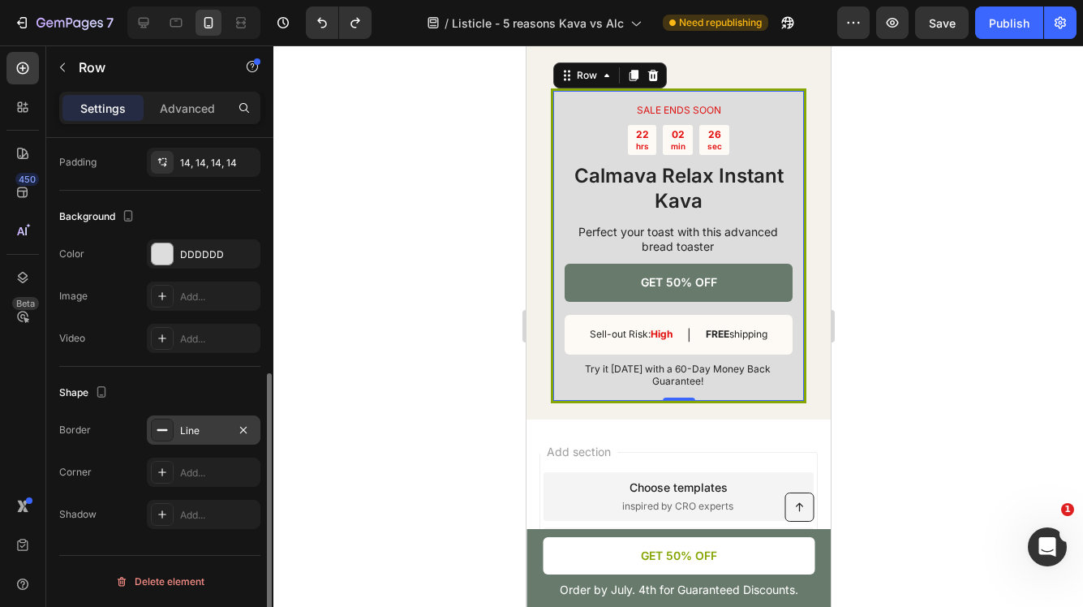
click at [215, 432] on div "Line" at bounding box center [203, 431] width 47 height 15
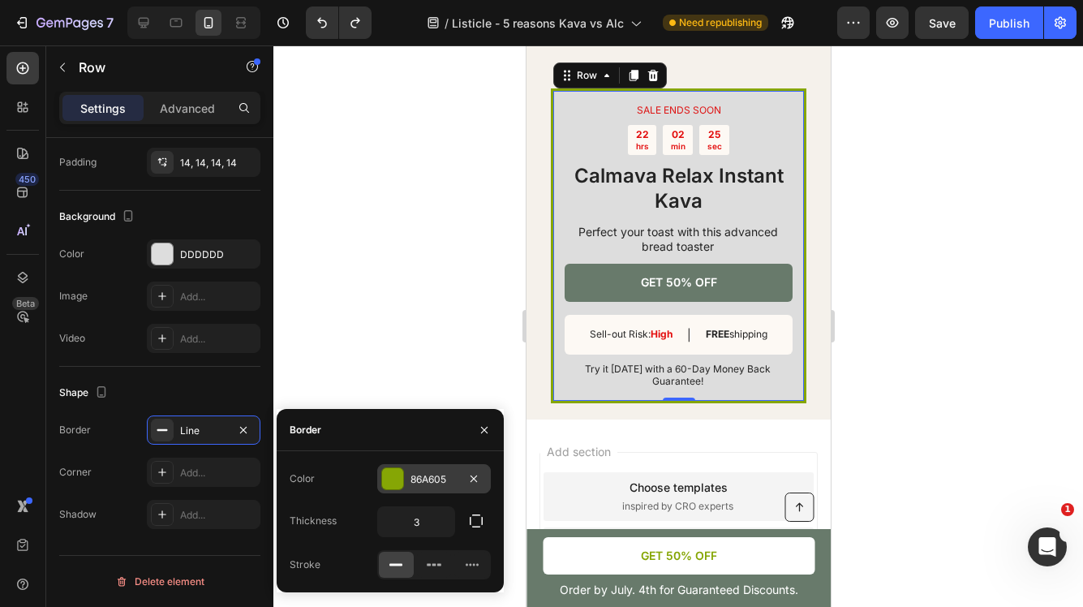
click at [441, 484] on div "86A605" at bounding box center [434, 479] width 47 height 15
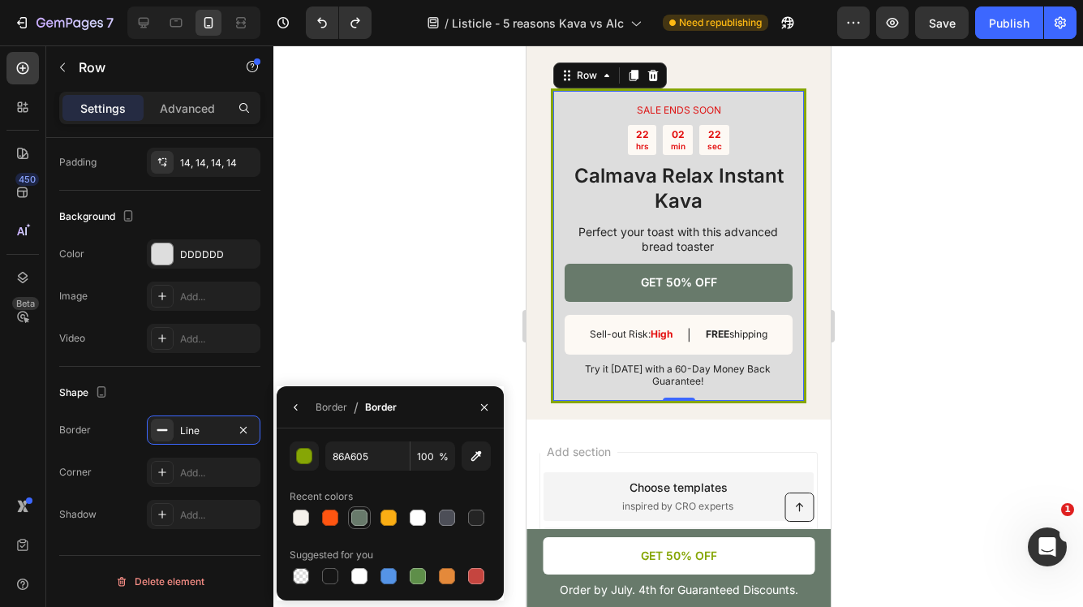
click at [357, 523] on div at bounding box center [359, 518] width 16 height 16
type input "687A6B"
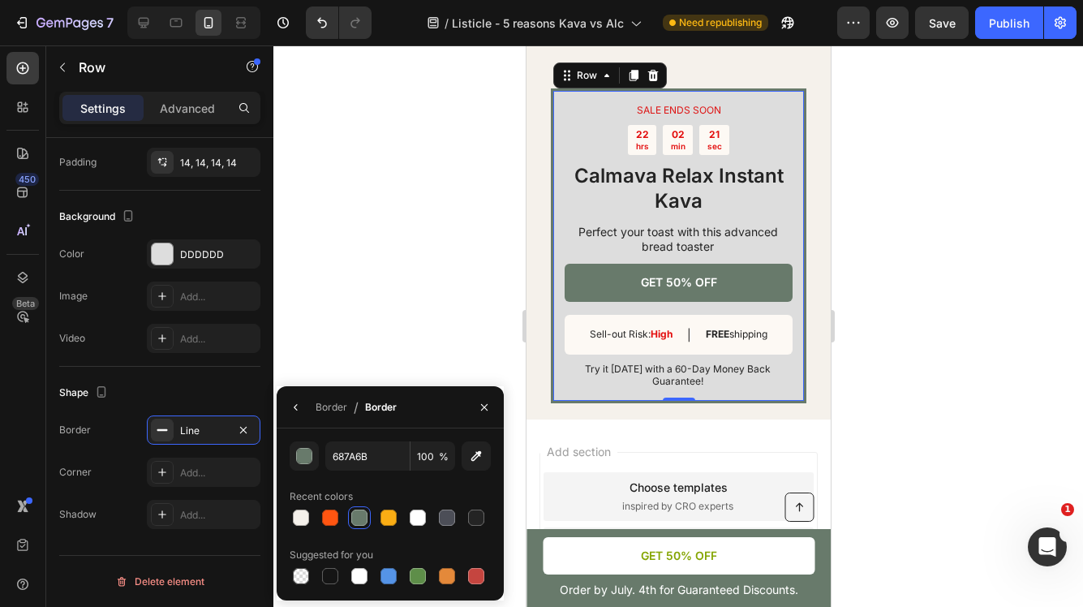
click at [382, 303] on div at bounding box center [678, 326] width 810 height 562
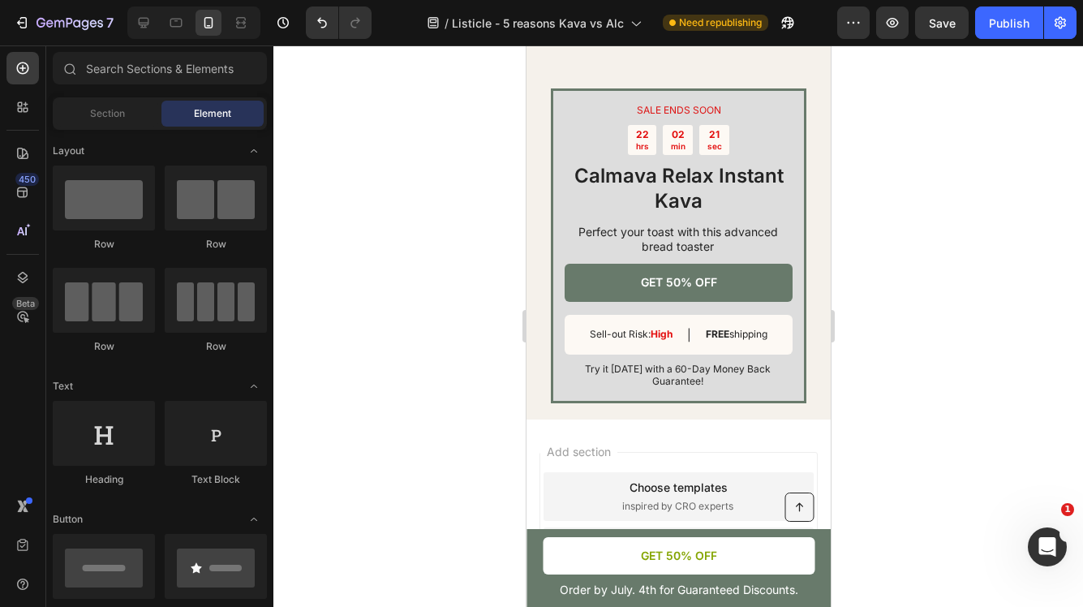
click at [385, 301] on div at bounding box center [678, 326] width 810 height 562
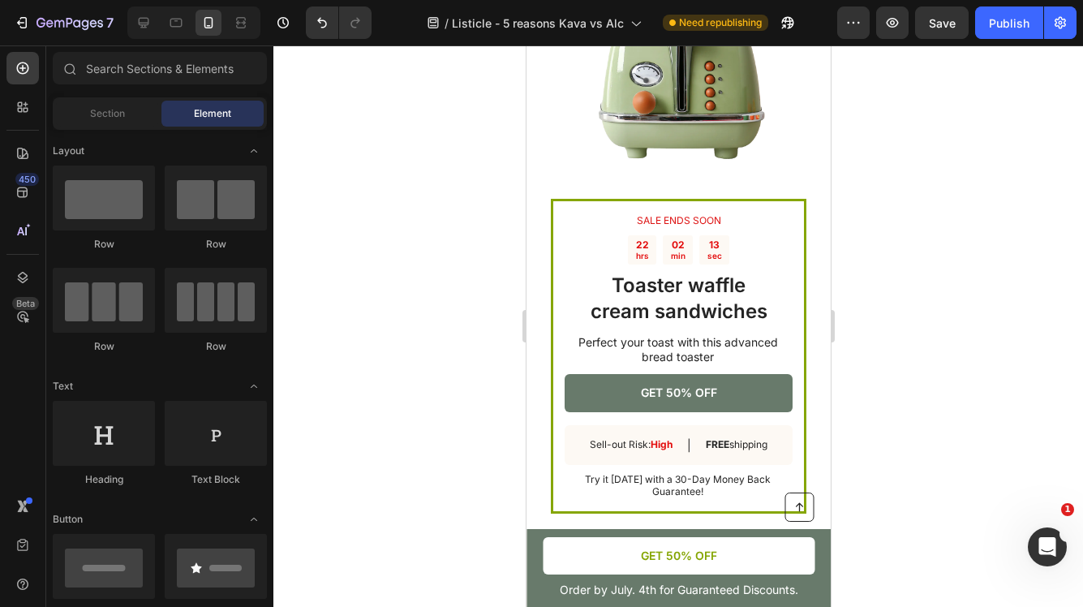
scroll to position [3053, 0]
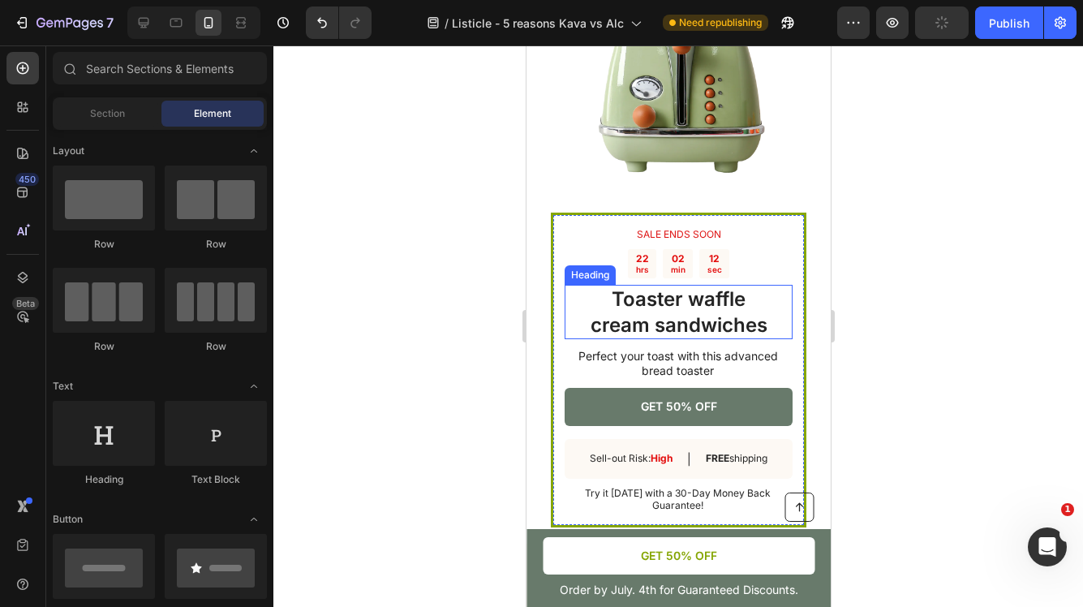
click at [746, 316] on h2 "Toaster waffle cream sandwiches" at bounding box center [678, 312] width 228 height 54
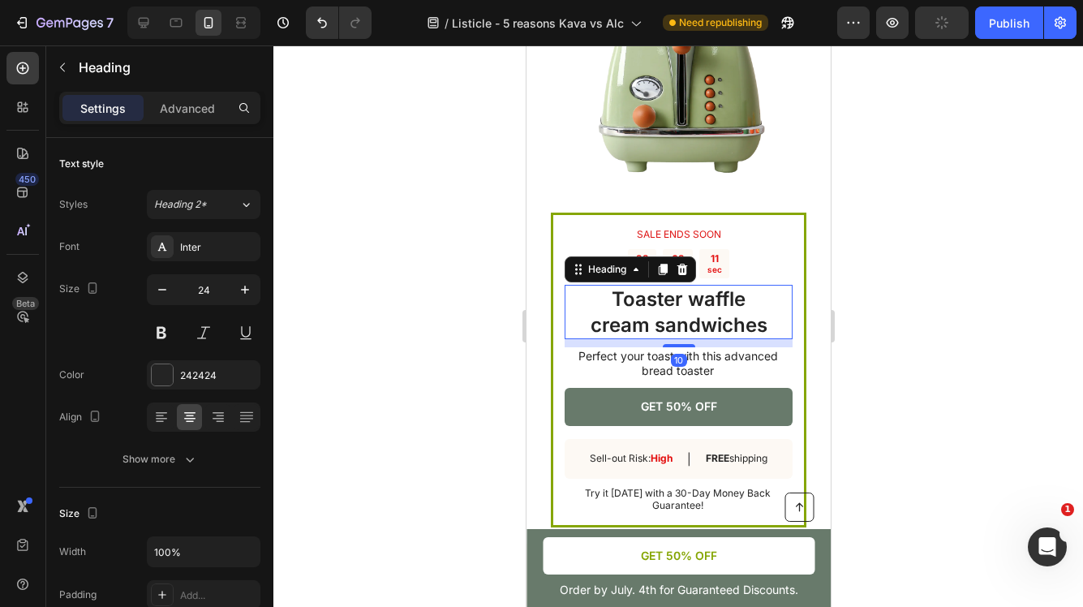
click at [758, 323] on h2 "Toaster waffle cream sandwiches" at bounding box center [678, 312] width 228 height 54
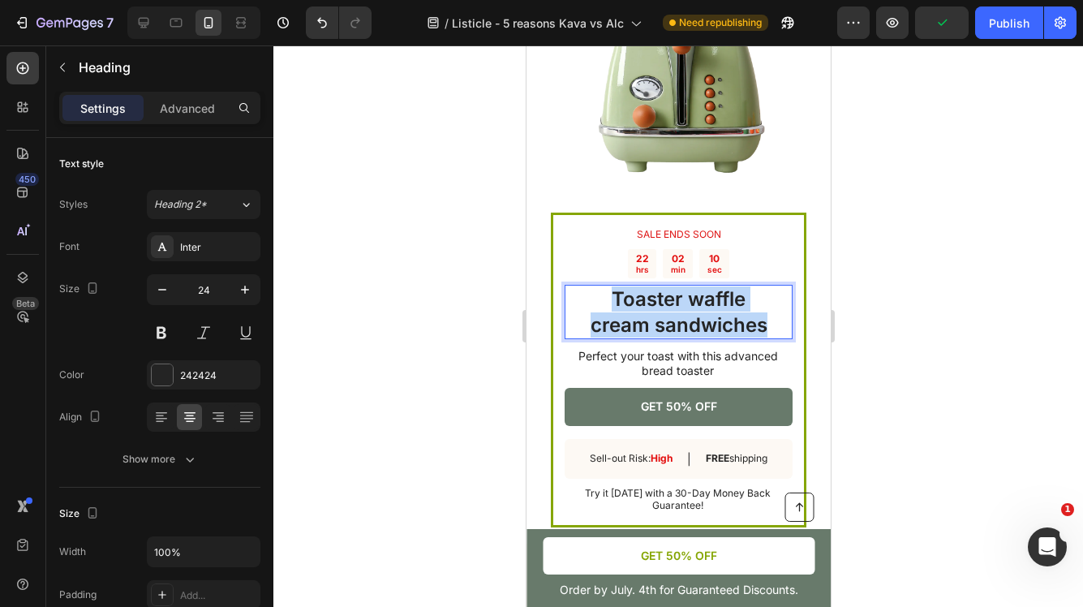
drag, startPoint x: 777, startPoint y: 325, endPoint x: 592, endPoint y: 299, distance: 186.0
click at [592, 299] on p "Toaster waffle cream sandwiches" at bounding box center [678, 311] width 225 height 50
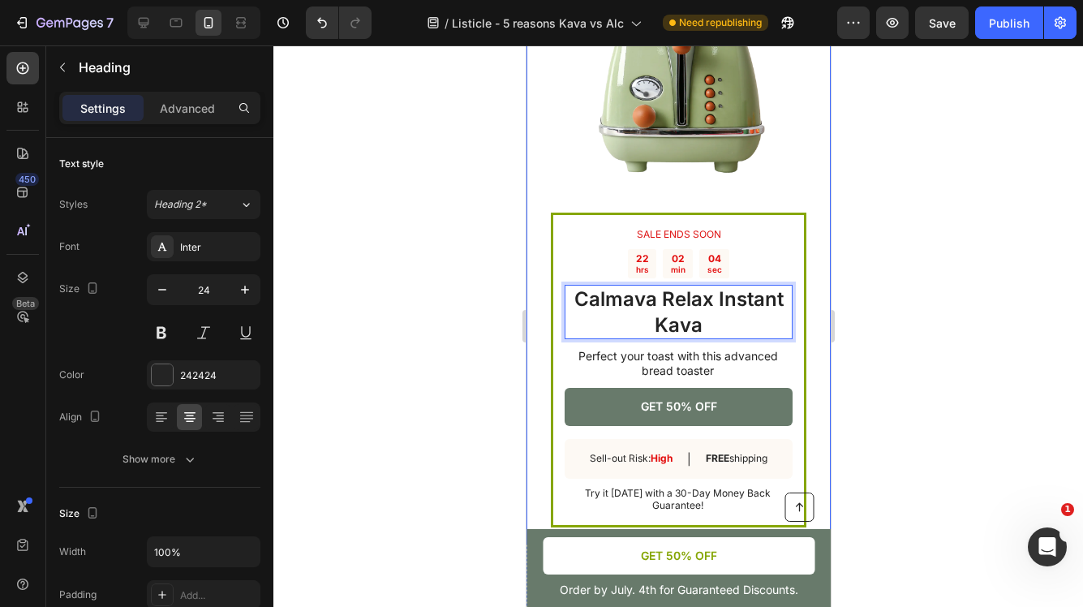
click at [920, 325] on div at bounding box center [678, 326] width 810 height 562
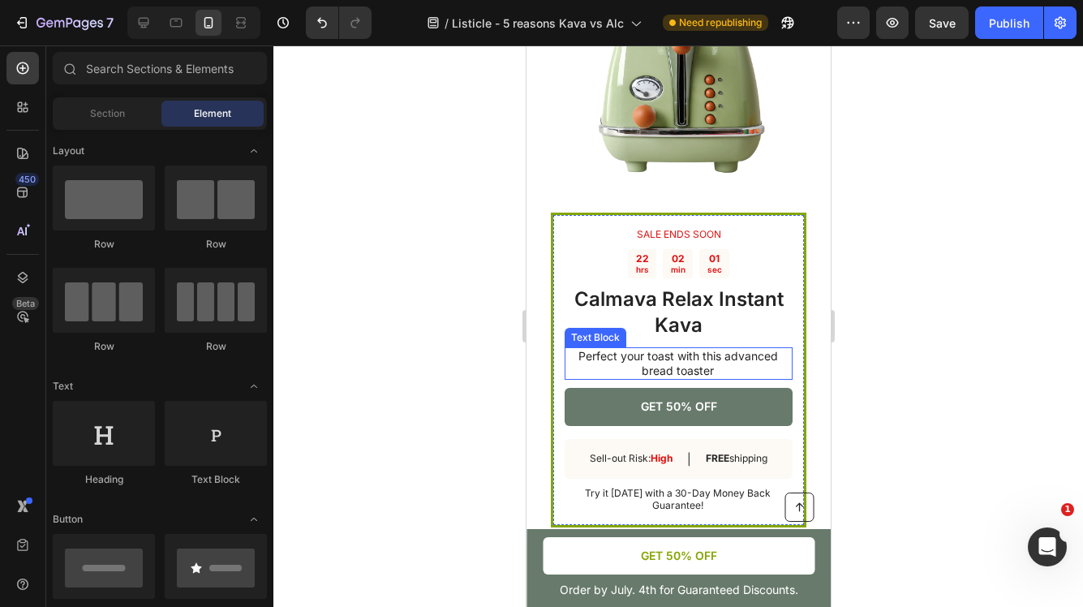
click at [729, 368] on p "Perfect your toast with this advanced bread toaster" at bounding box center [677, 363] width 226 height 29
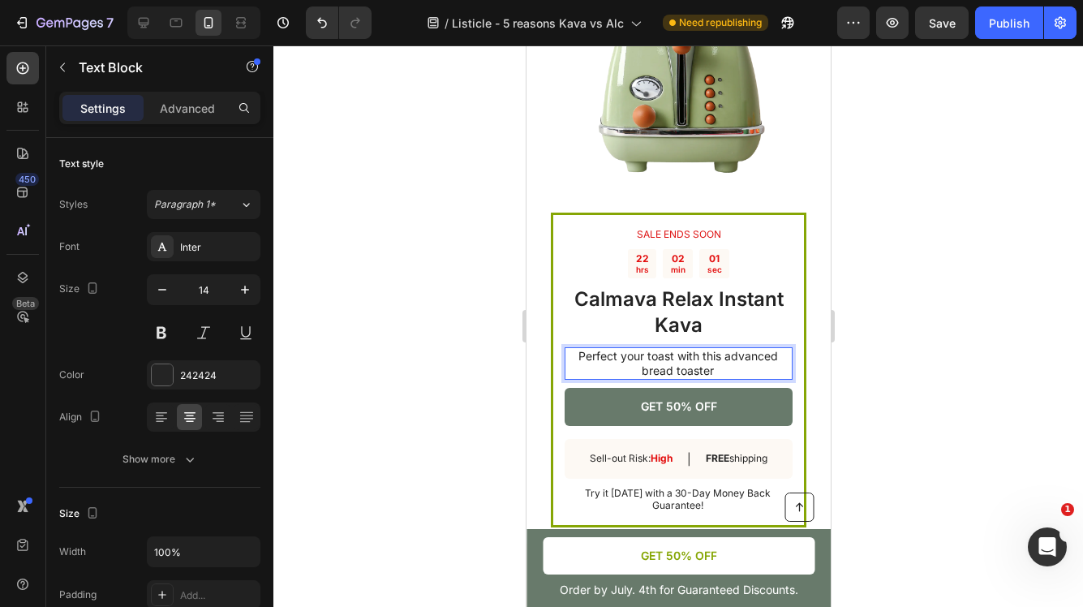
click at [729, 368] on p "Perfect your toast with this advanced bread toaster" at bounding box center [677, 363] width 226 height 29
drag, startPoint x: 732, startPoint y: 370, endPoint x: 587, endPoint y: 354, distance: 145.3
click at [587, 354] on p "Perfect your toast with this advanced bread toaster" at bounding box center [677, 363] width 226 height 29
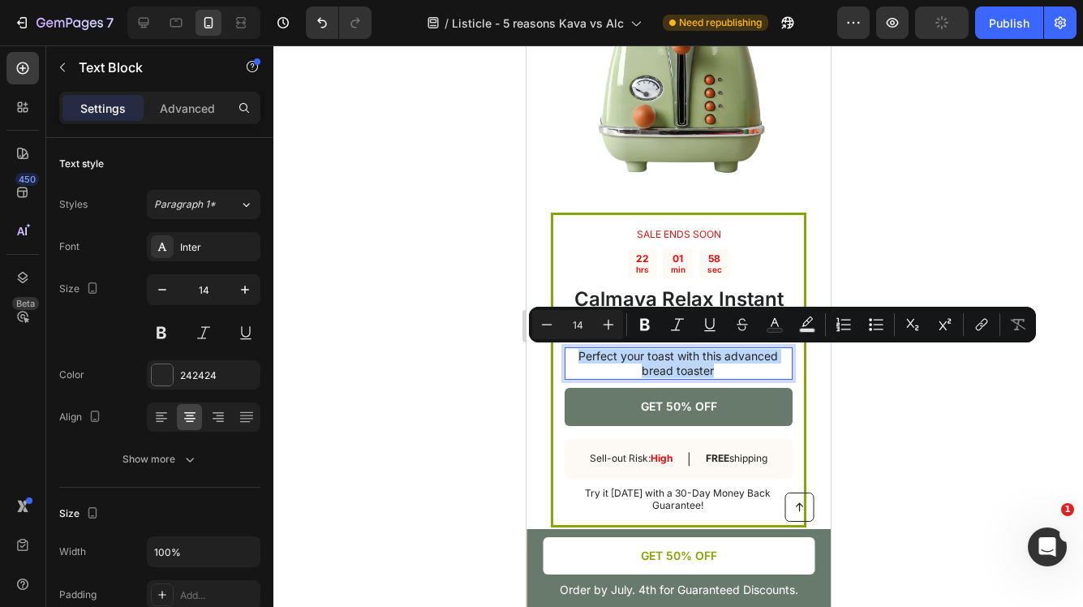
drag, startPoint x: 729, startPoint y: 368, endPoint x: 574, endPoint y: 354, distance: 156.5
click at [573, 354] on p "Perfect your toast with this advanced bread toaster" at bounding box center [677, 363] width 226 height 29
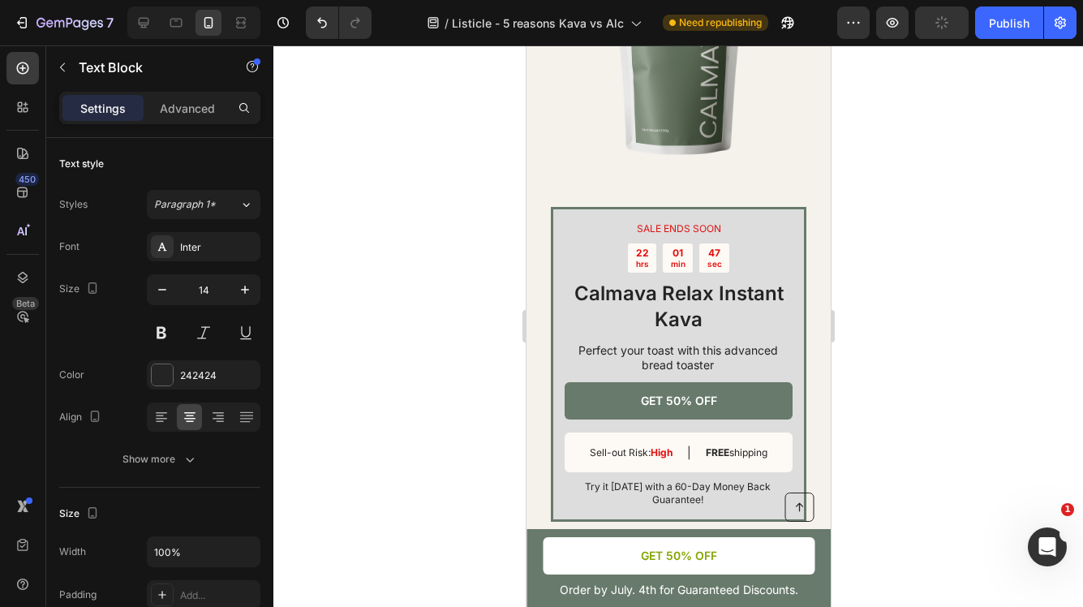
scroll to position [4232, 0]
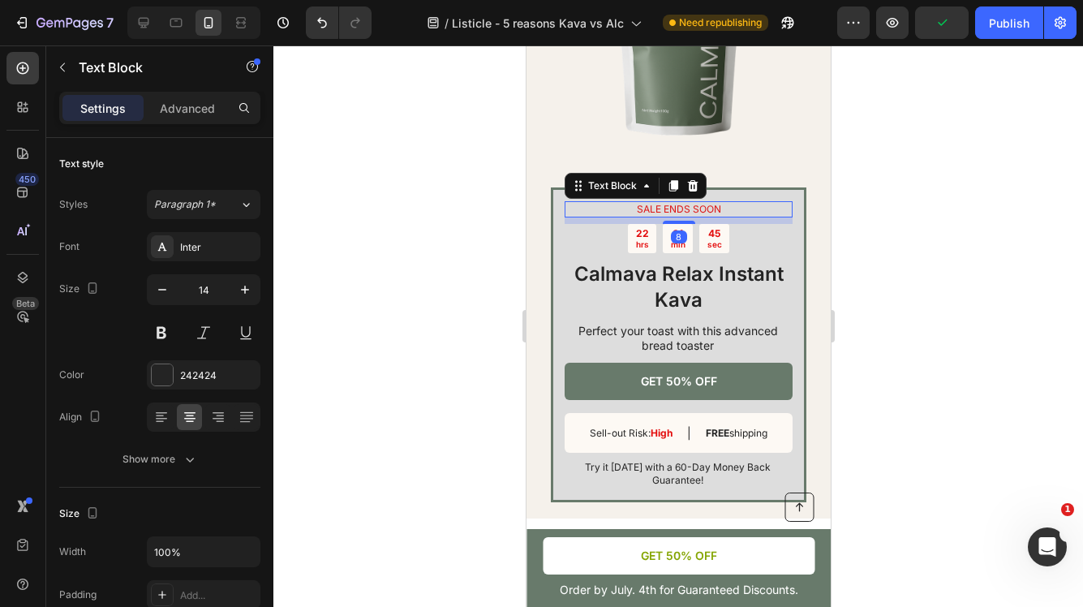
click at [770, 217] on div "SALE ENDS SOON" at bounding box center [678, 209] width 228 height 16
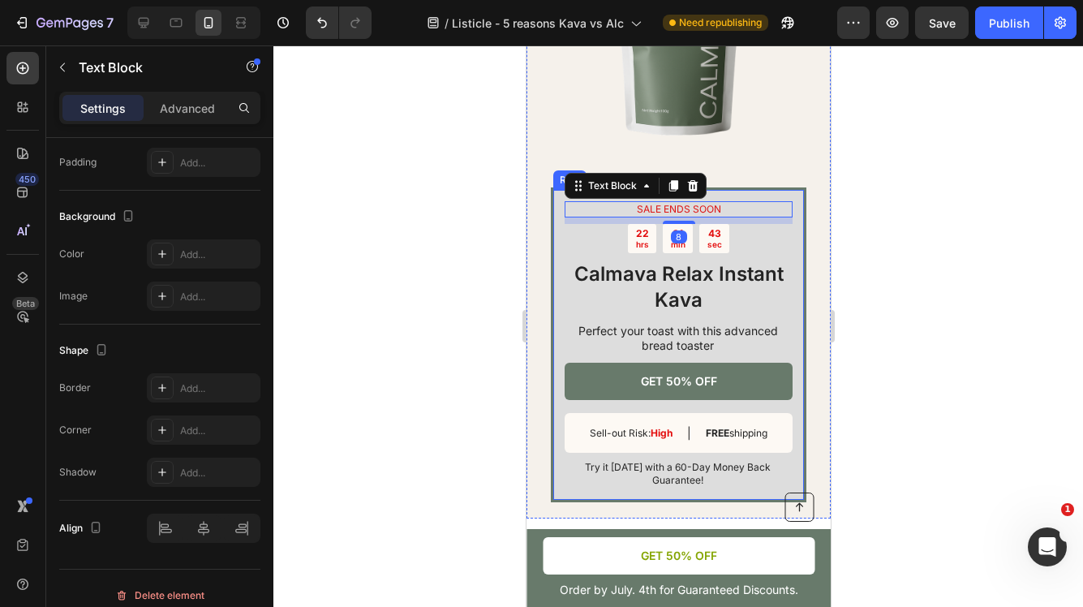
click at [563, 266] on div "SALE ENDS SOON Text Block 8 22 hrs 01 min 43 sec Countdown Timer Calmava Relax …" at bounding box center [678, 344] width 256 height 314
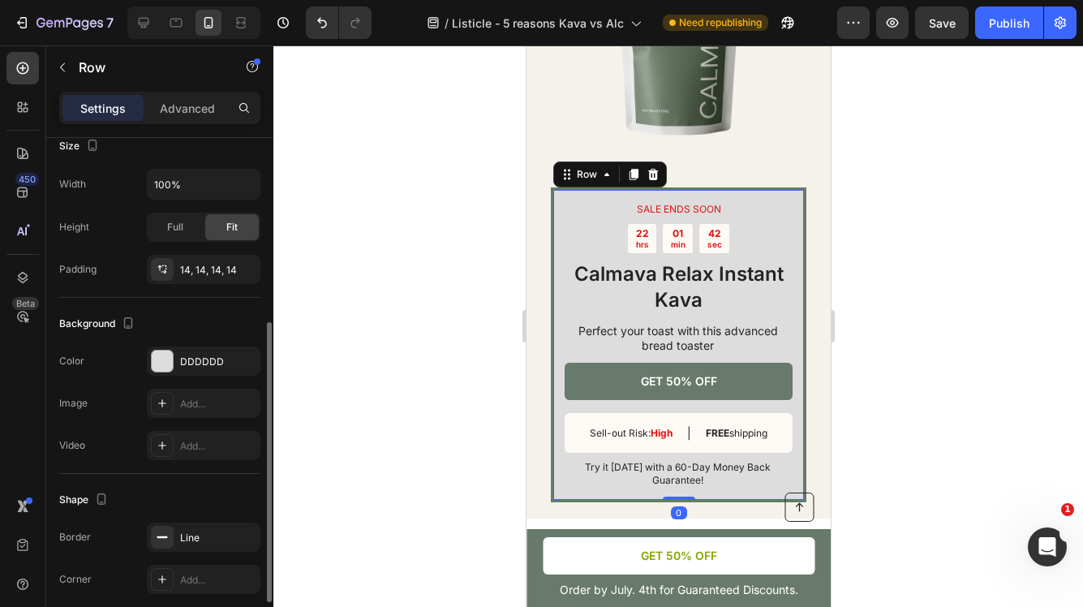
scroll to position [332, 0]
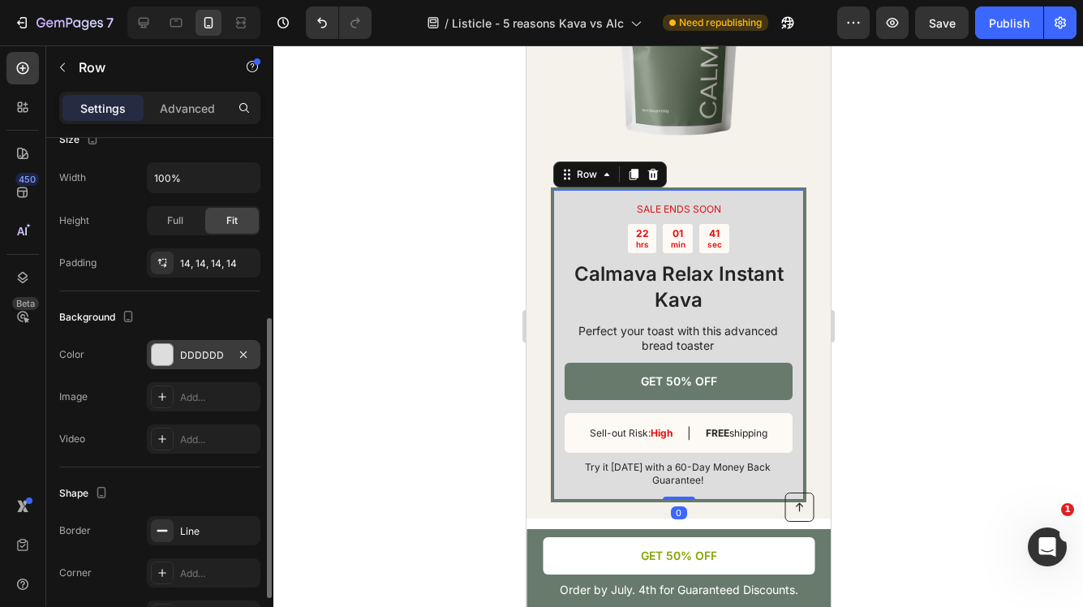
click at [199, 359] on div "DDDDDD" at bounding box center [203, 355] width 47 height 15
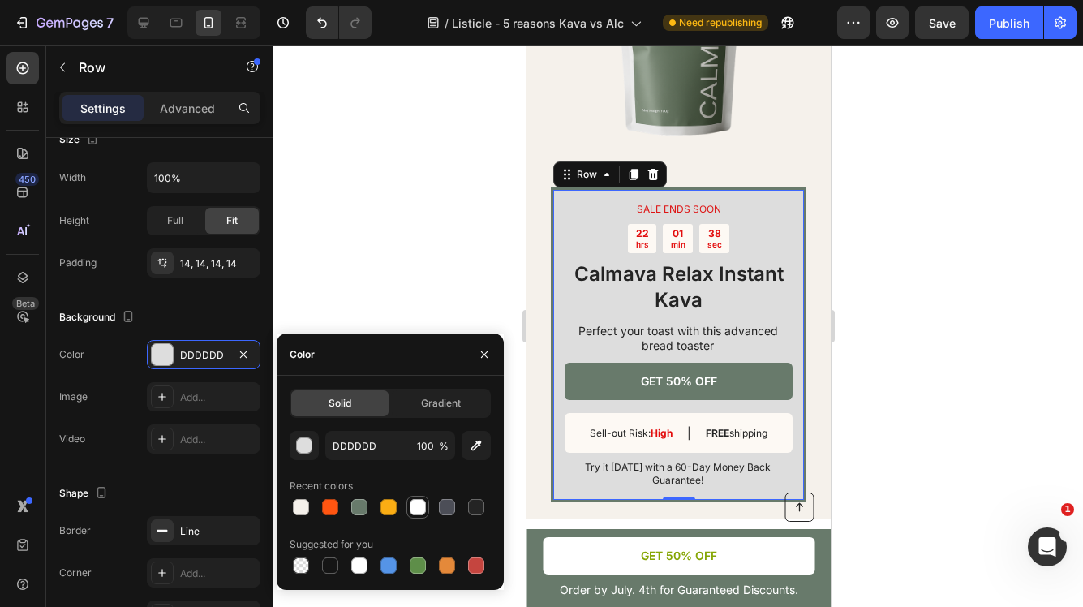
click at [420, 510] on div at bounding box center [418, 507] width 16 height 16
type input "FFFFFF"
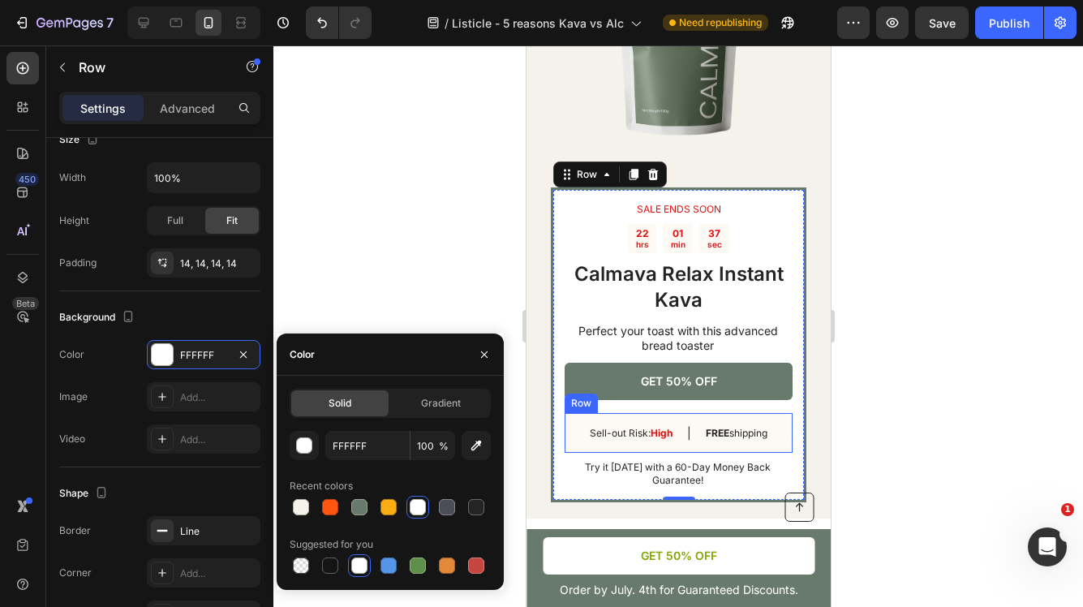
click at [941, 388] on div at bounding box center [678, 326] width 810 height 562
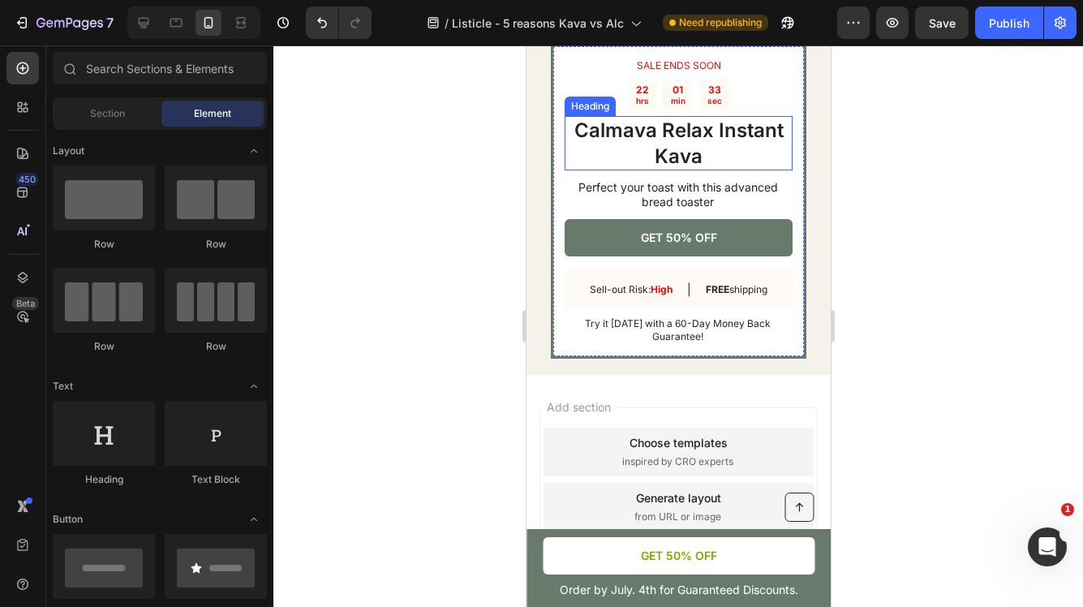
scroll to position [4484, 0]
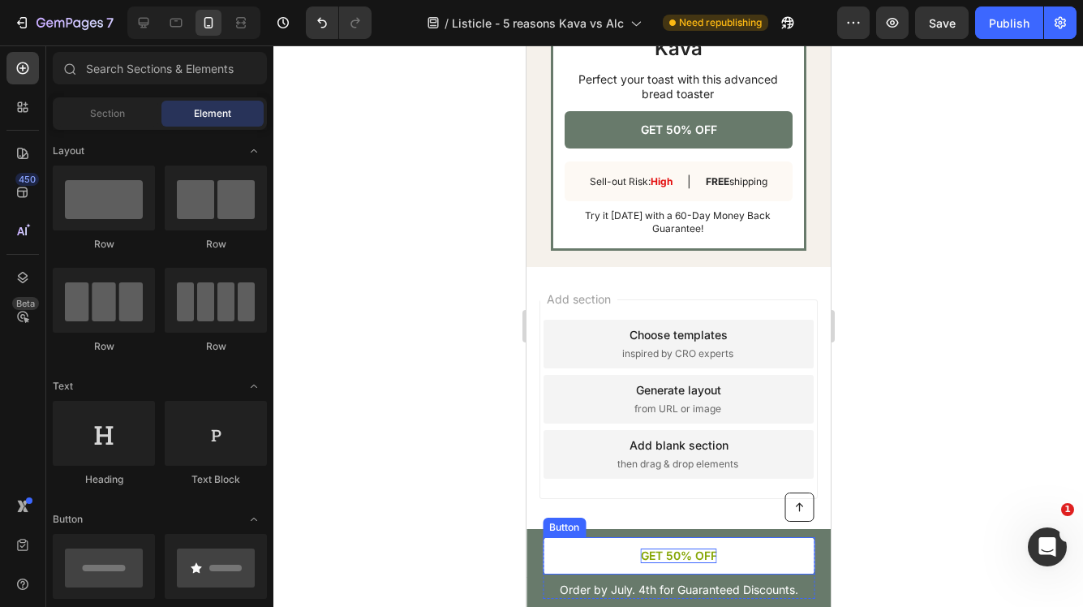
click at [699, 558] on p "GET 50% OFF" at bounding box center [678, 556] width 76 height 15
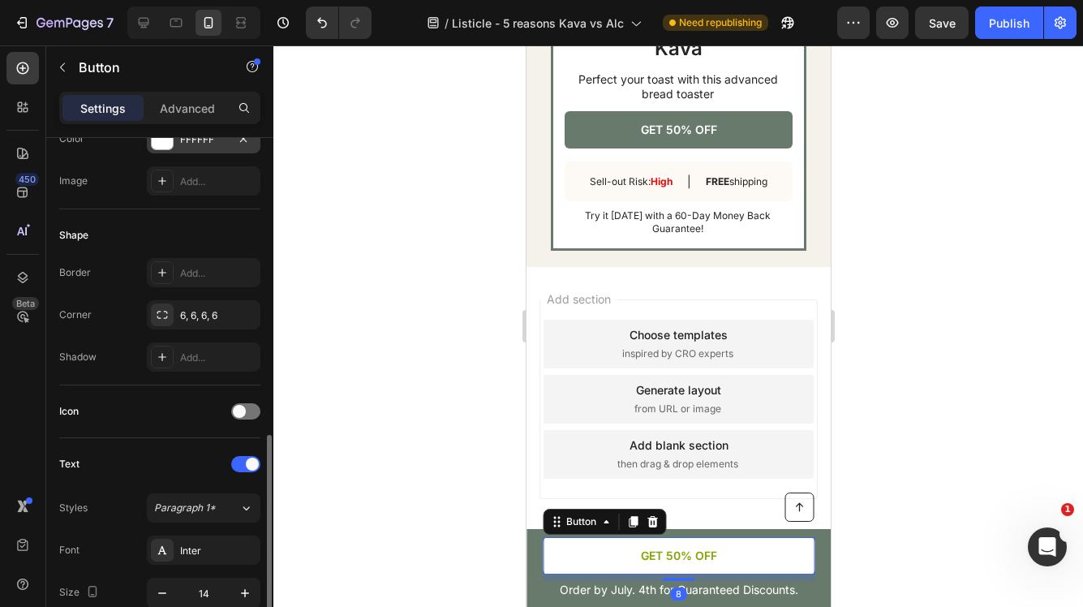
scroll to position [402, 0]
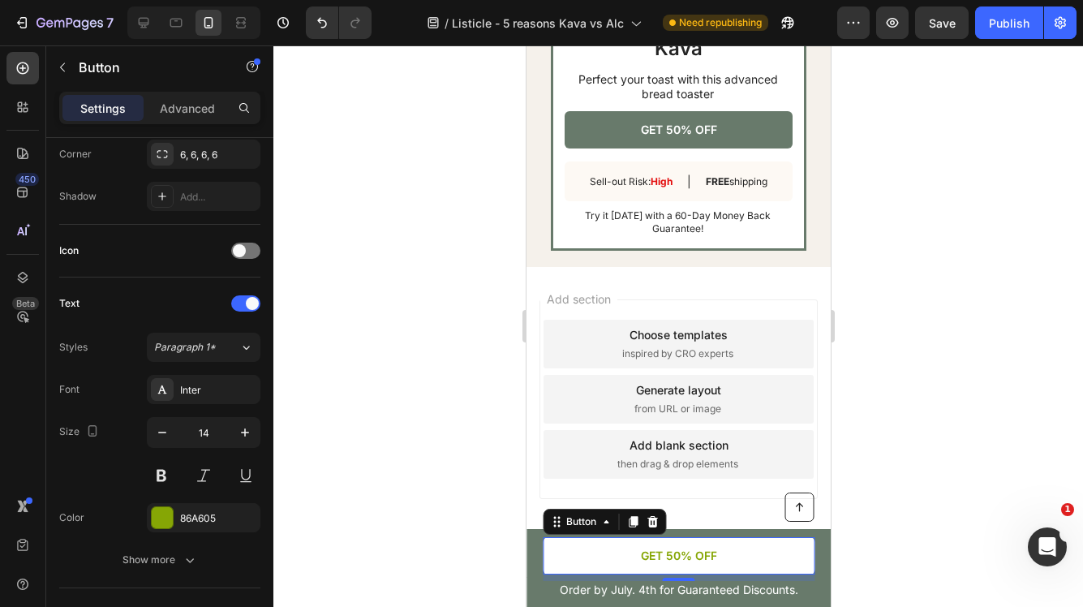
click at [562, 557] on link "GET 50% OFF" at bounding box center [678, 555] width 272 height 37
click at [910, 535] on div at bounding box center [678, 326] width 810 height 562
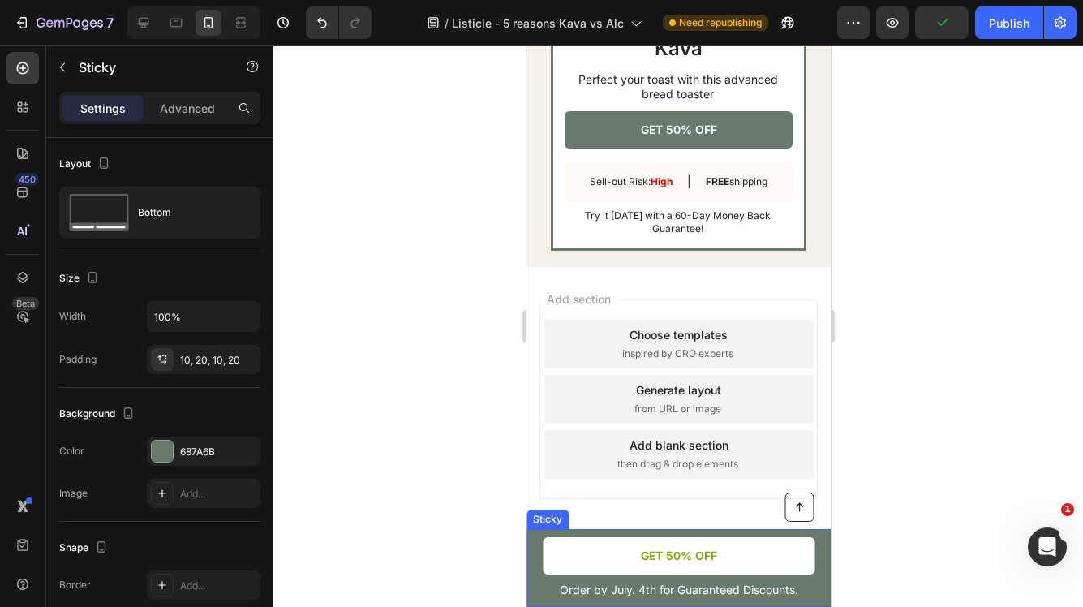
click at [818, 595] on div "Button Order by July. 4th for Guaranteed Discounts. Text Block GET 50% OFF Butt…" at bounding box center [678, 568] width 304 height 78
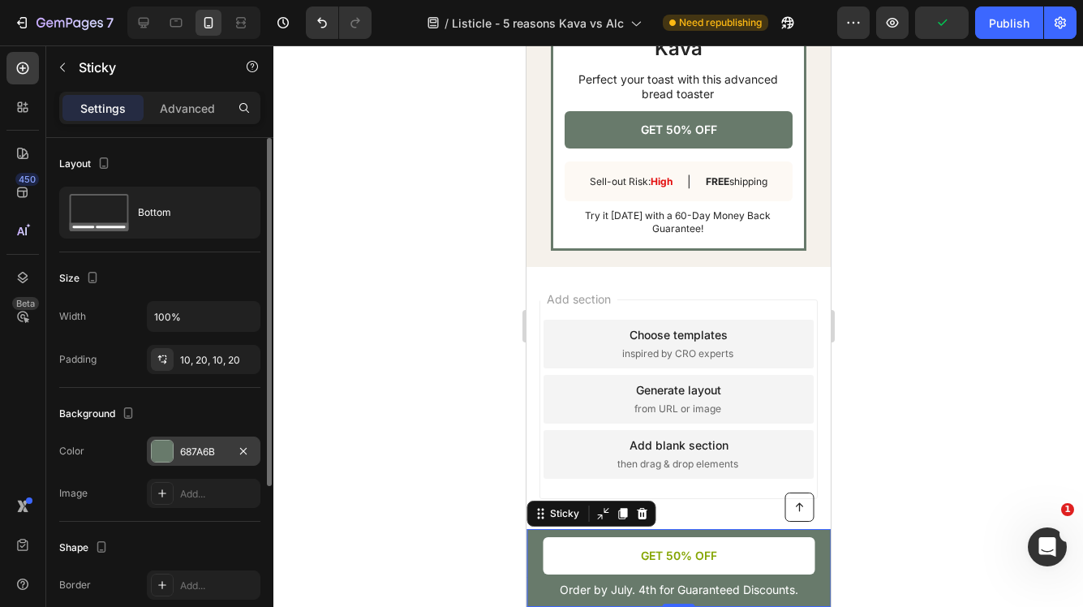
click at [200, 446] on div "687A6B" at bounding box center [203, 452] width 47 height 15
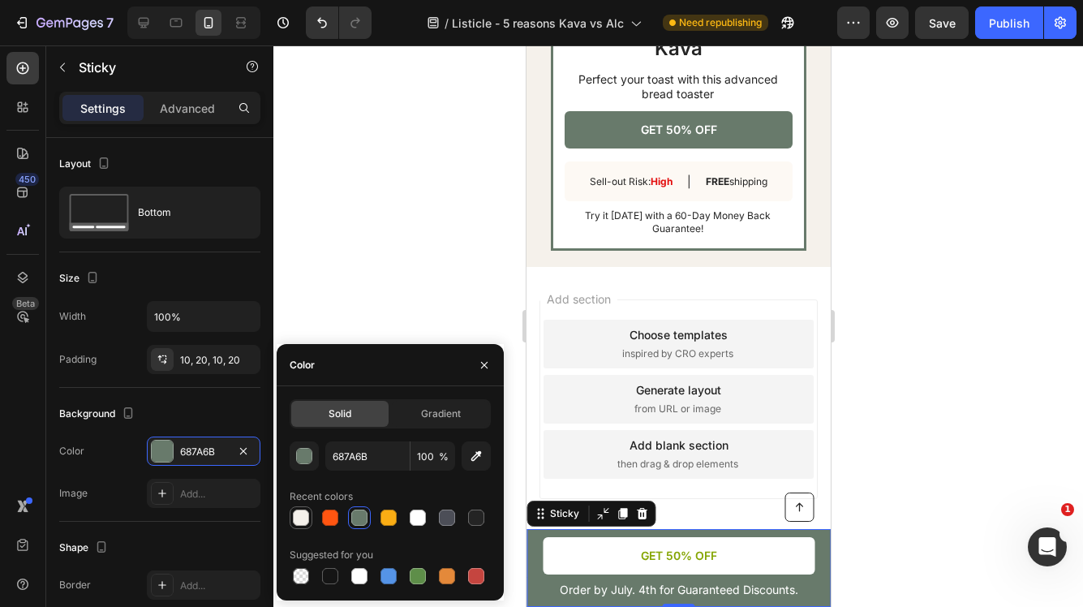
click at [303, 515] on div at bounding box center [301, 518] width 16 height 16
type input "F5F1EB"
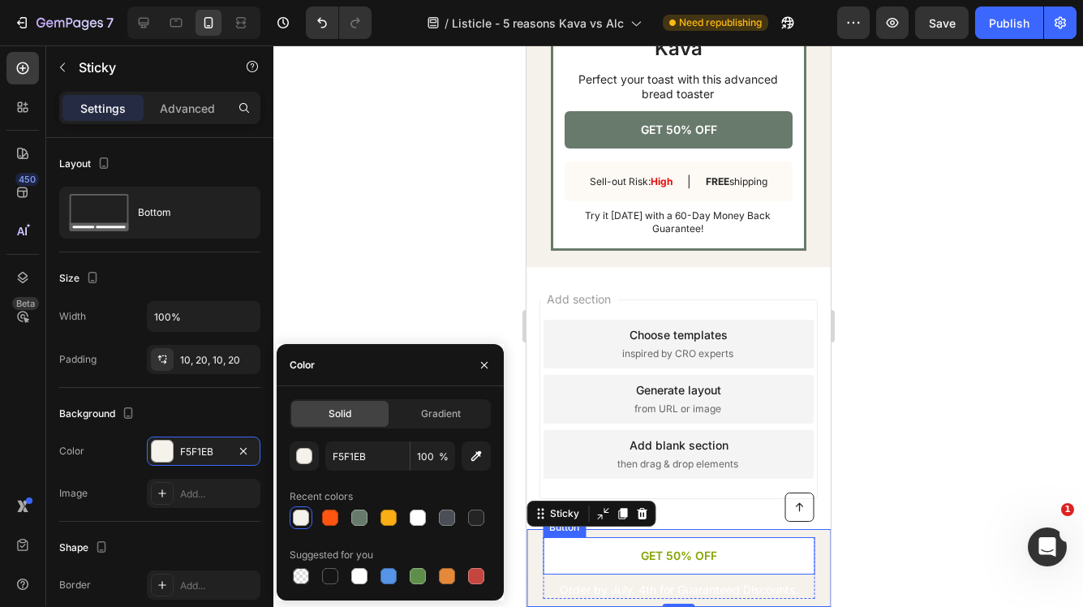
click at [584, 557] on link "GET 50% OFF" at bounding box center [678, 555] width 272 height 37
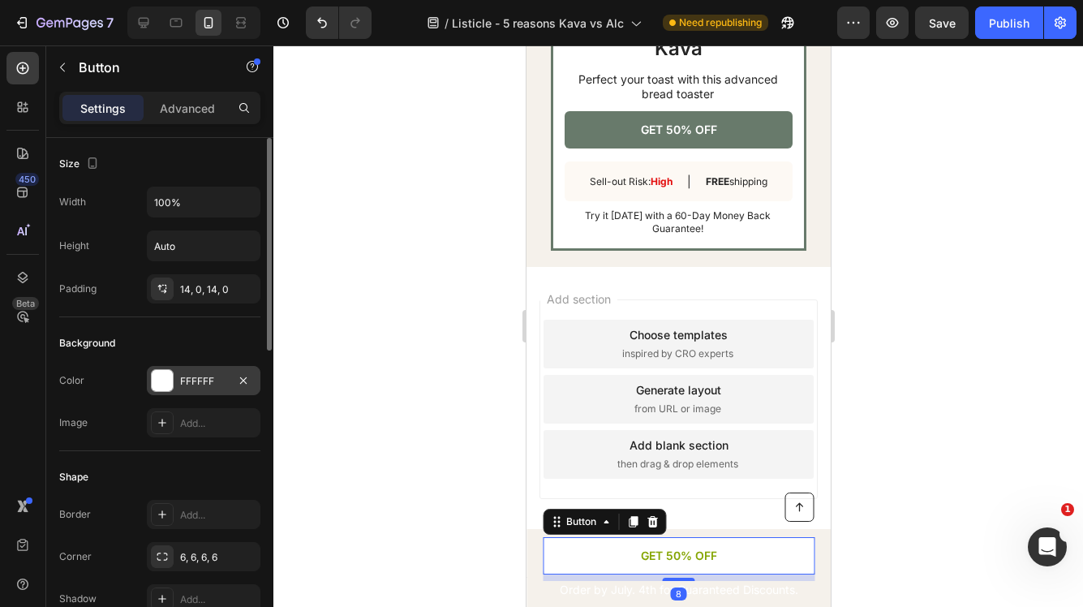
click at [207, 376] on div "FFFFFF" at bounding box center [203, 381] width 47 height 15
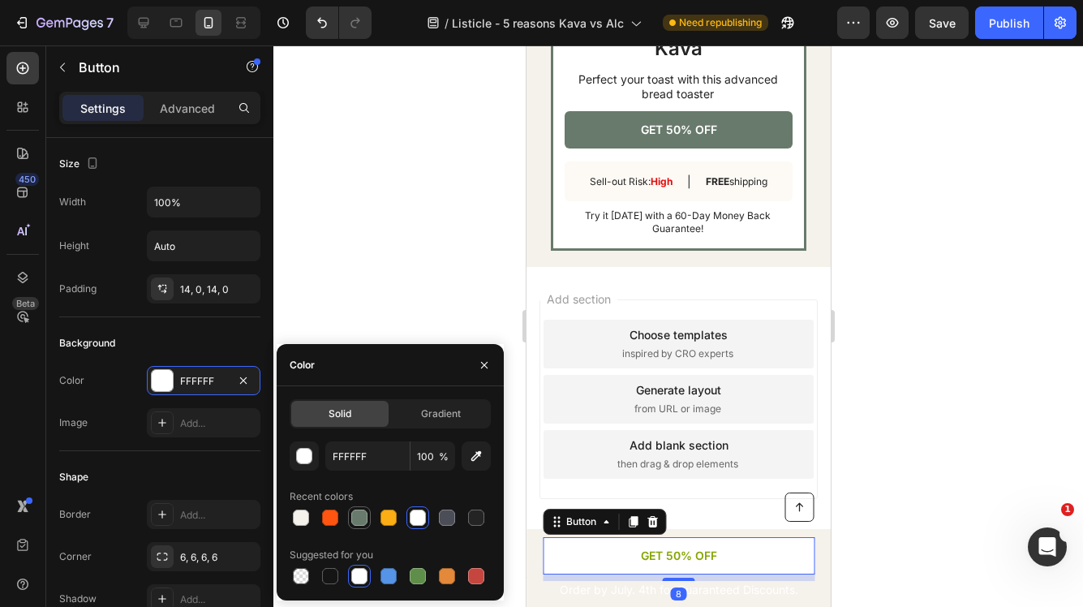
click at [359, 519] on div at bounding box center [359, 518] width 16 height 16
type input "687A6B"
click at [675, 559] on p "GET 50% OFF" at bounding box center [678, 556] width 76 height 15
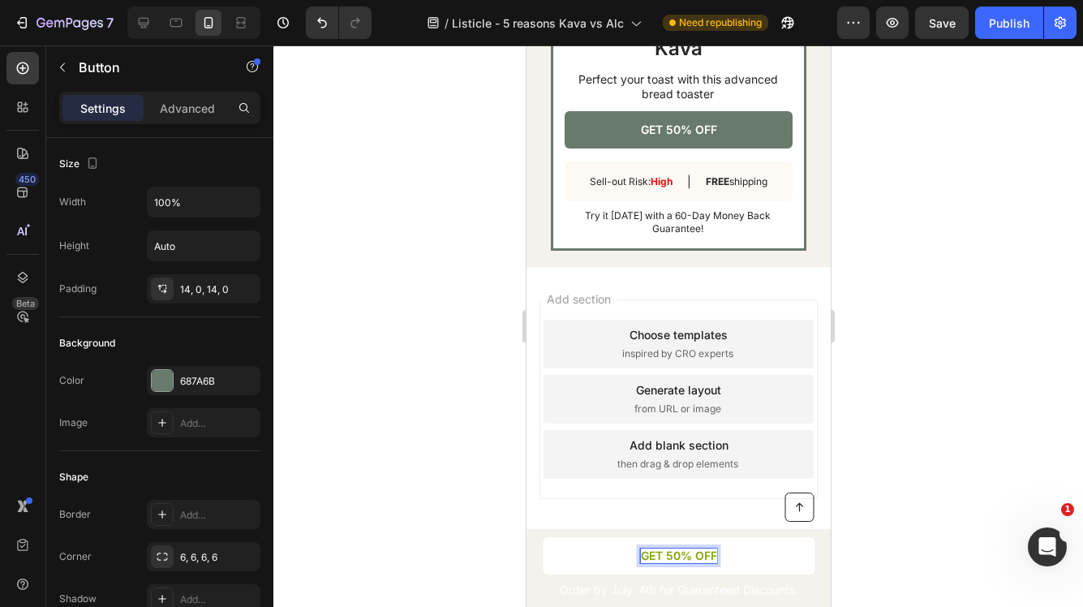
click at [681, 555] on p "GET 50% OFF" at bounding box center [678, 556] width 76 height 15
click at [755, 553] on link "GET 50% OFF" at bounding box center [678, 555] width 272 height 37
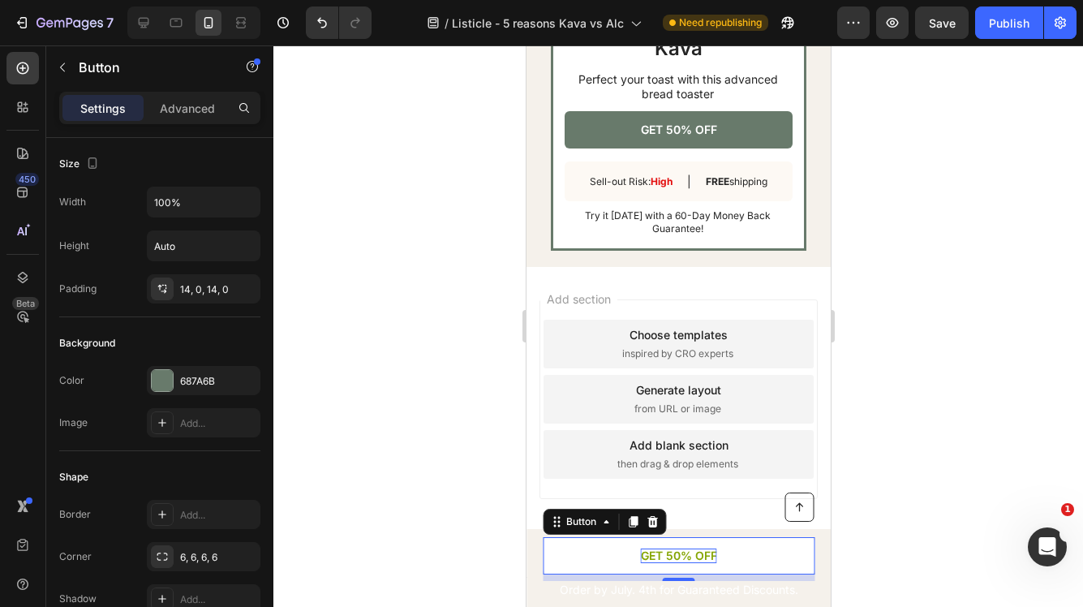
click at [702, 555] on p "GET 50% OFF" at bounding box center [678, 556] width 76 height 15
click at [608, 554] on link "GET 50% OFF" at bounding box center [678, 555] width 272 height 37
click at [643, 551] on p "GET 50% OFF" at bounding box center [678, 556] width 76 height 15
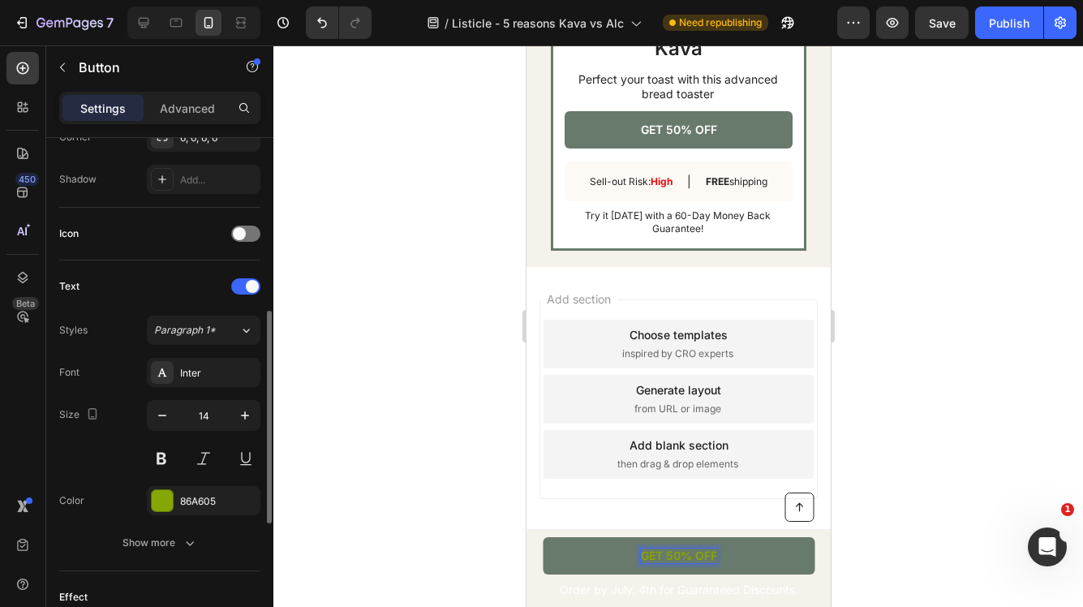
scroll to position [430, 0]
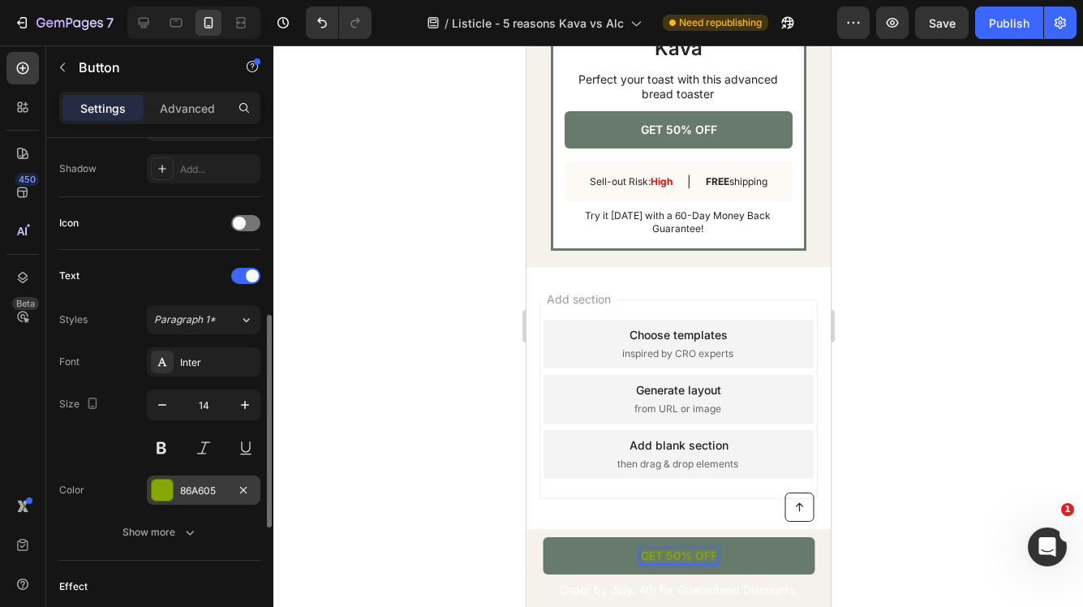
click at [222, 494] on div "86A605" at bounding box center [203, 491] width 47 height 15
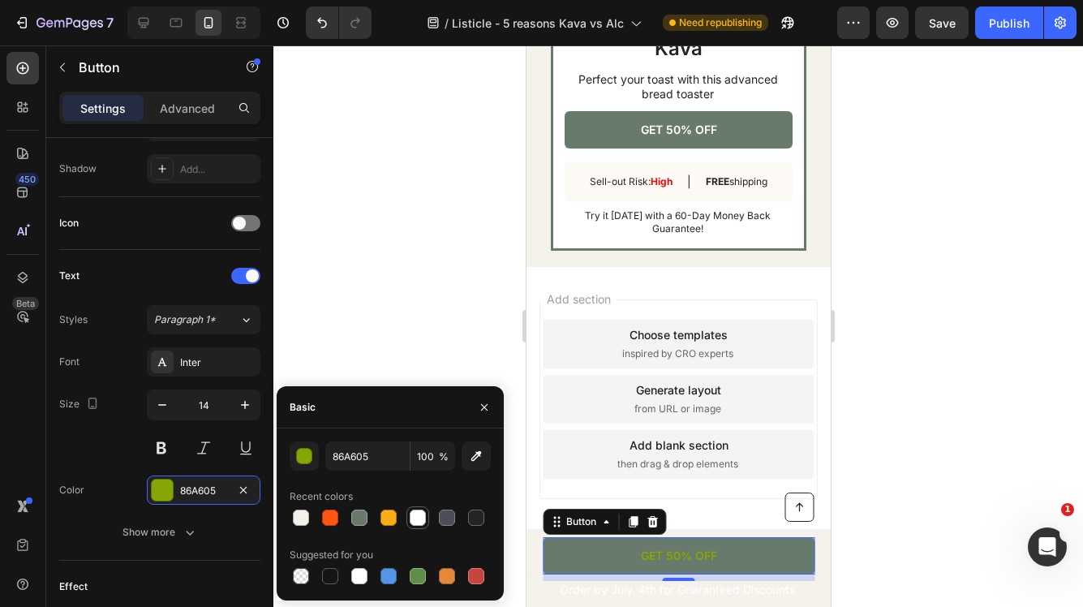
click at [417, 516] on div at bounding box center [418, 518] width 16 height 16
type input "FFFFFF"
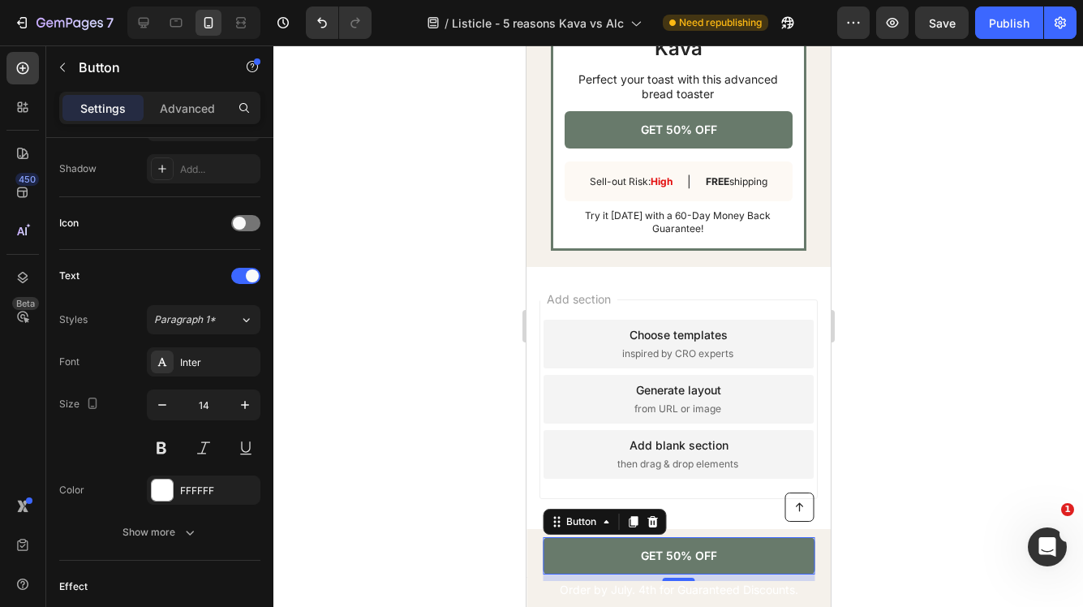
click at [912, 469] on div at bounding box center [678, 326] width 810 height 562
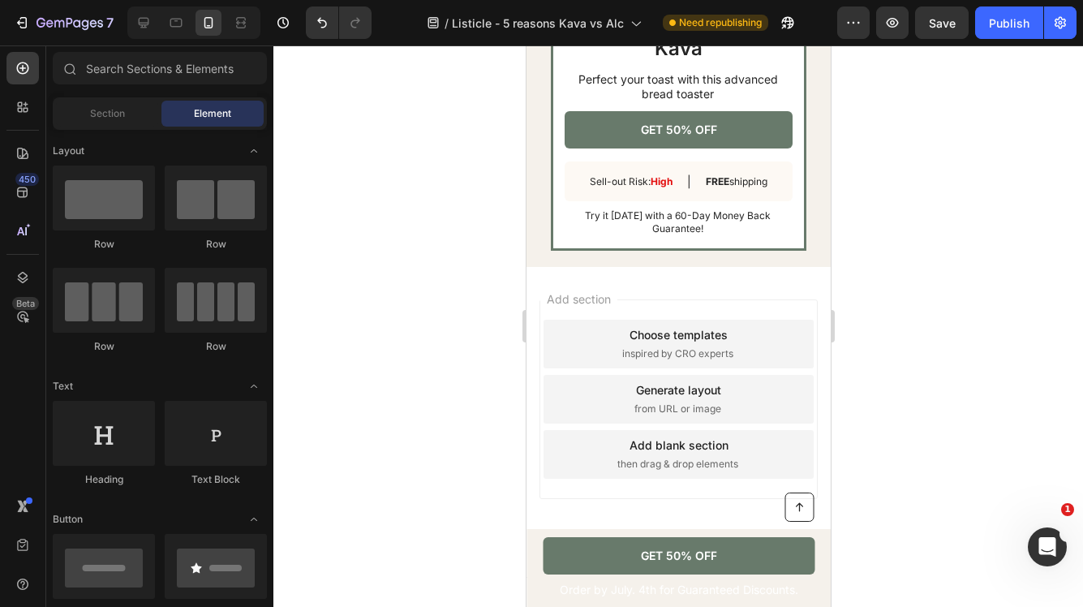
scroll to position [4503, 0]
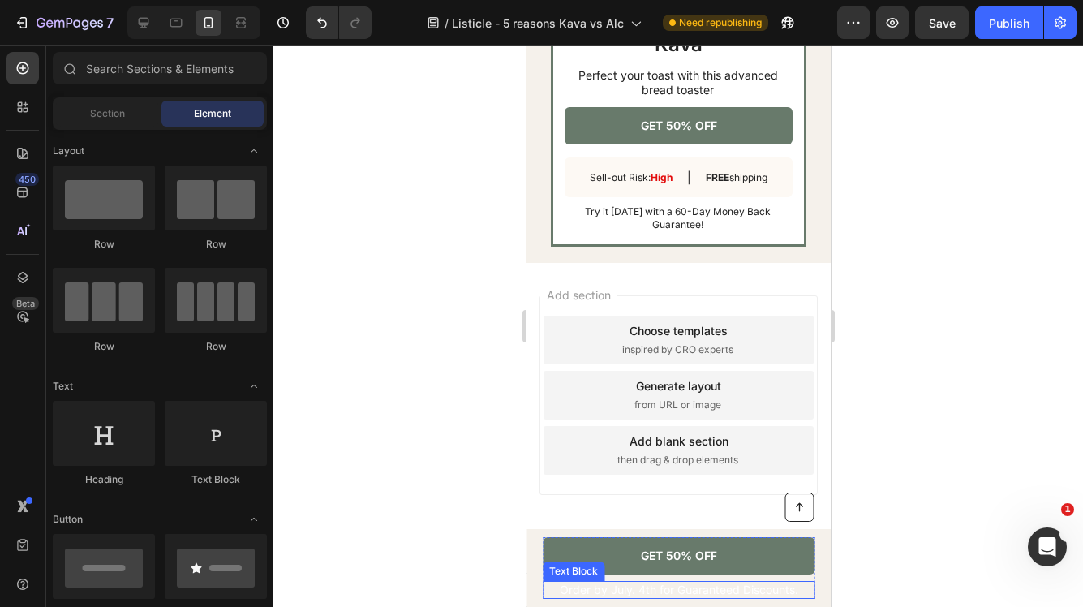
click at [716, 592] on p "Order by July. 4th for Guaranteed Discounts." at bounding box center [678, 590] width 269 height 15
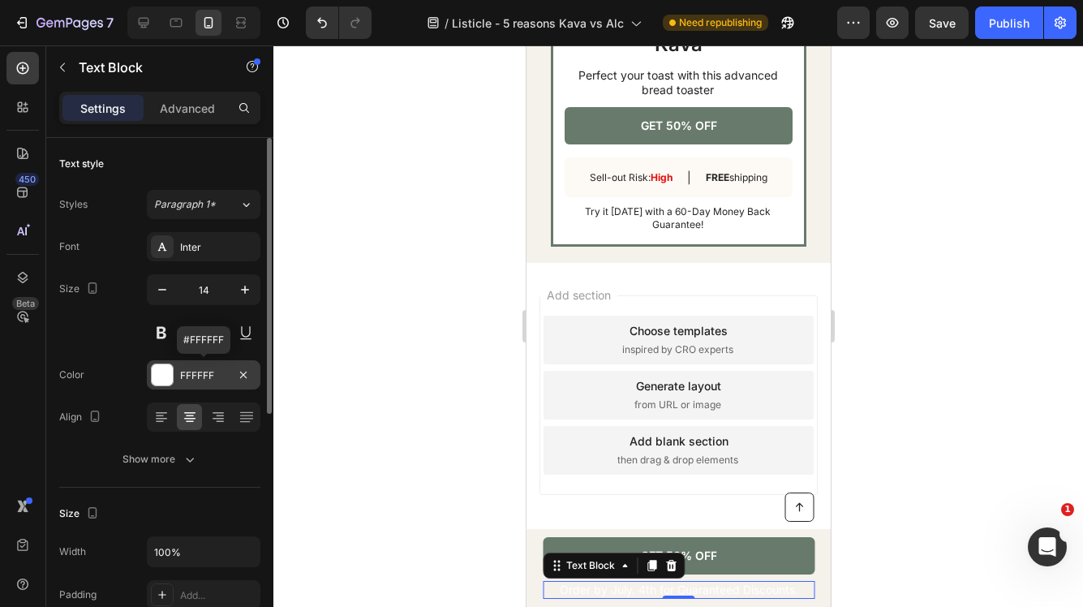
click at [211, 375] on div "FFFFFF" at bounding box center [203, 375] width 47 height 15
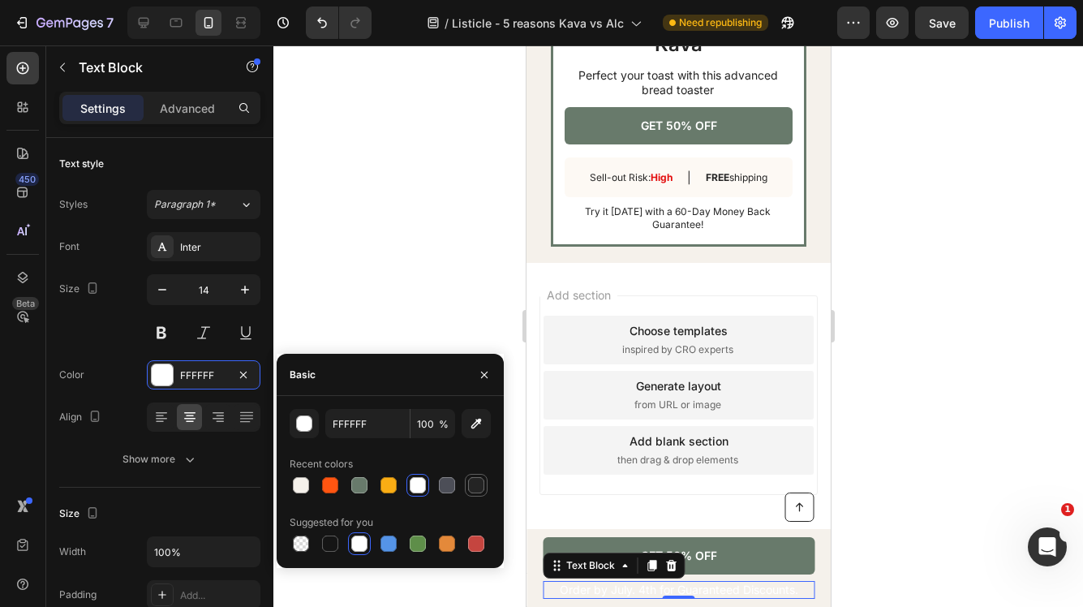
click at [478, 486] on div at bounding box center [476, 485] width 16 height 16
type input "242424"
click at [906, 441] on div at bounding box center [678, 326] width 810 height 562
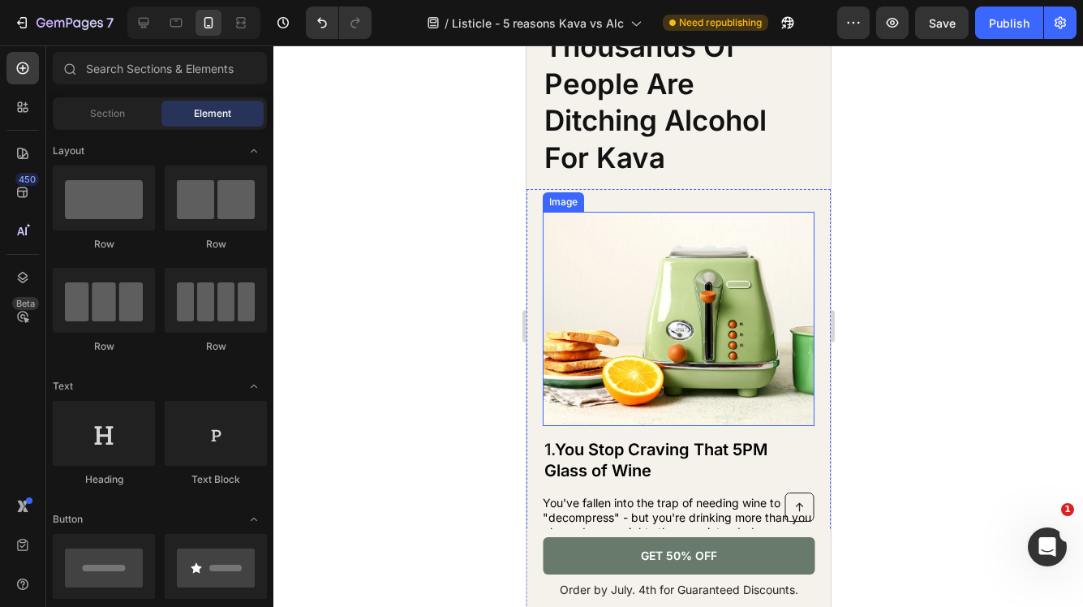
scroll to position [0, 0]
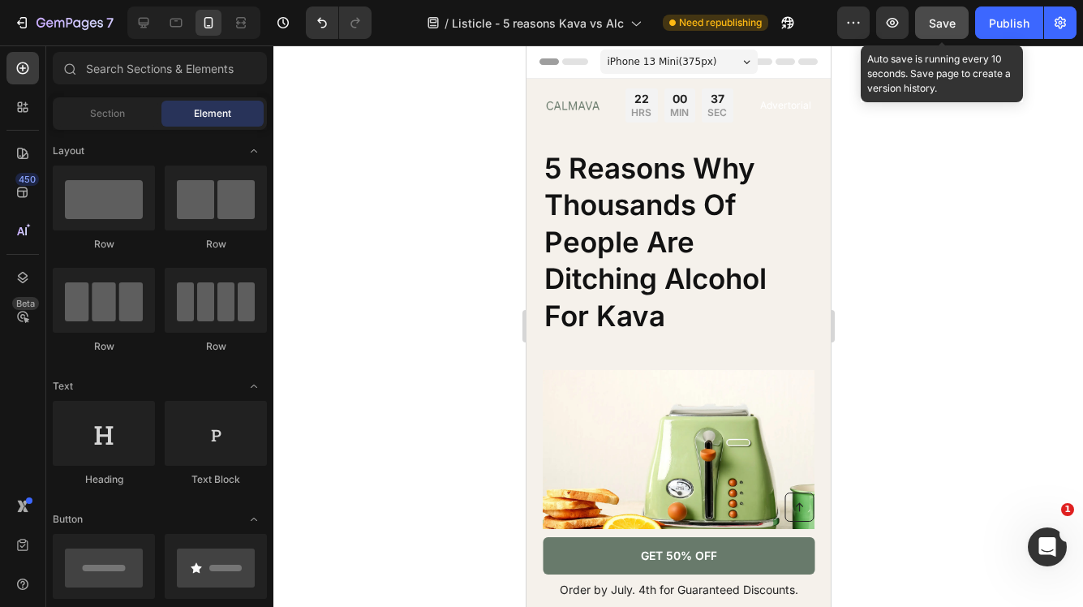
click at [951, 26] on span "Save" at bounding box center [942, 23] width 27 height 14
click at [941, 22] on span "Save" at bounding box center [942, 23] width 27 height 14
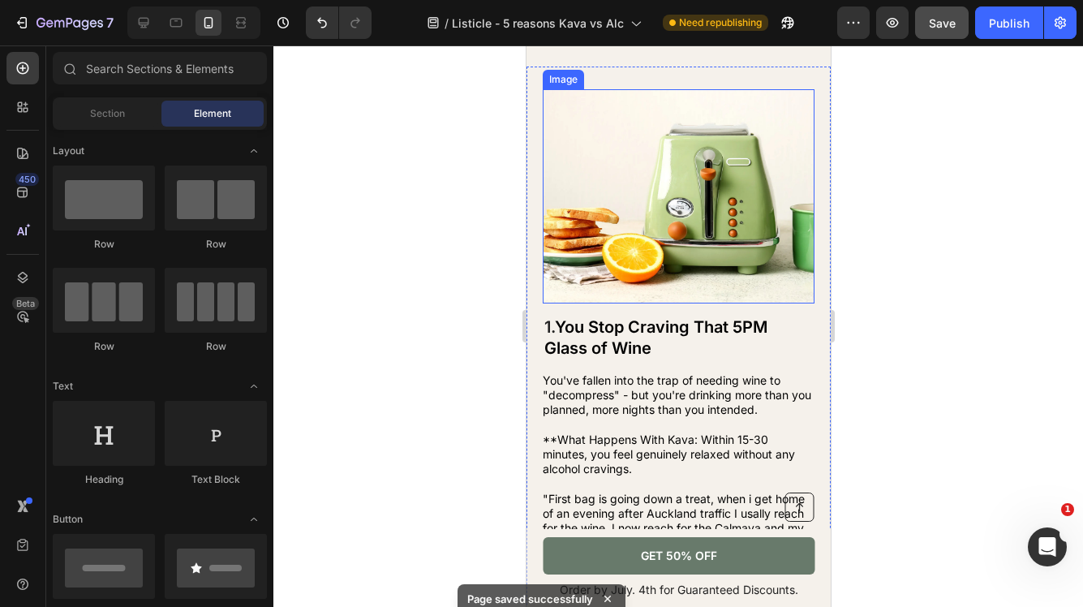
scroll to position [282, 0]
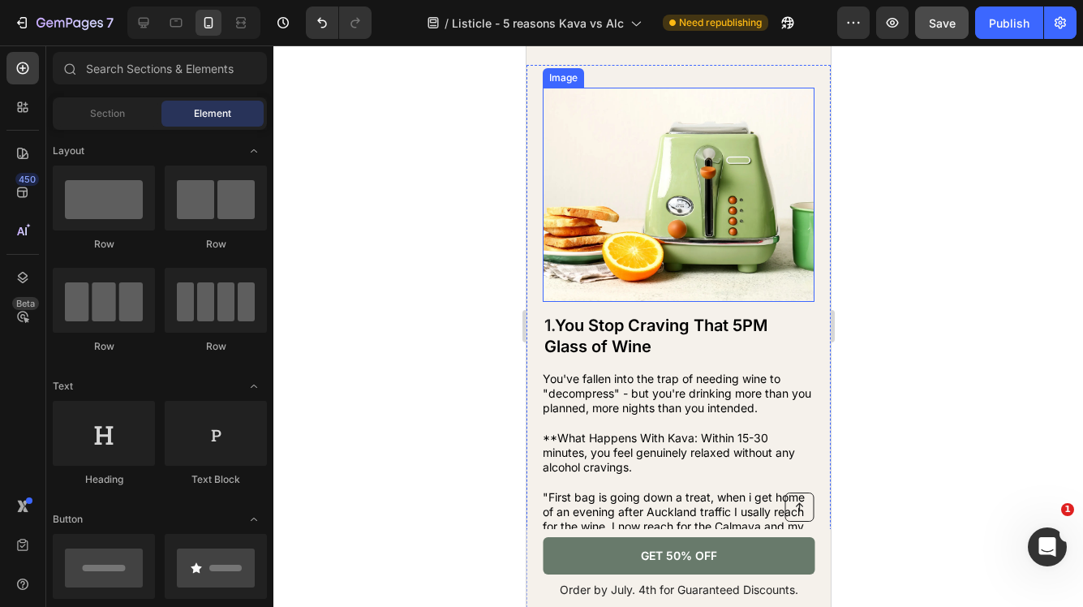
click at [683, 221] on img at bounding box center [678, 195] width 272 height 214
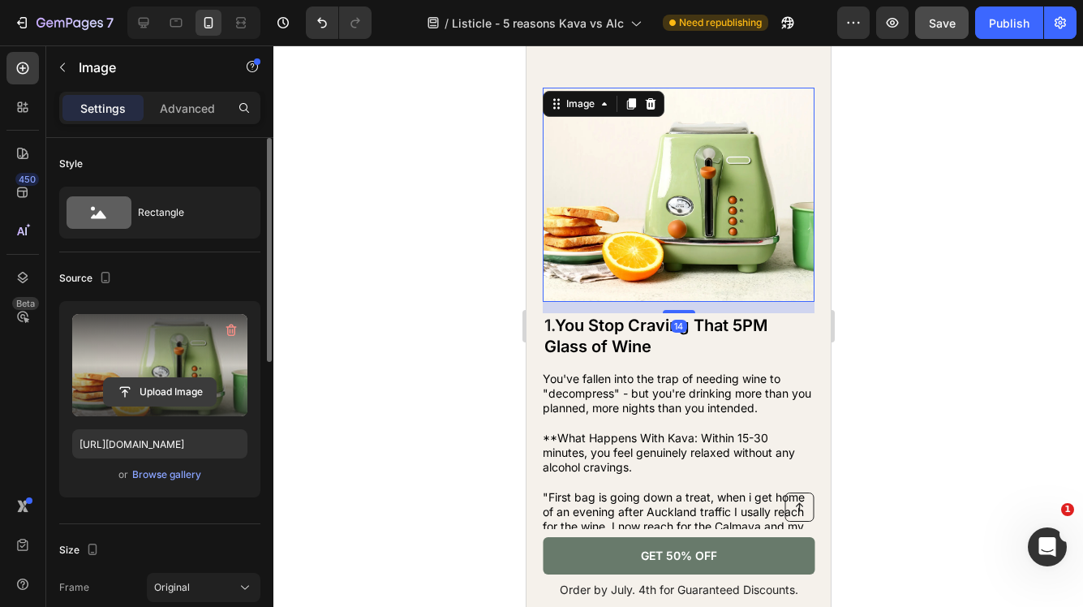
click at [174, 392] on input "file" at bounding box center [160, 392] width 112 height 28
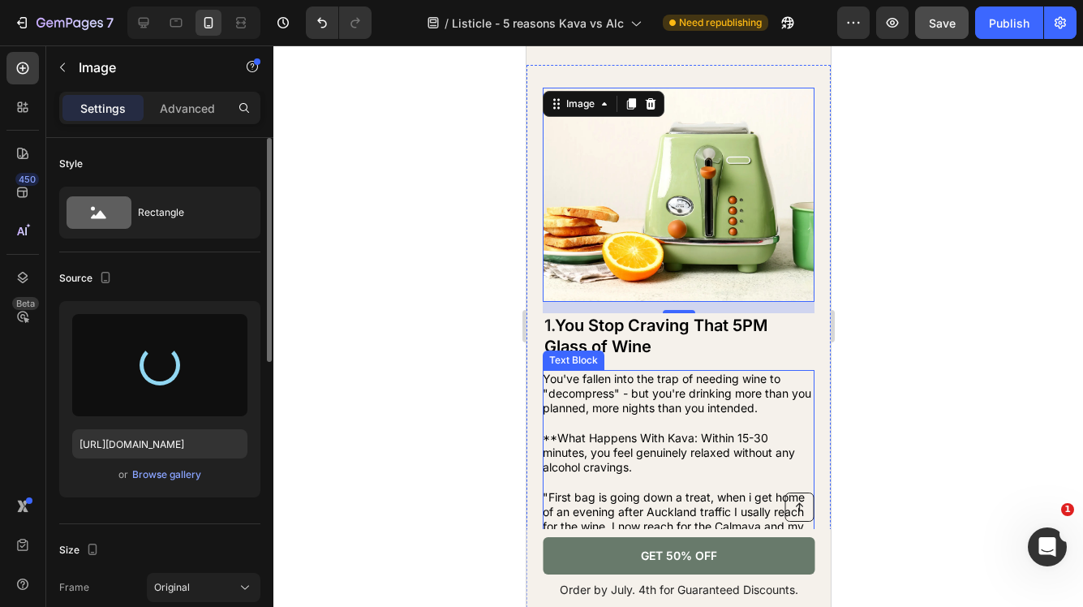
type input "[URL][DOMAIN_NAME]"
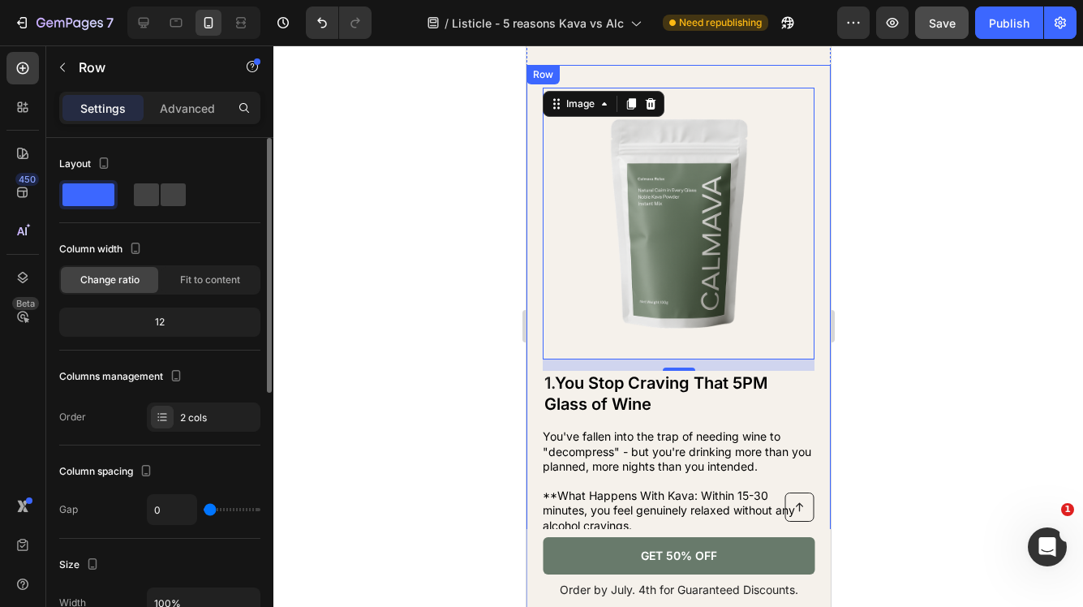
click at [821, 215] on div "Image 14 1. You Stop Craving That 5PM Glass of Wine Heading You've fallen into …" at bounding box center [678, 399] width 304 height 669
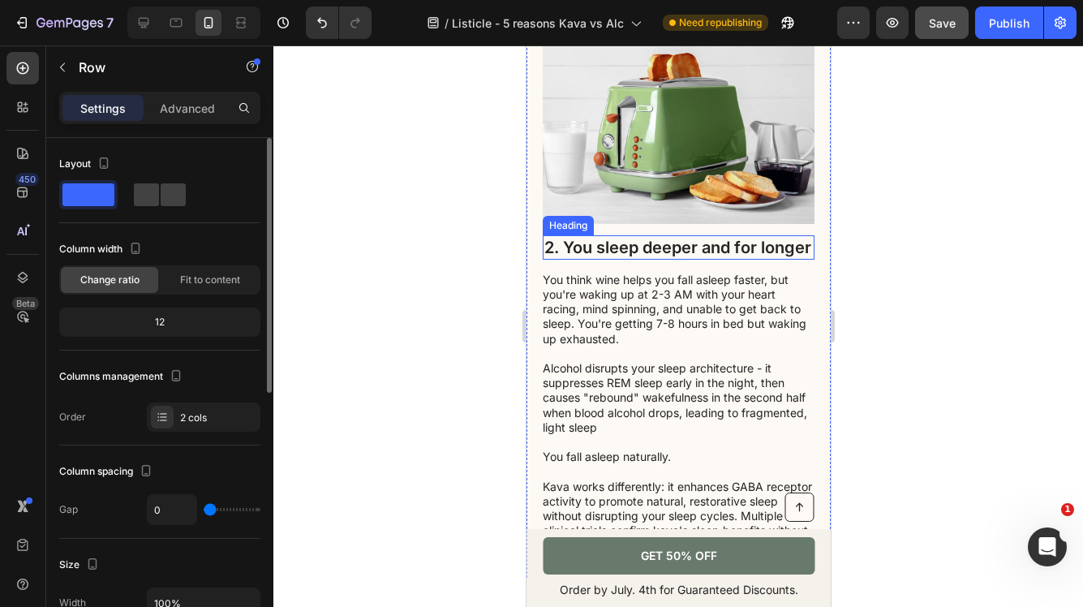
scroll to position [913, 0]
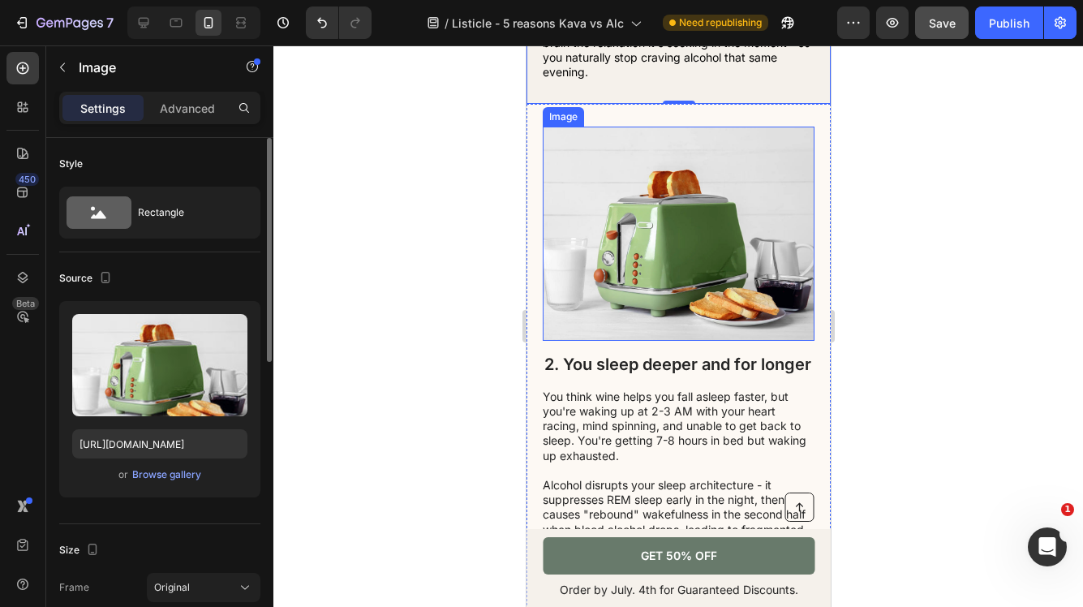
click at [668, 240] on img at bounding box center [678, 234] width 272 height 214
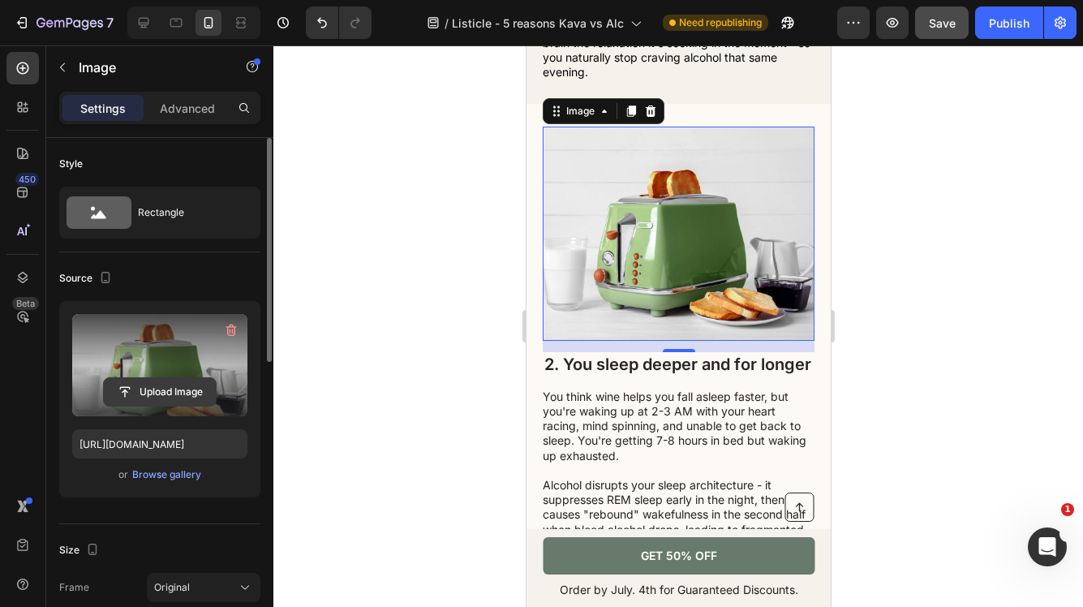
click at [177, 389] on input "file" at bounding box center [160, 392] width 112 height 28
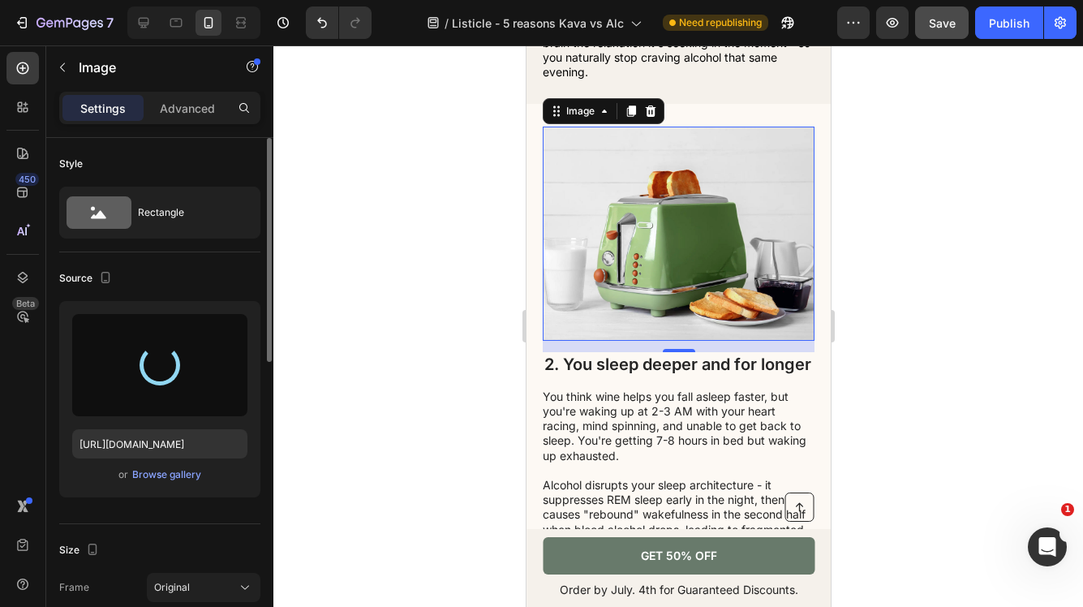
type input "[URL][DOMAIN_NAME]"
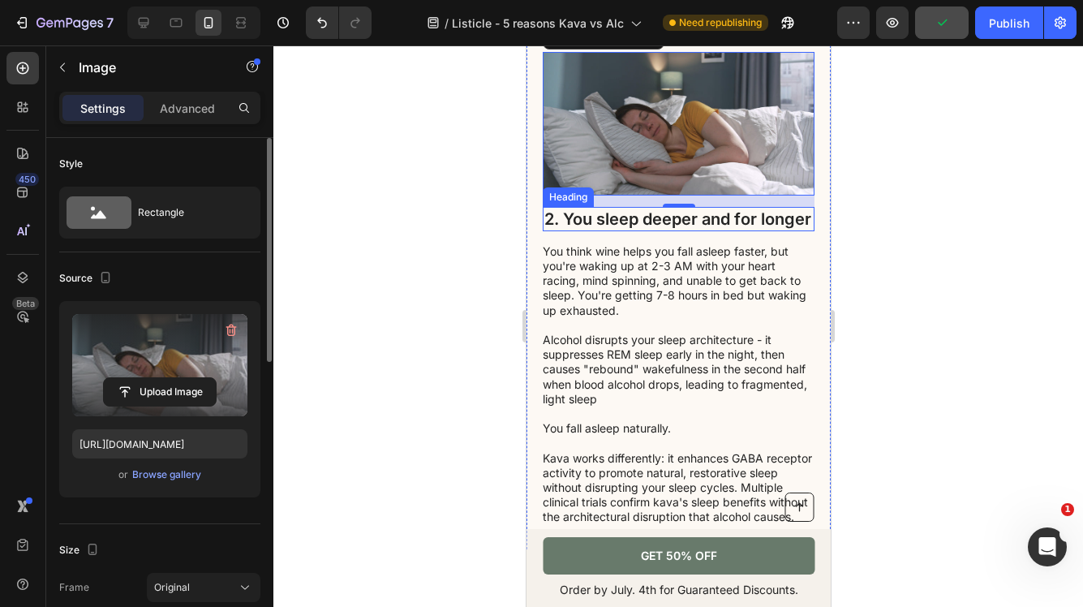
scroll to position [946, 0]
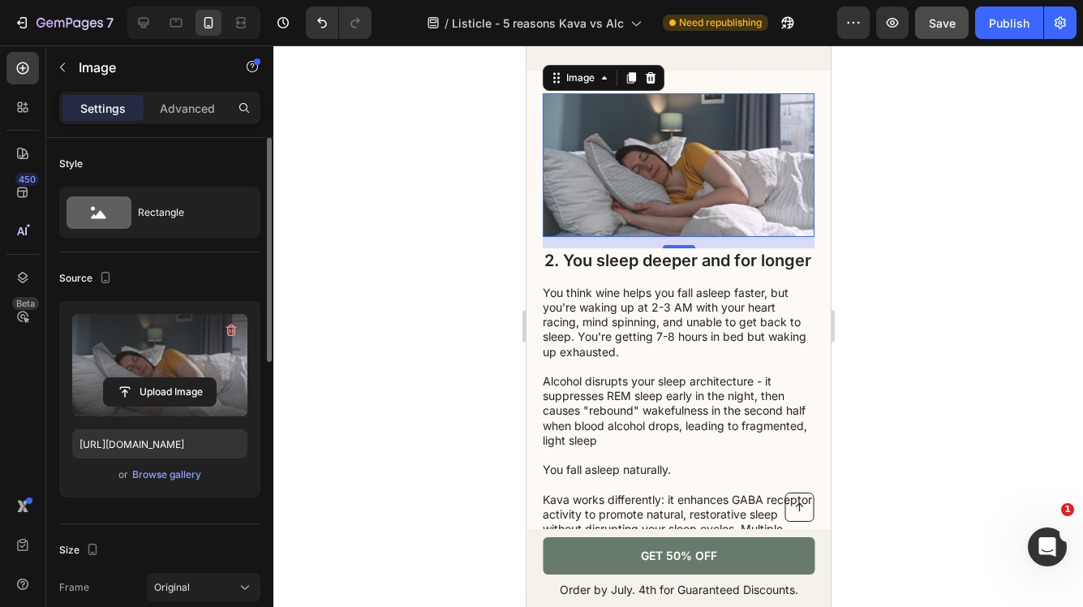
click at [938, 314] on div at bounding box center [678, 326] width 810 height 562
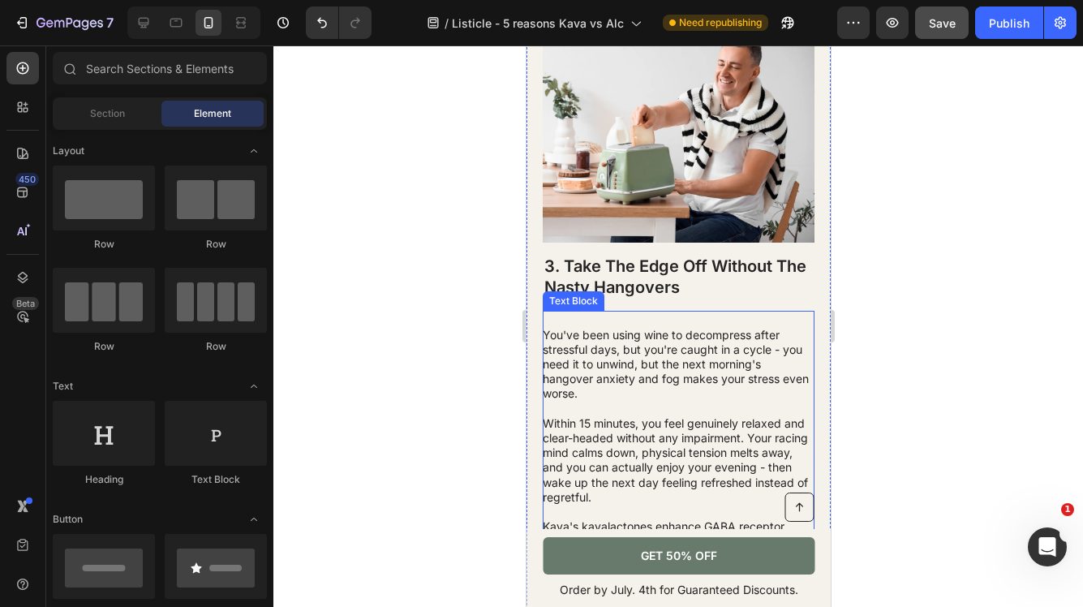
scroll to position [1483, 0]
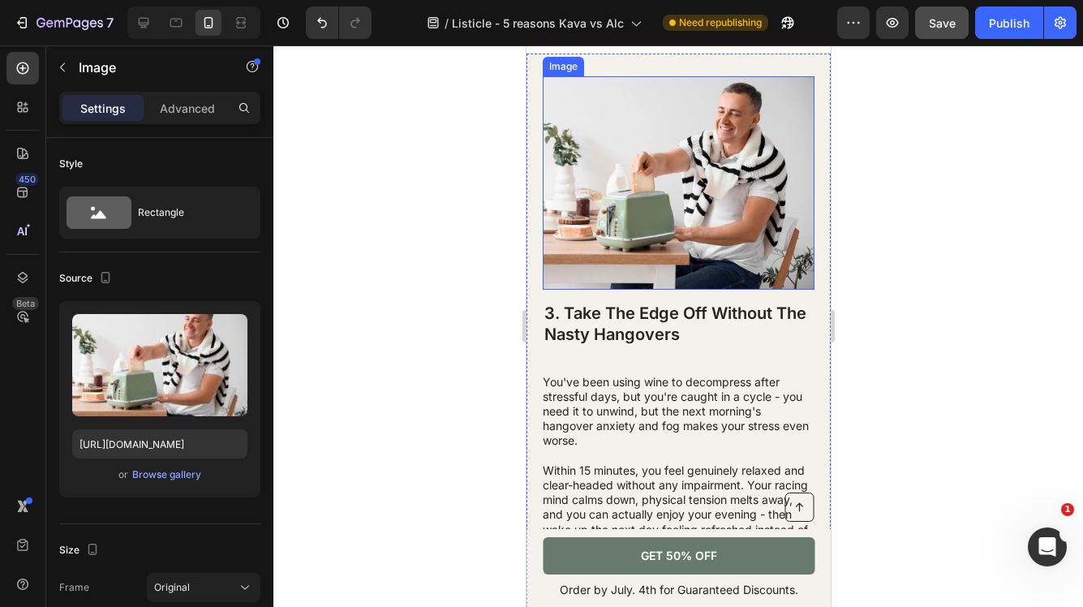
click at [690, 225] on img at bounding box center [678, 183] width 272 height 214
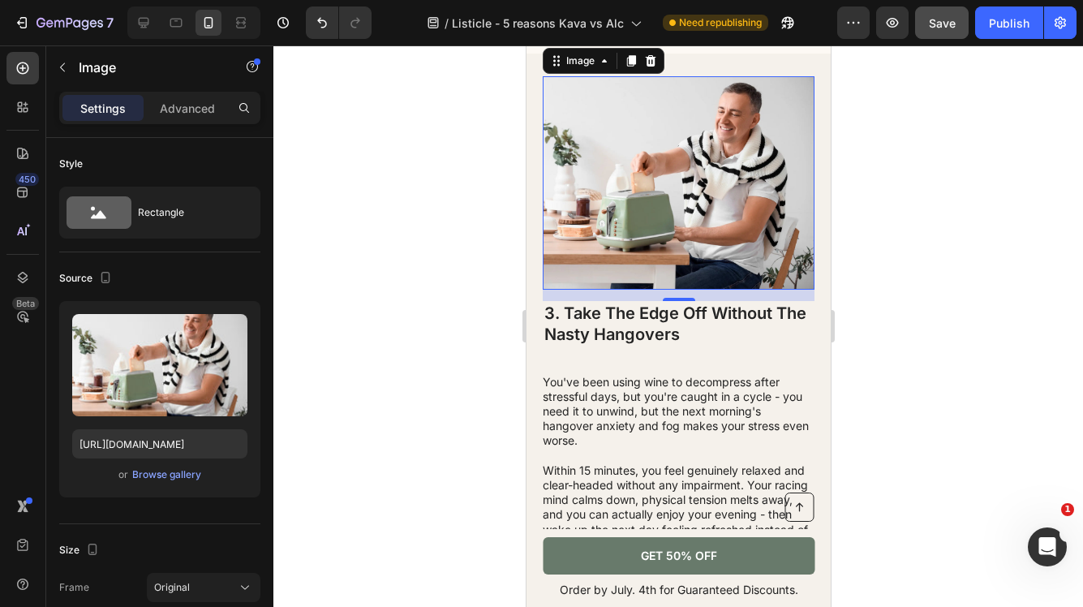
scroll to position [2029, 0]
